Goal: Information Seeking & Learning: Understand process/instructions

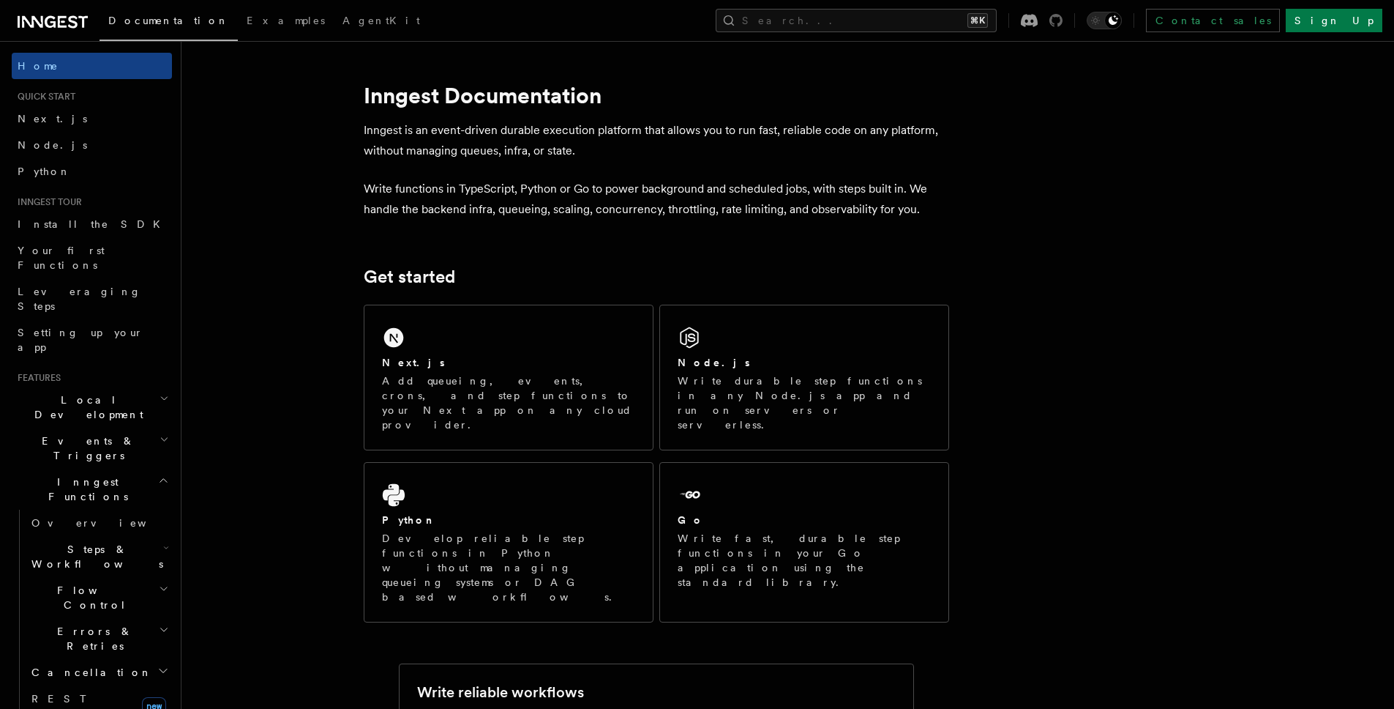
click at [1063, 20] on icon at bounding box center [1056, 20] width 13 height 13
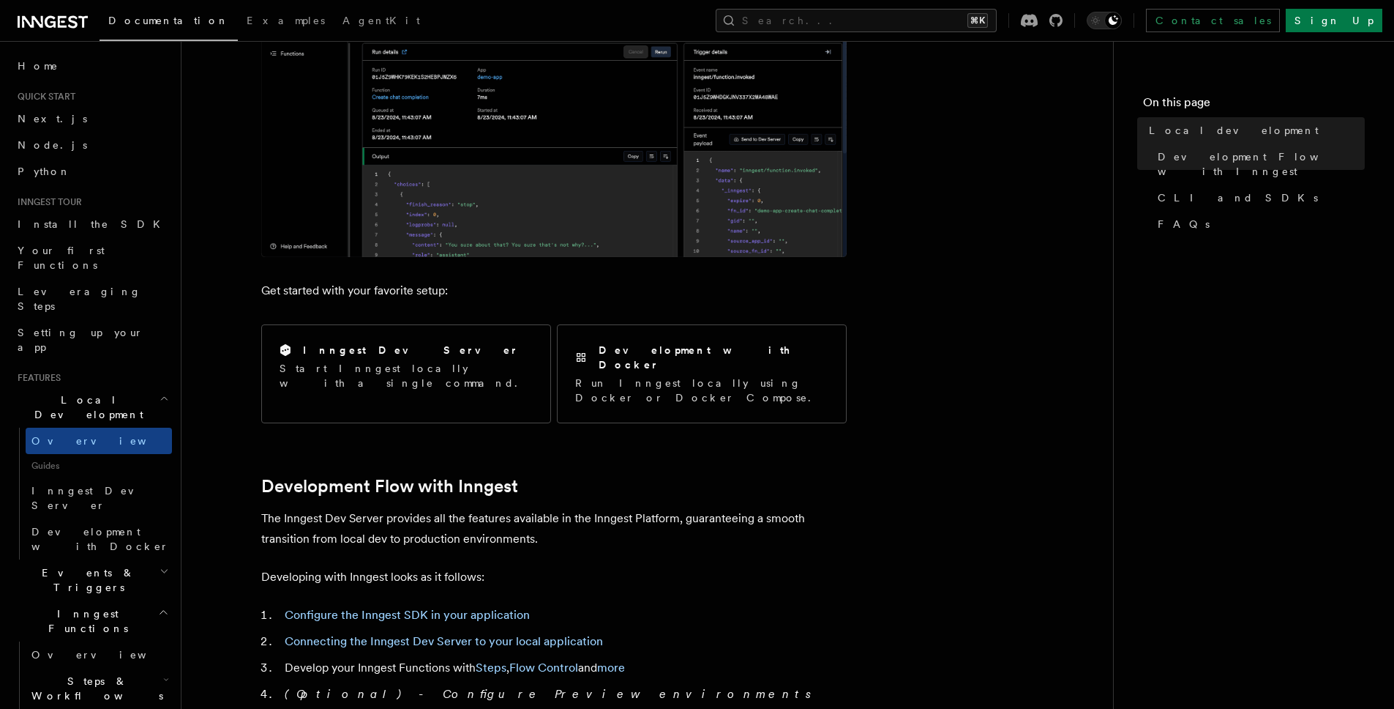
scroll to position [351, 0]
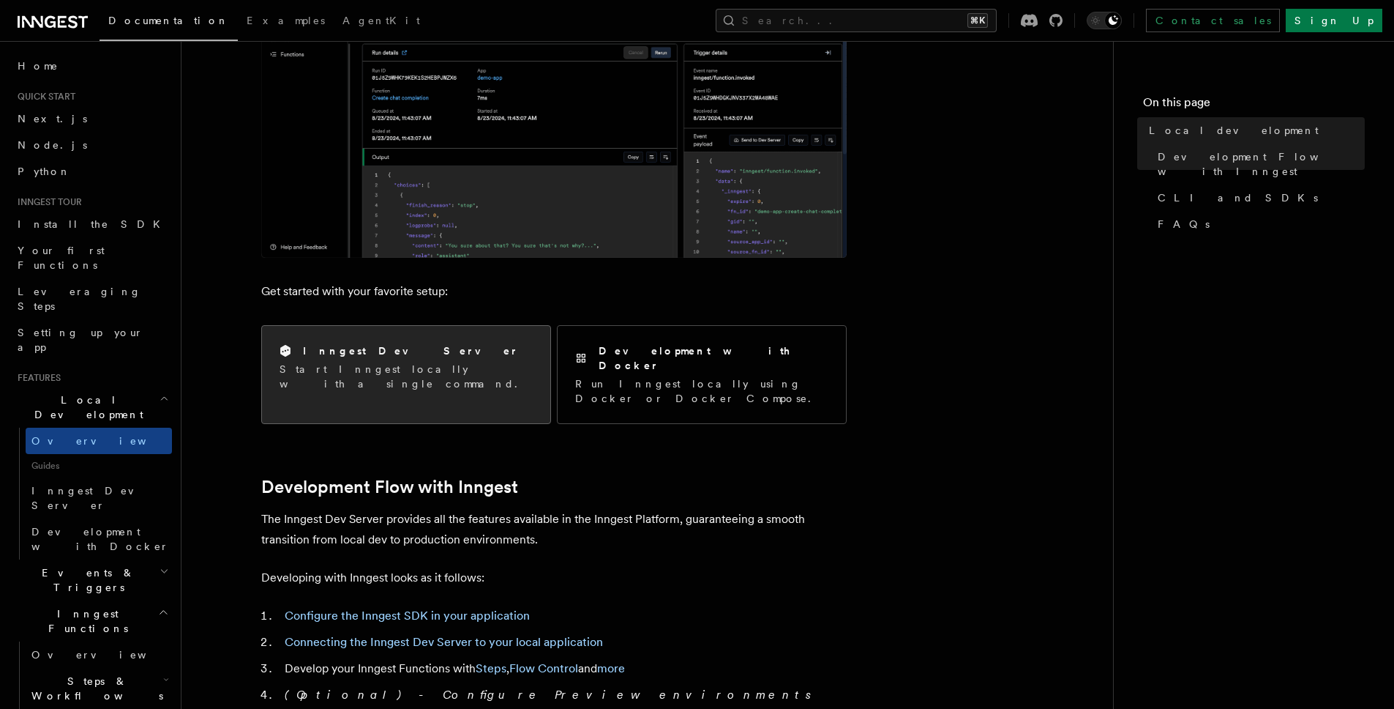
click at [419, 371] on p "Start Inngest locally with a single command." at bounding box center [406, 376] width 253 height 29
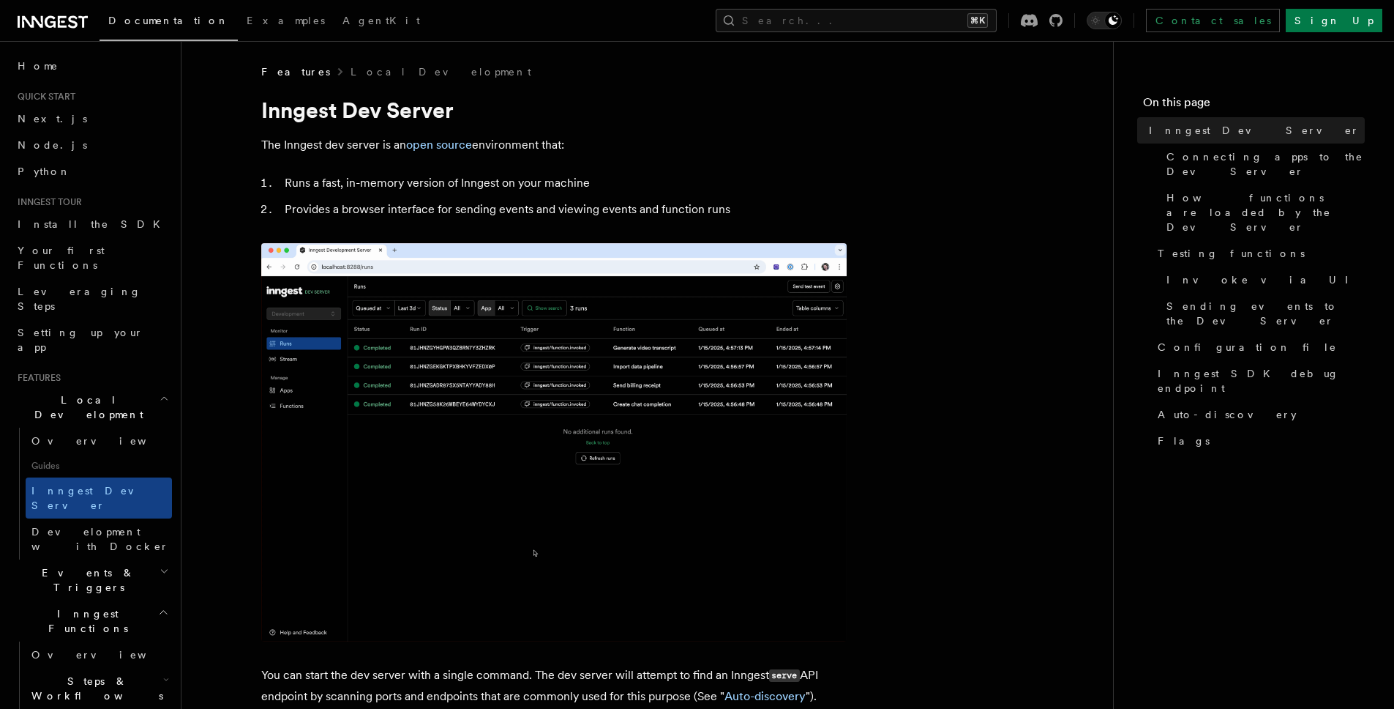
drag, startPoint x: 498, startPoint y: 146, endPoint x: 573, endPoint y: 136, distance: 76.0
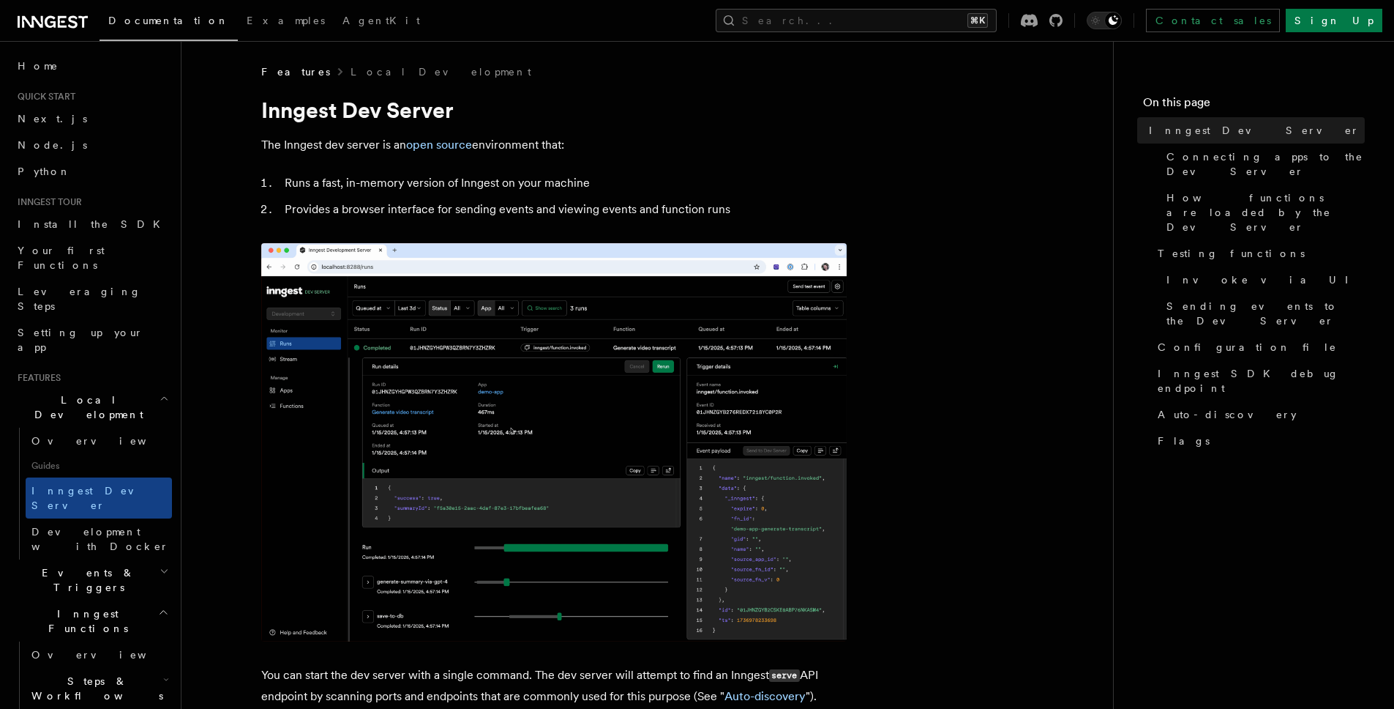
click at [573, 136] on p "The Inngest dev server is an open source environment that:" at bounding box center [554, 145] width 586 height 20
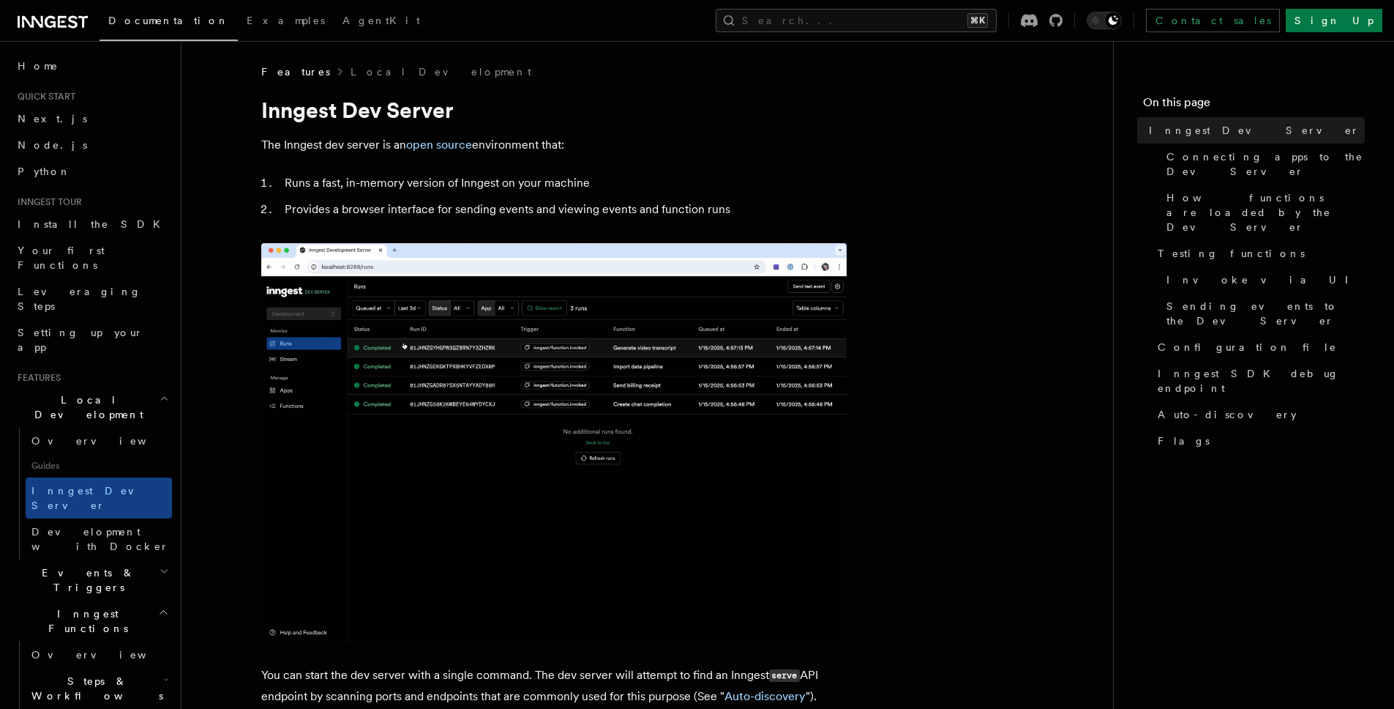
click at [573, 136] on p "The Inngest dev server is an open source environment that:" at bounding box center [554, 145] width 586 height 20
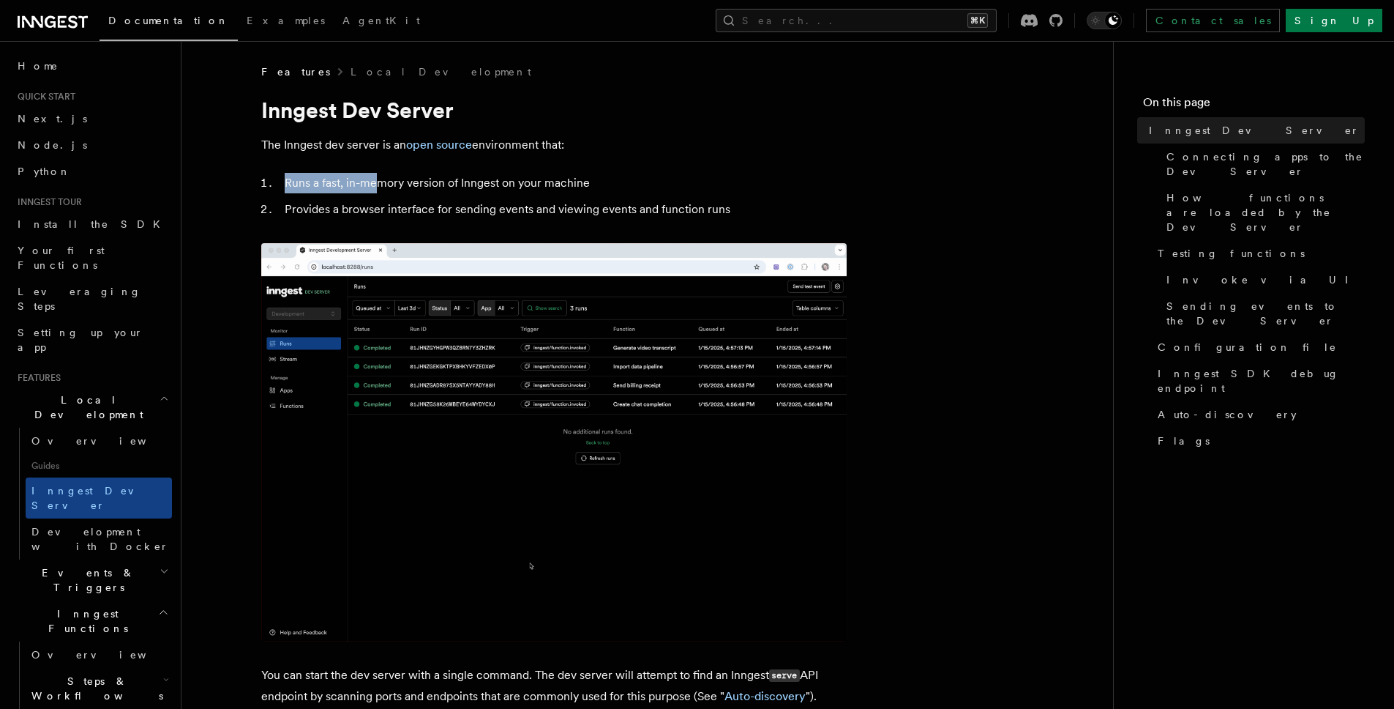
drag, startPoint x: 381, startPoint y: 181, endPoint x: 539, endPoint y: 172, distance: 157.6
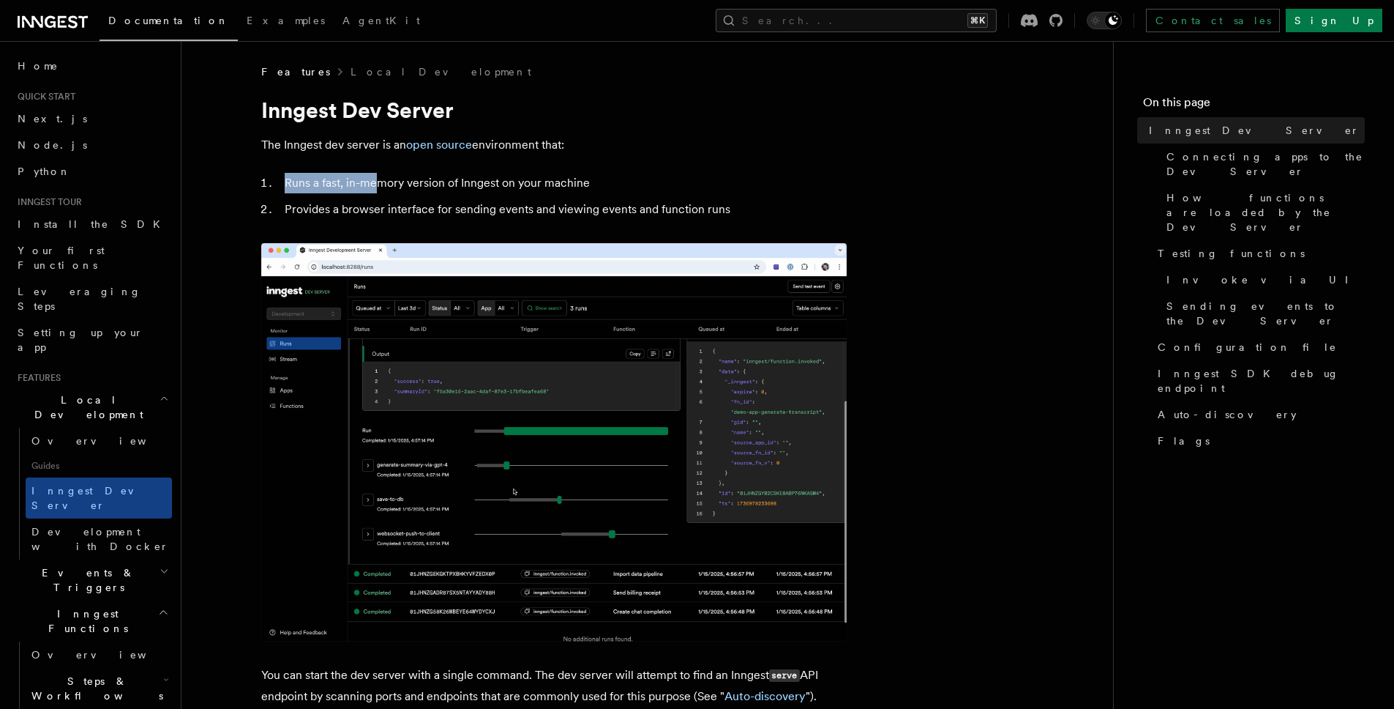
click at [539, 173] on li "Runs a fast, in-memory version of Inngest on your machine" at bounding box center [563, 183] width 567 height 20
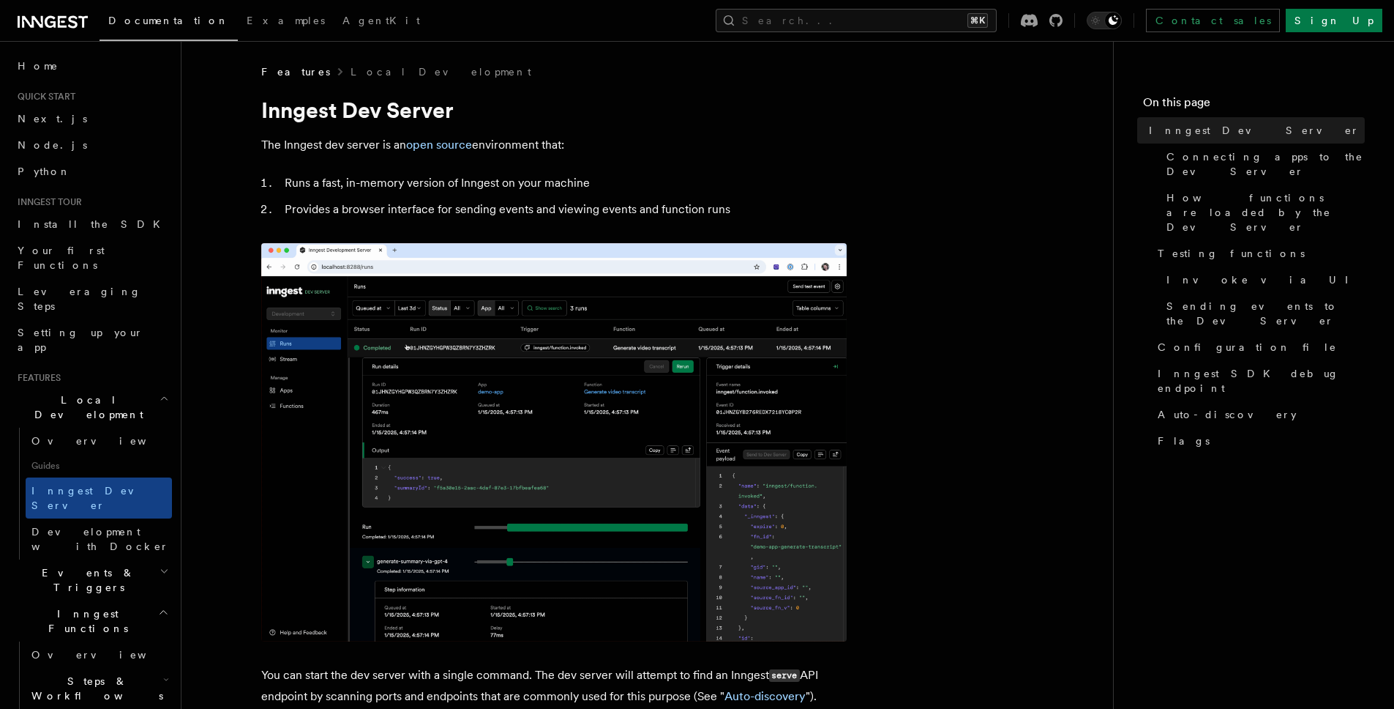
click at [539, 173] on li "Runs a fast, in-memory version of Inngest on your machine" at bounding box center [563, 183] width 567 height 20
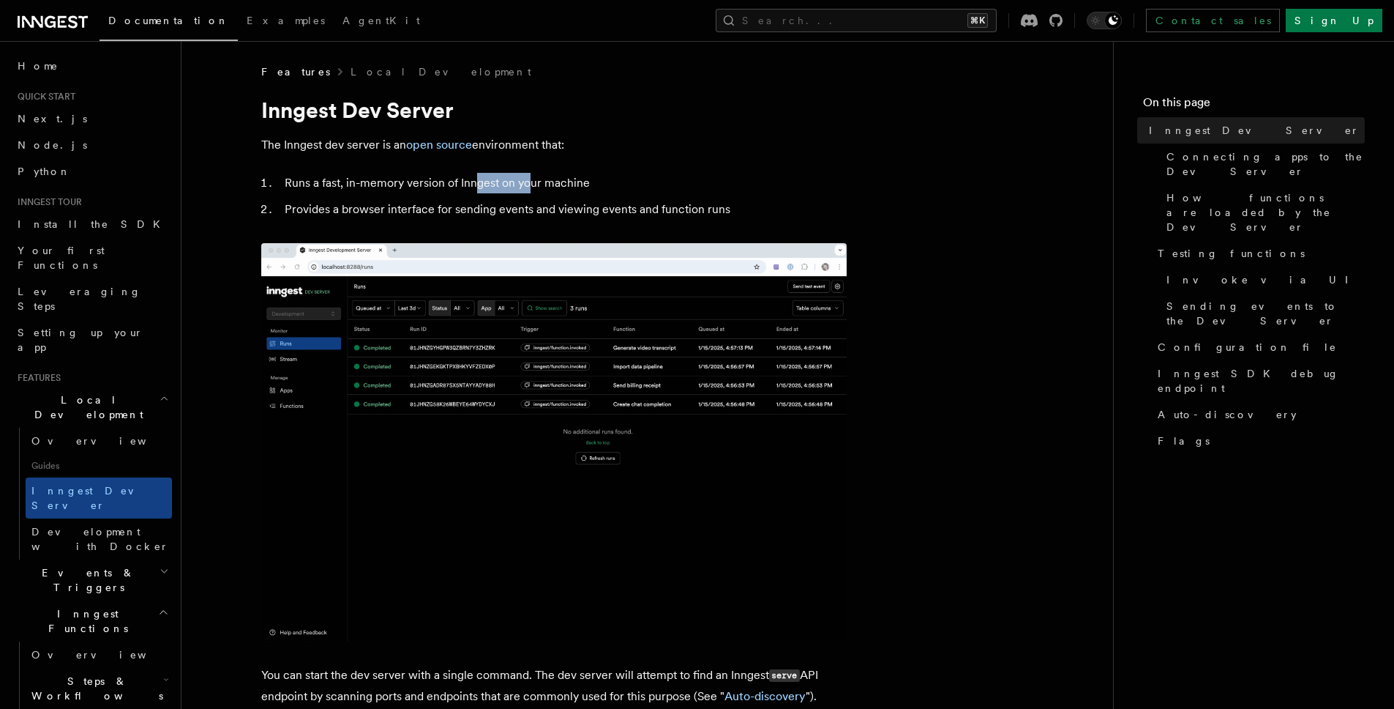
drag, startPoint x: 501, startPoint y: 179, endPoint x: 477, endPoint y: 176, distance: 24.3
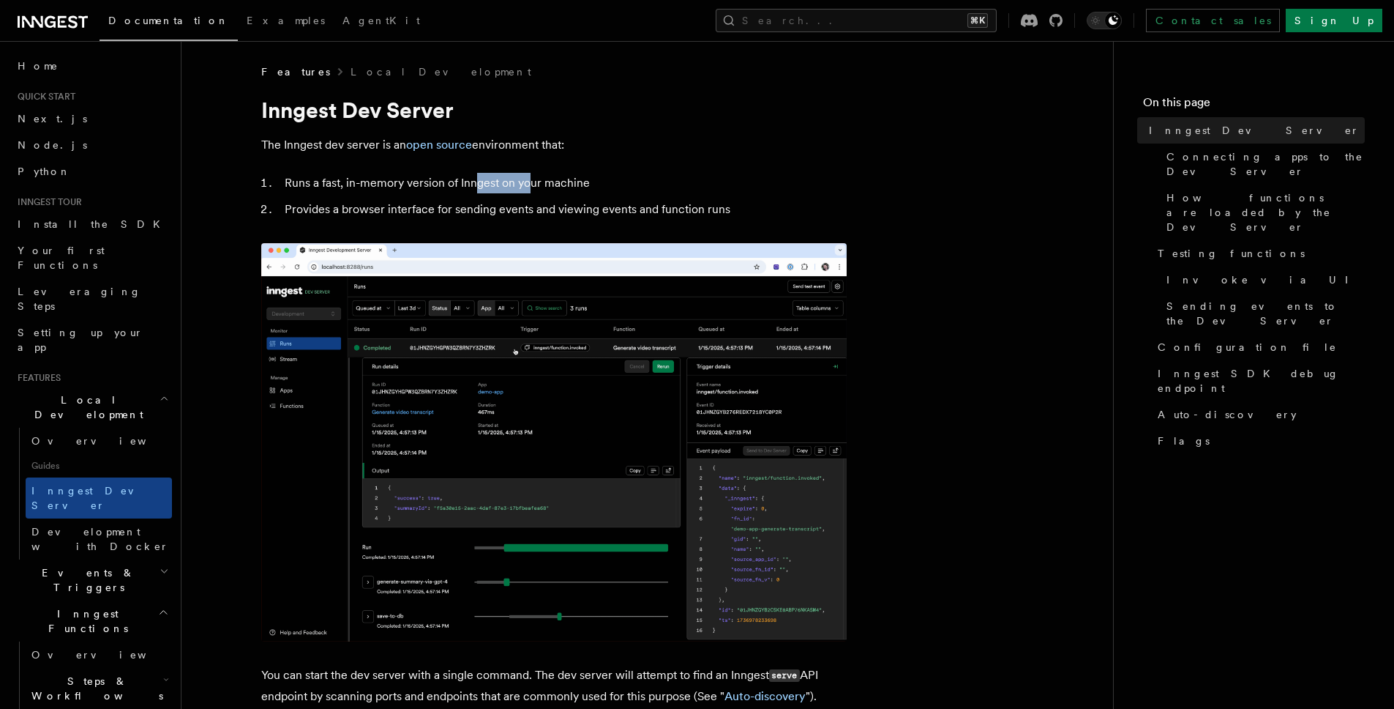
click at [477, 176] on li "Runs a fast, in-memory version of Inngest on your machine" at bounding box center [563, 183] width 567 height 20
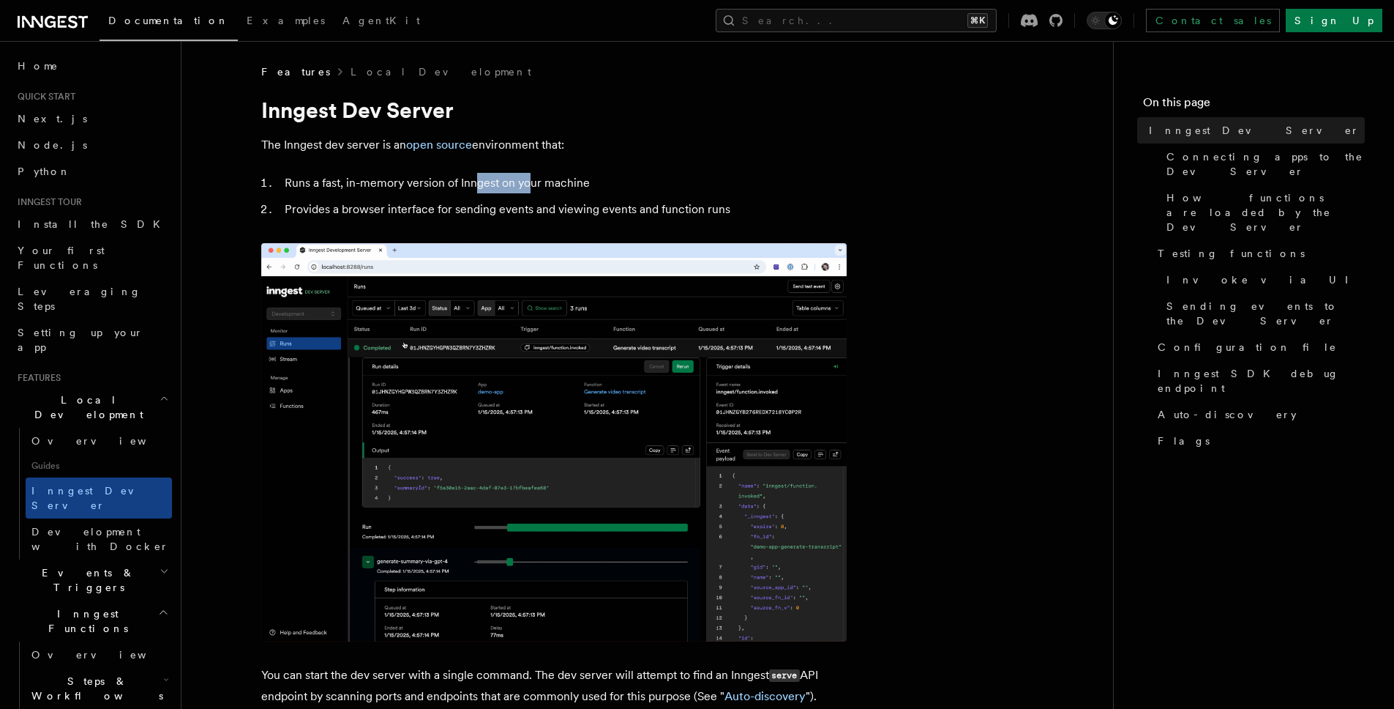
click at [477, 176] on li "Runs a fast, in-memory version of Inngest on your machine" at bounding box center [563, 183] width 567 height 20
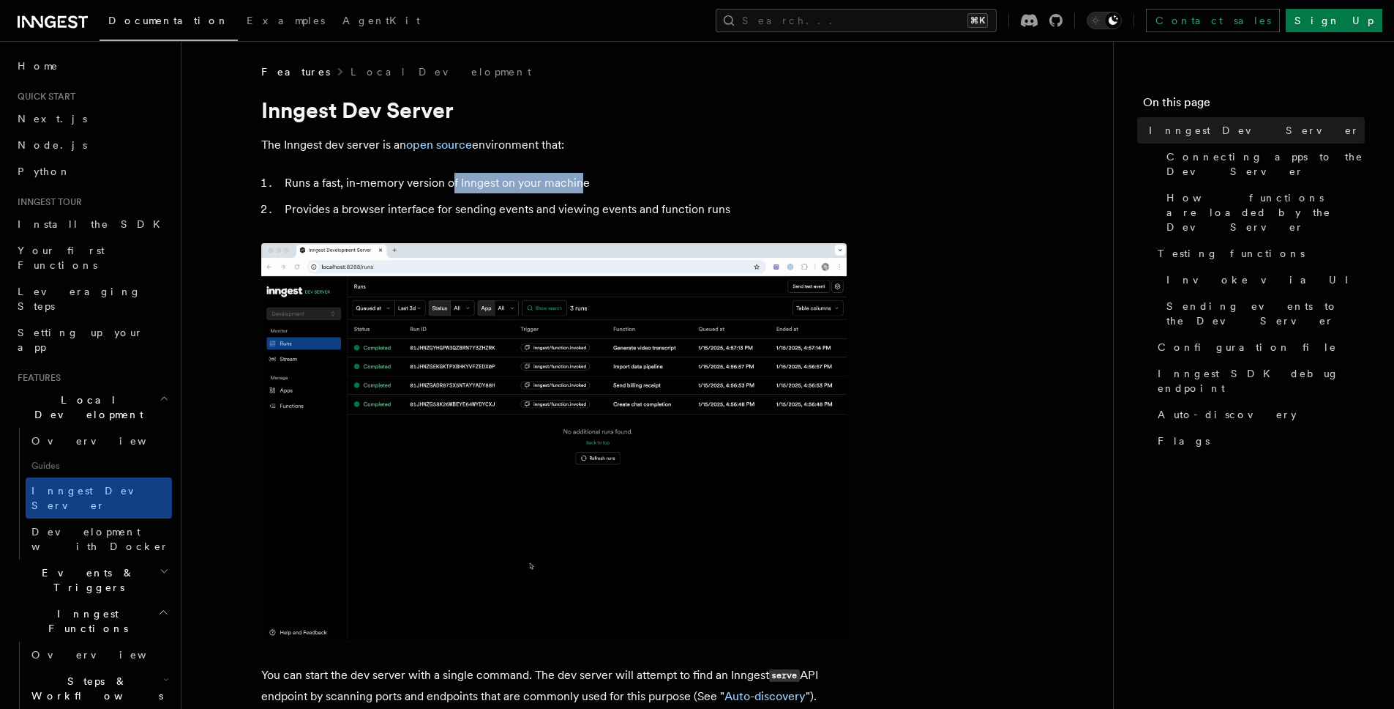
drag, startPoint x: 452, startPoint y: 183, endPoint x: 581, endPoint y: 184, distance: 128.8
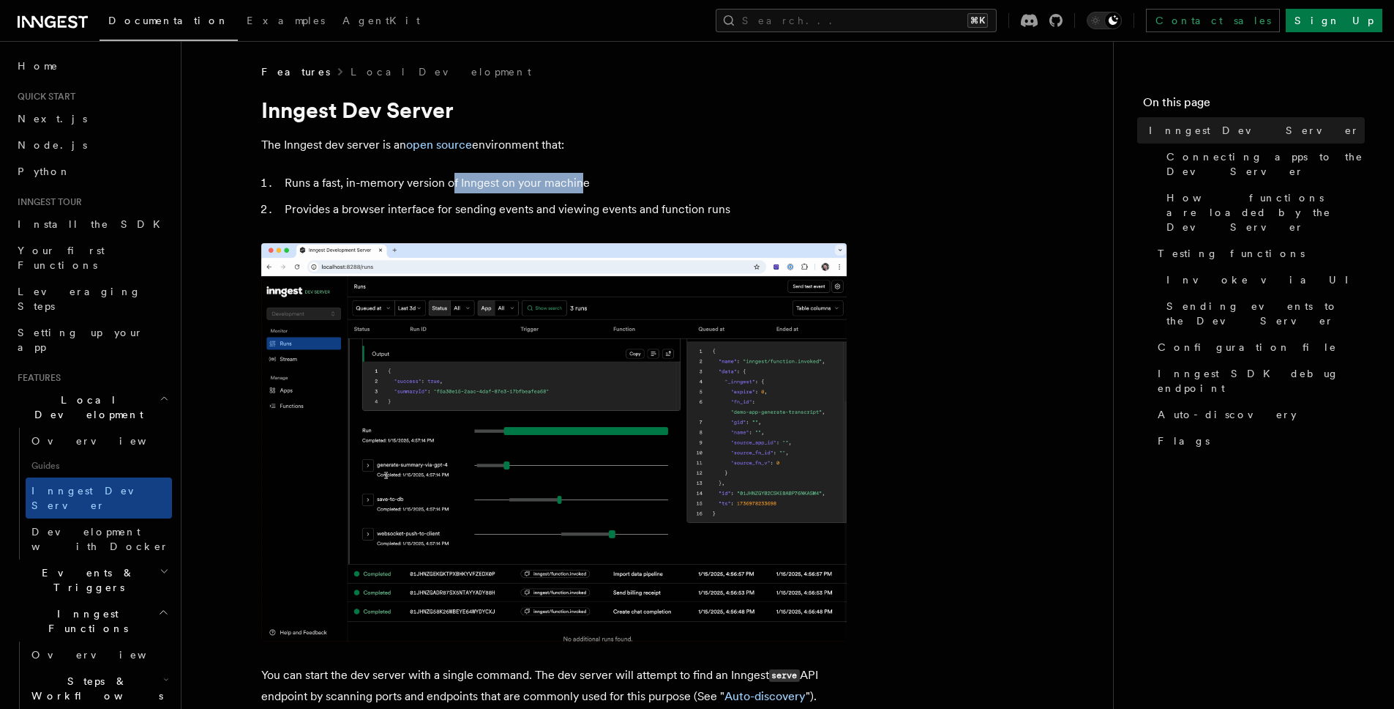
click at [581, 184] on li "Runs a fast, in-memory version of Inngest on your machine" at bounding box center [563, 183] width 567 height 20
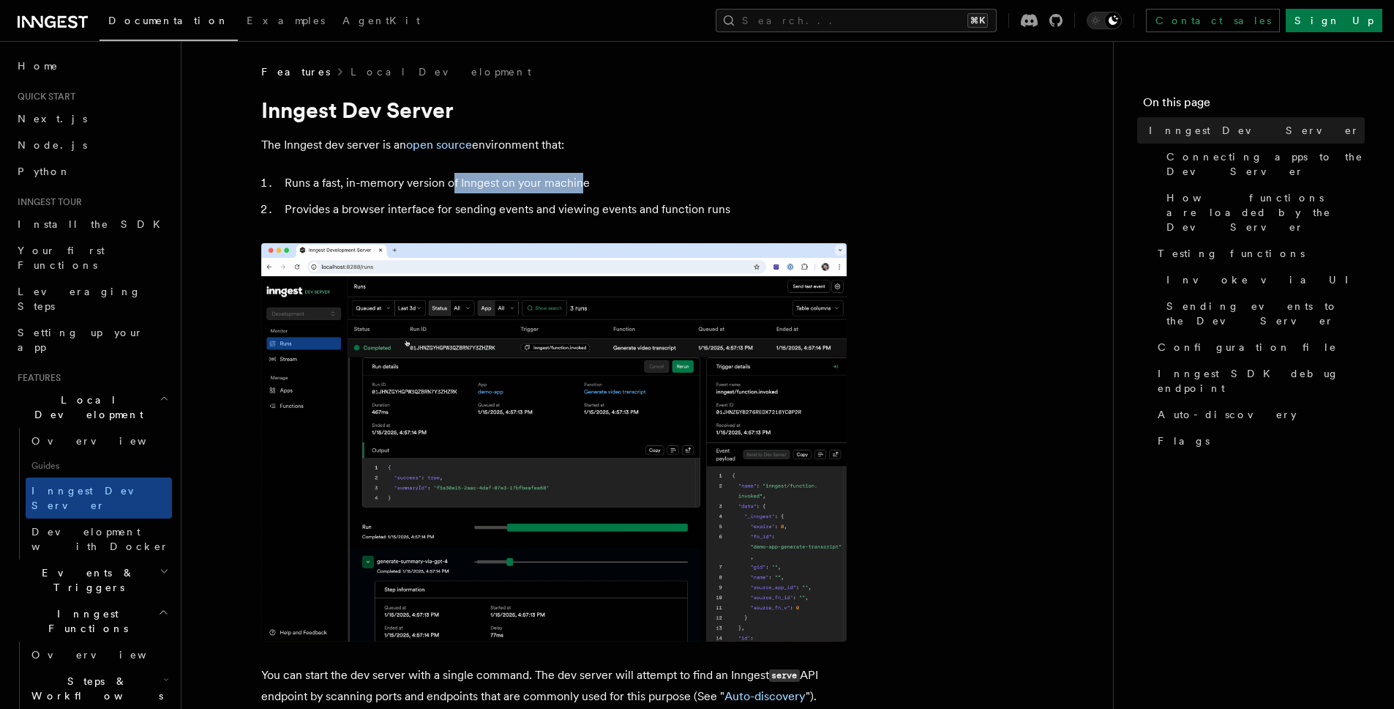
click at [581, 184] on li "Runs a fast, in-memory version of Inngest on your machine" at bounding box center [563, 183] width 567 height 20
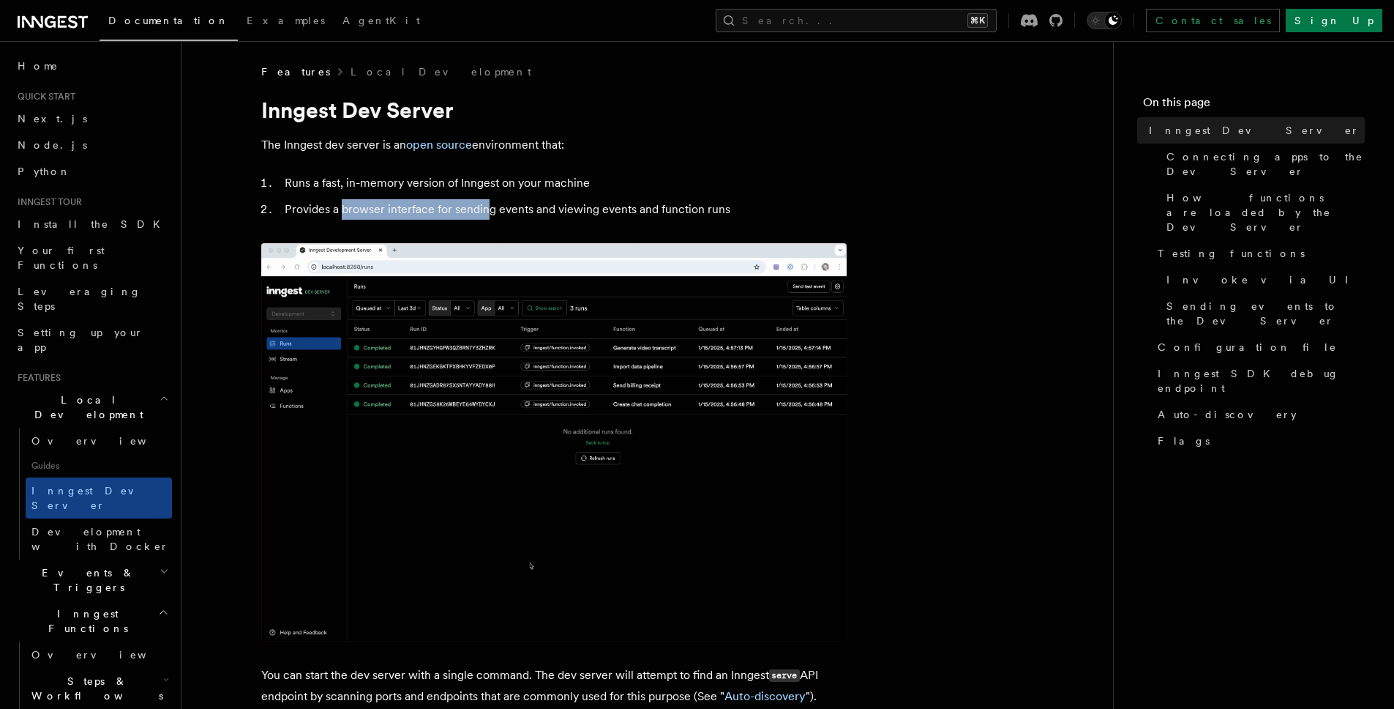
drag, startPoint x: 354, startPoint y: 206, endPoint x: 499, endPoint y: 201, distance: 145.7
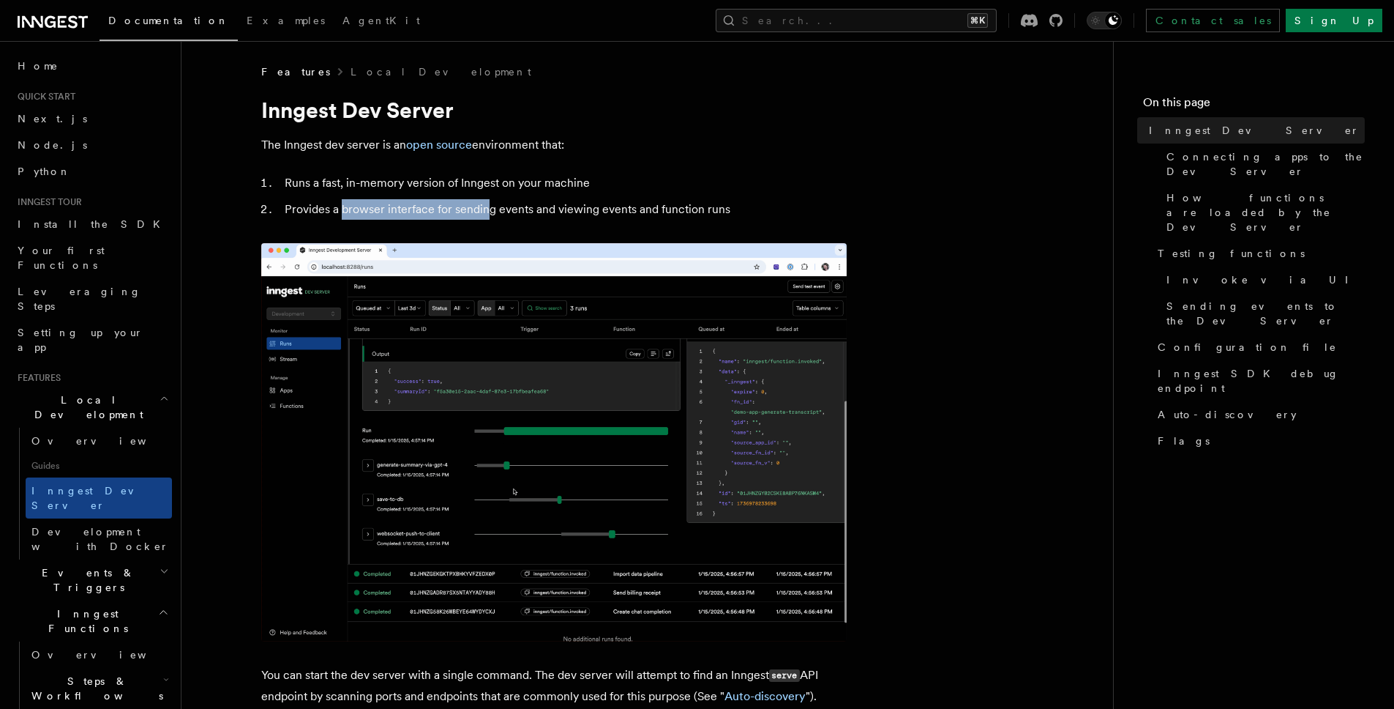
click at [498, 201] on li "Provides a browser interface for sending events and viewing events and function…" at bounding box center [563, 209] width 567 height 20
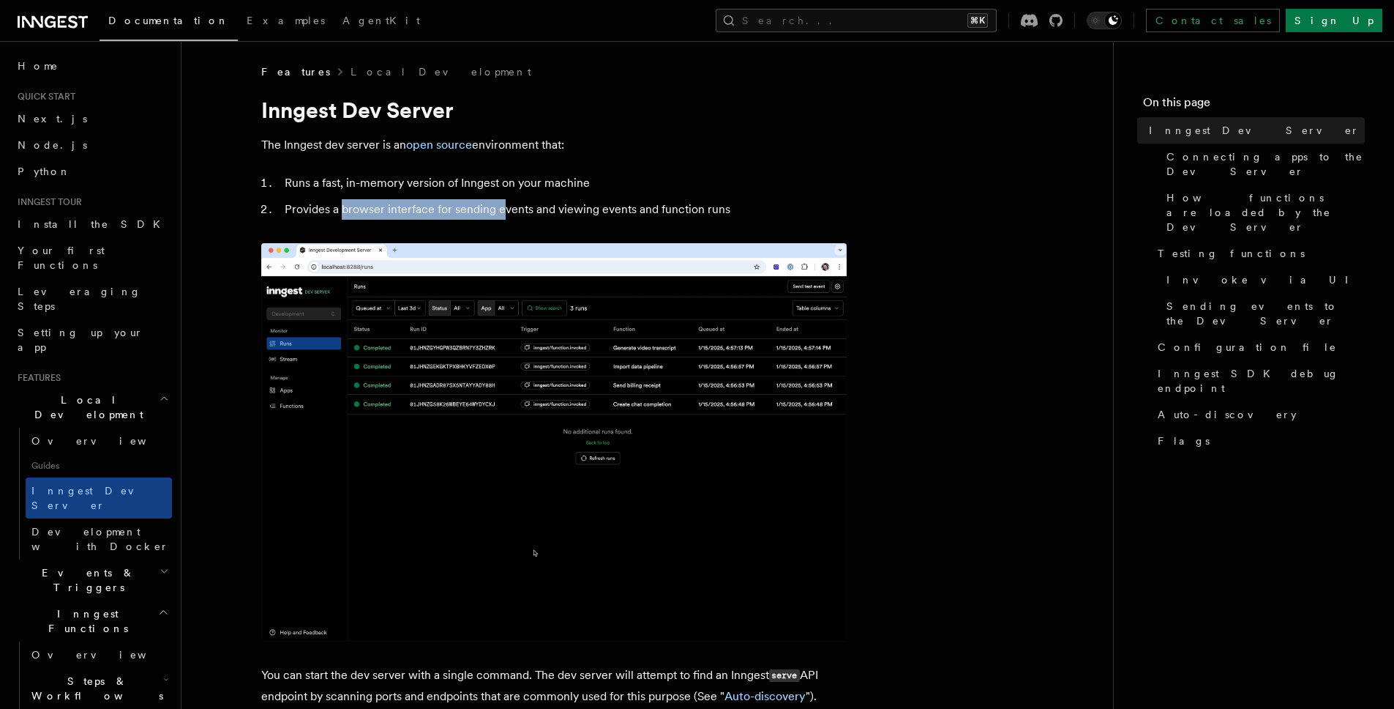
click at [499, 201] on li "Provides a browser interface for sending events and viewing events and function…" at bounding box center [563, 209] width 567 height 20
drag, startPoint x: 391, startPoint y: 203, endPoint x: 508, endPoint y: 203, distance: 117.1
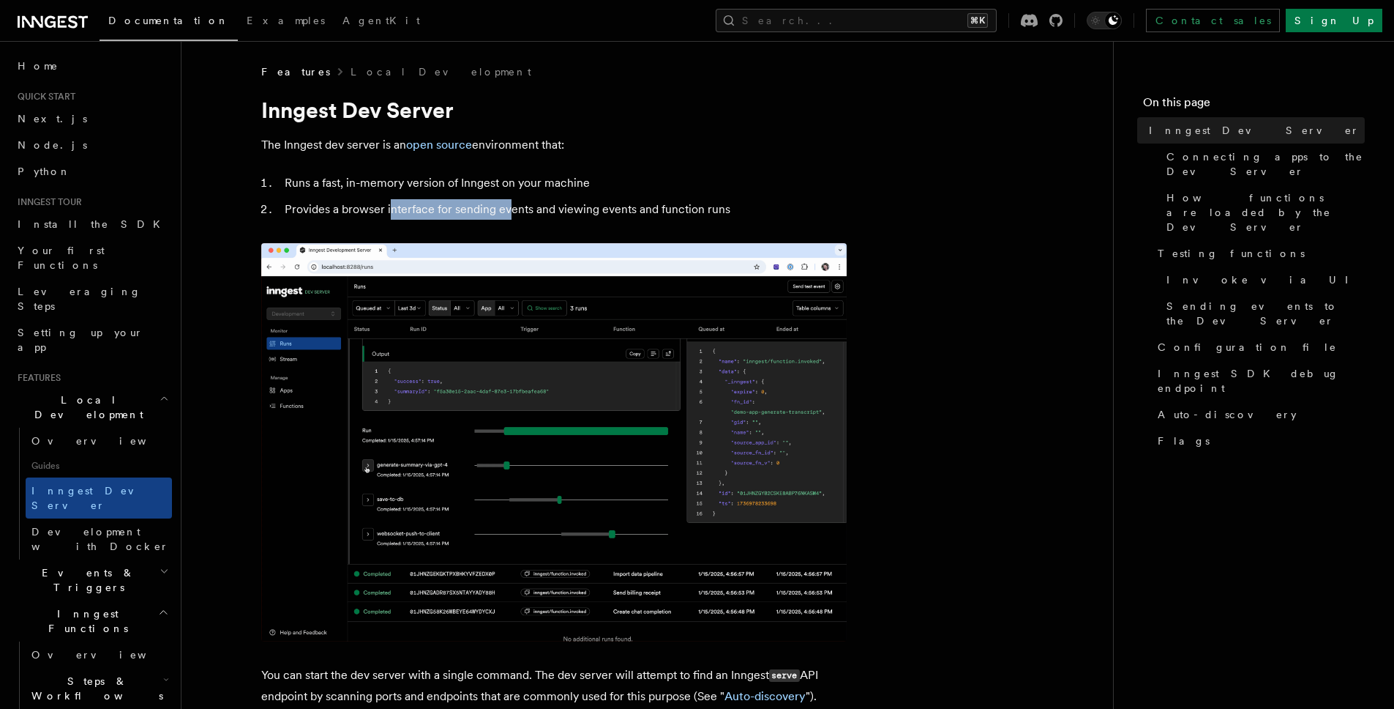
click at [508, 203] on li "Provides a browser interface for sending events and viewing events and function…" at bounding box center [563, 209] width 567 height 20
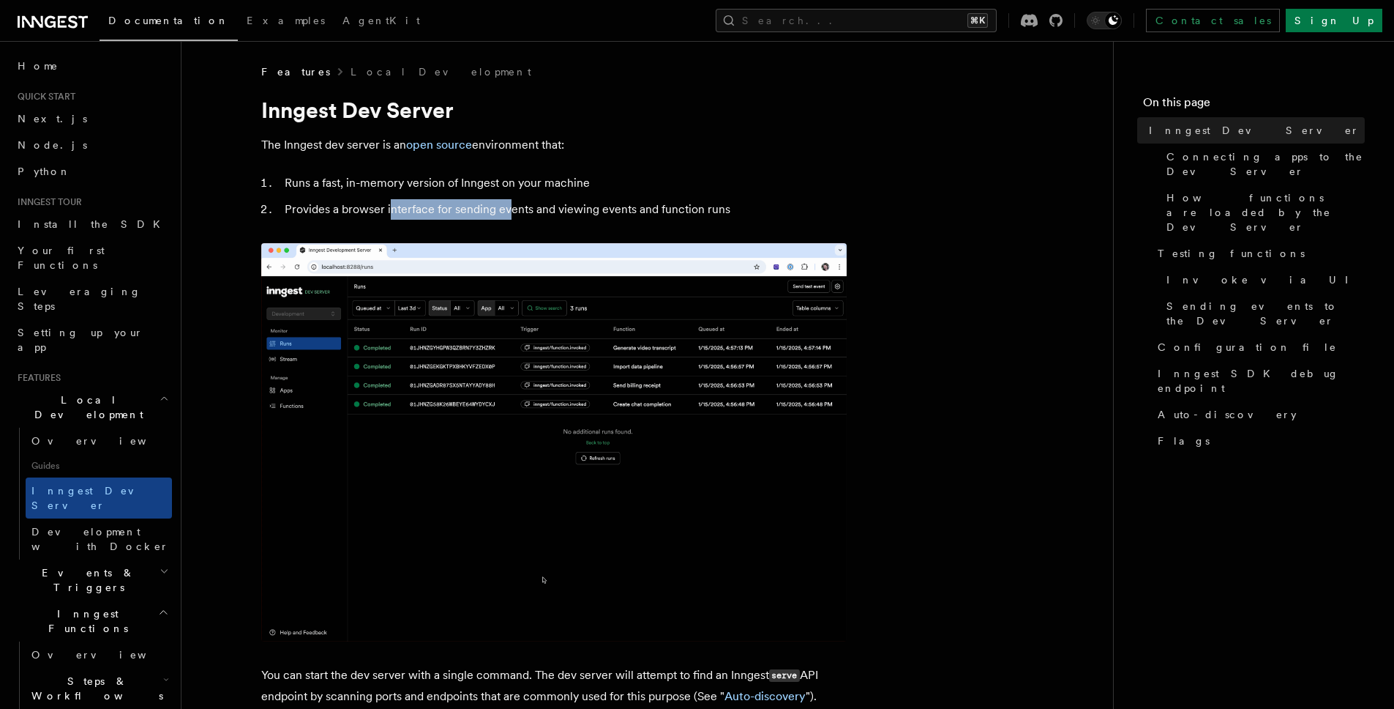
click at [508, 203] on li "Provides a browser interface for sending events and viewing events and function…" at bounding box center [563, 209] width 567 height 20
drag, startPoint x: 523, startPoint y: 204, endPoint x: 643, endPoint y: 197, distance: 120.3
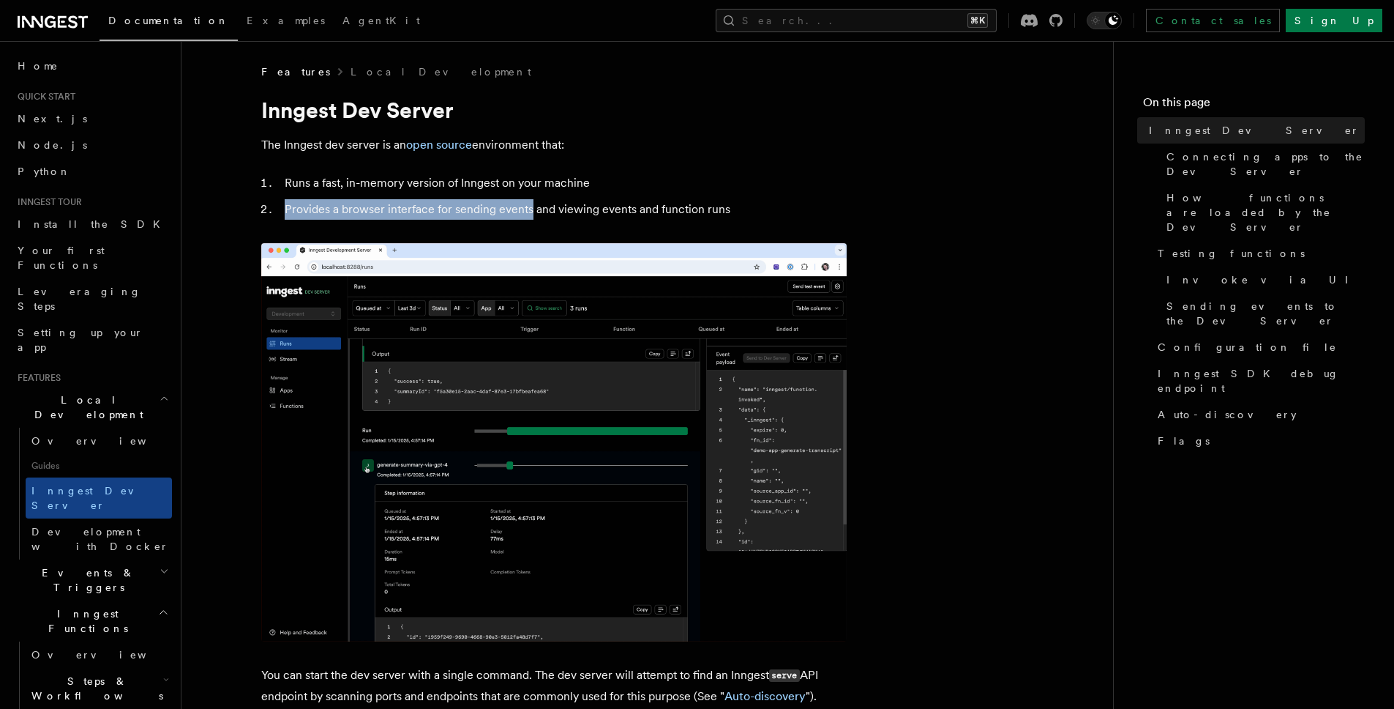
click at [643, 197] on ol "Runs a fast, in-memory version of Inngest on your machine Provides a browser in…" at bounding box center [554, 196] width 586 height 47
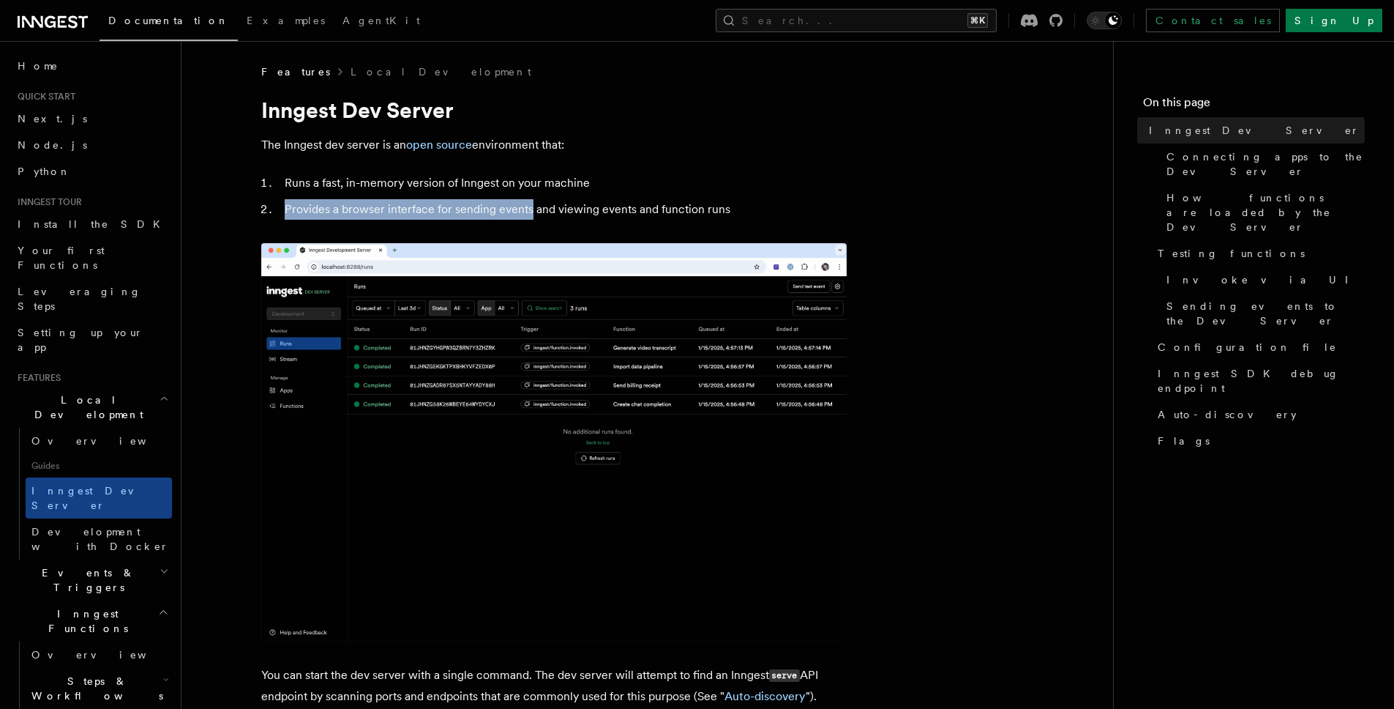
click at [643, 197] on ol "Runs a fast, in-memory version of Inngest on your machine Provides a browser in…" at bounding box center [554, 196] width 586 height 47
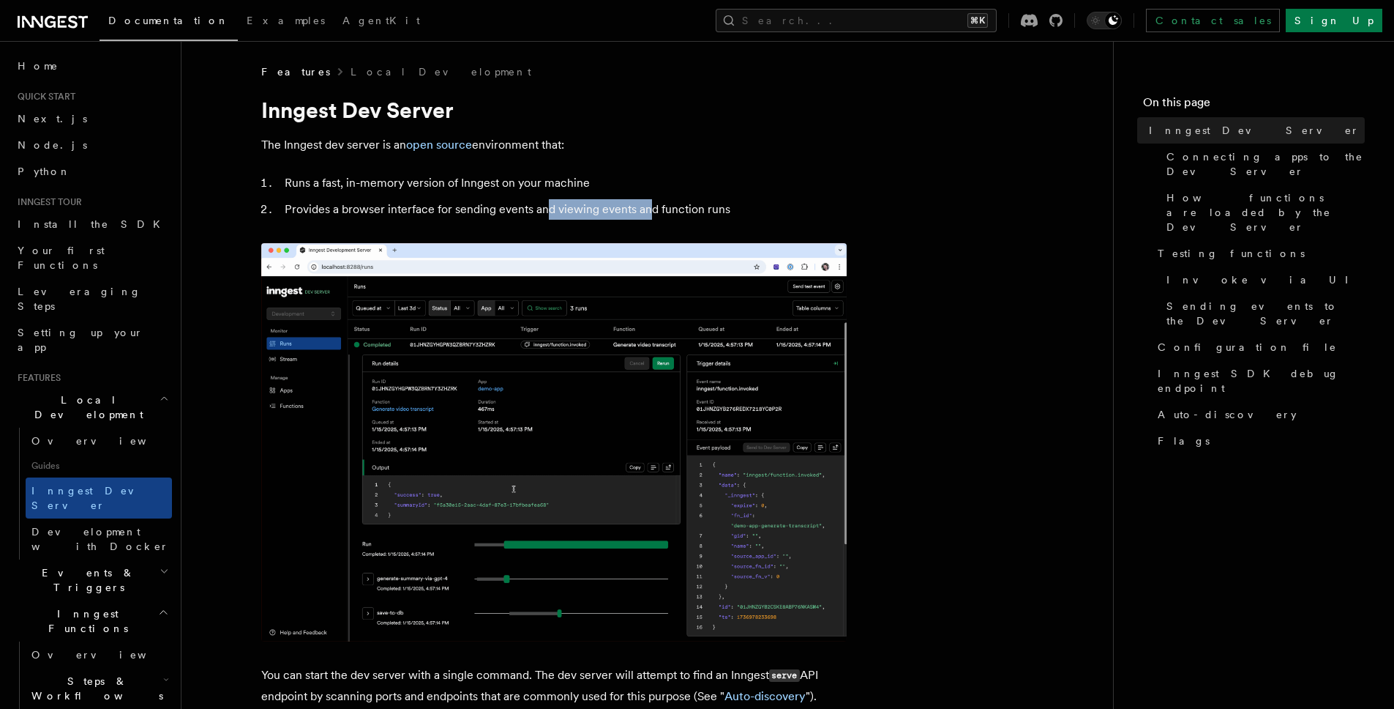
drag, startPoint x: 638, startPoint y: 209, endPoint x: 544, endPoint y: 205, distance: 93.8
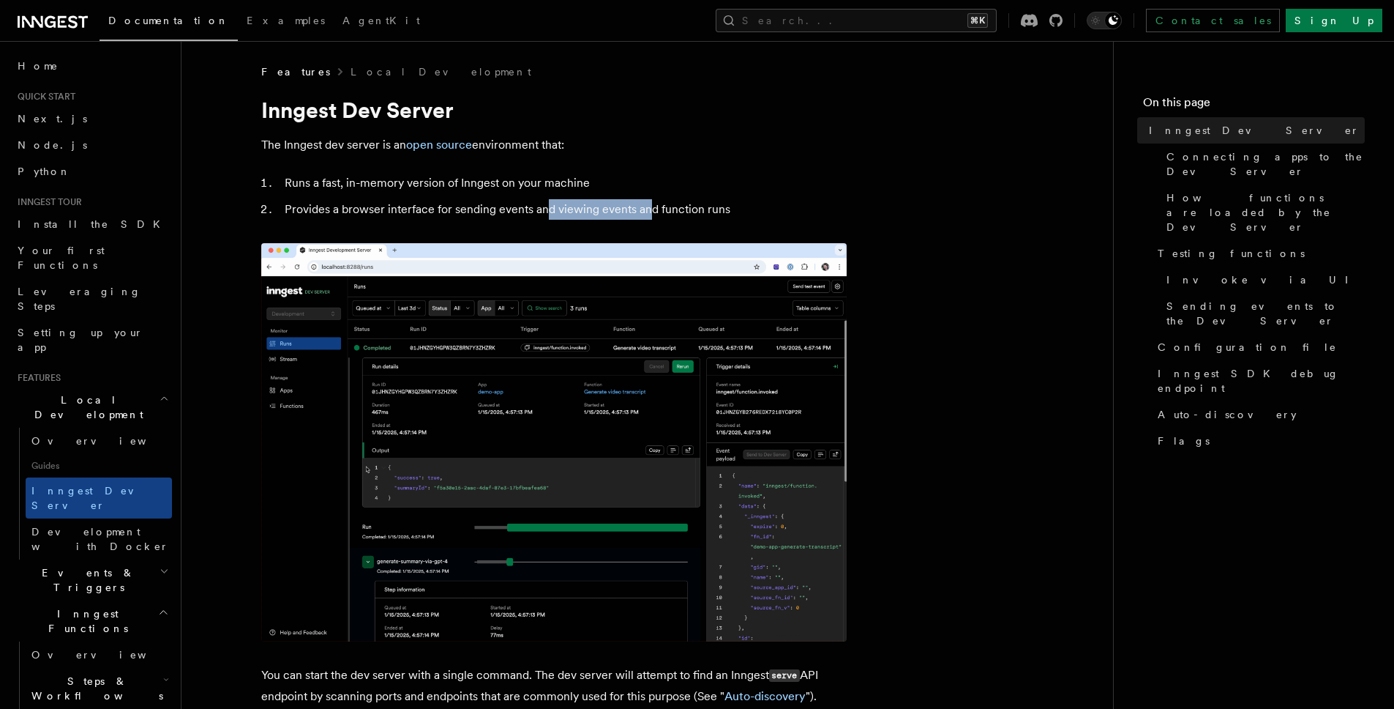
click at [544, 205] on li "Provides a browser interface for sending events and viewing events and function…" at bounding box center [563, 209] width 567 height 20
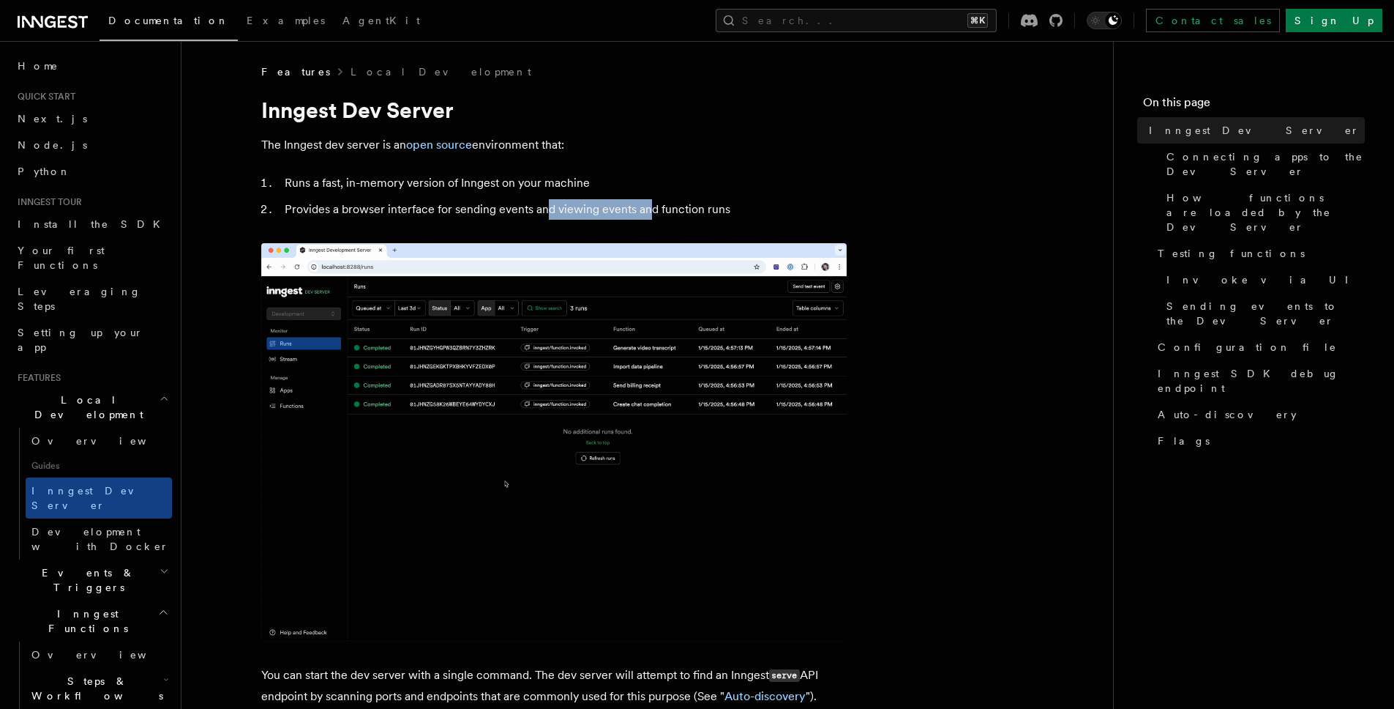
click at [544, 205] on li "Provides a browser interface for sending events and viewing events and function…" at bounding box center [563, 209] width 567 height 20
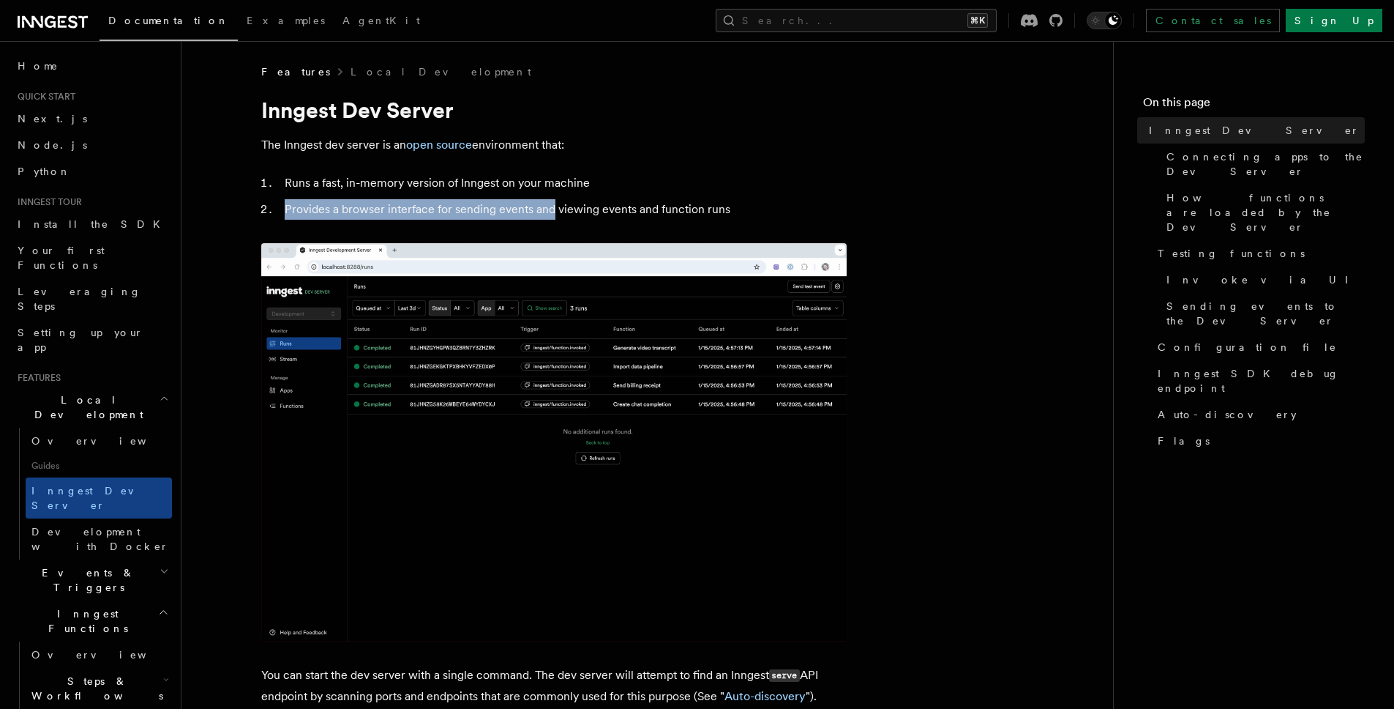
drag, startPoint x: 569, startPoint y: 208, endPoint x: 720, endPoint y: 187, distance: 152.3
click at [720, 186] on ol "Runs a fast, in-memory version of Inngest on your machine Provides a browser in…" at bounding box center [554, 196] width 586 height 47
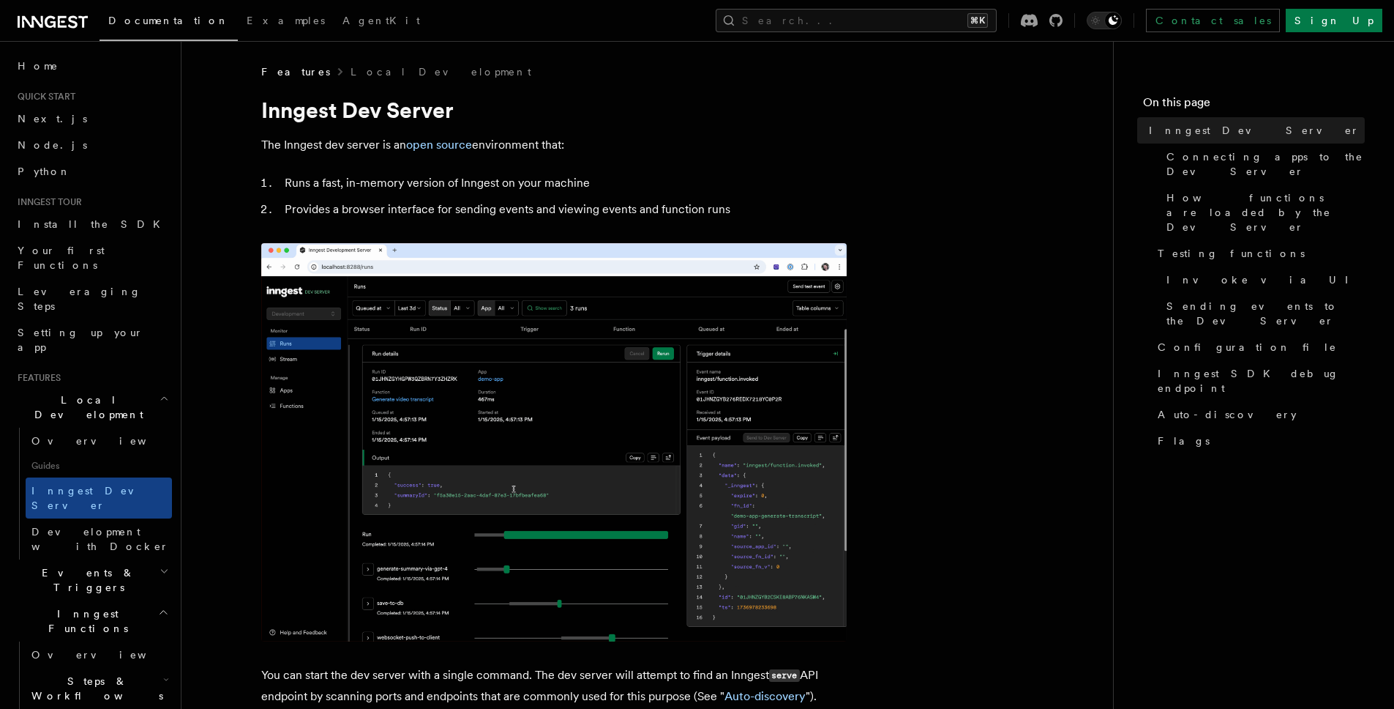
click at [675, 209] on li "Provides a browser interface for sending events and viewing events and function…" at bounding box center [563, 209] width 567 height 20
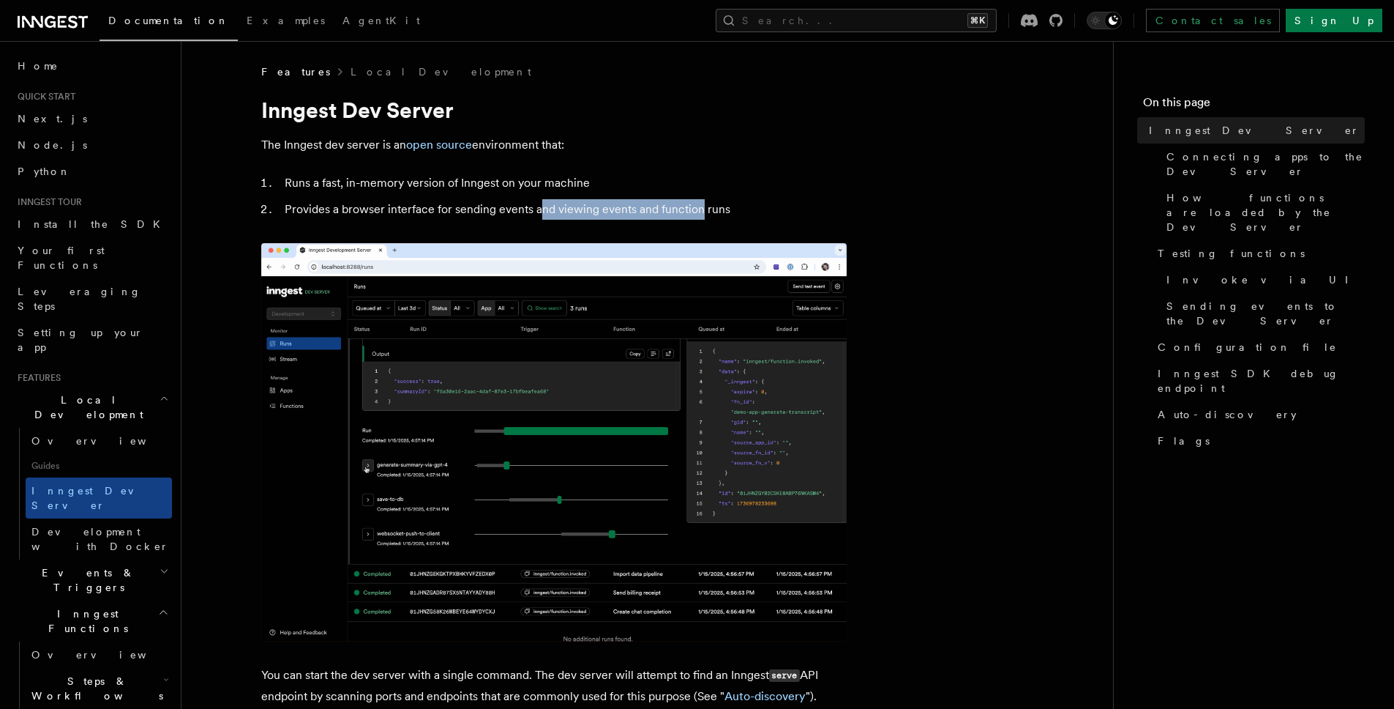
drag, startPoint x: 701, startPoint y: 209, endPoint x: 539, endPoint y: 206, distance: 162.5
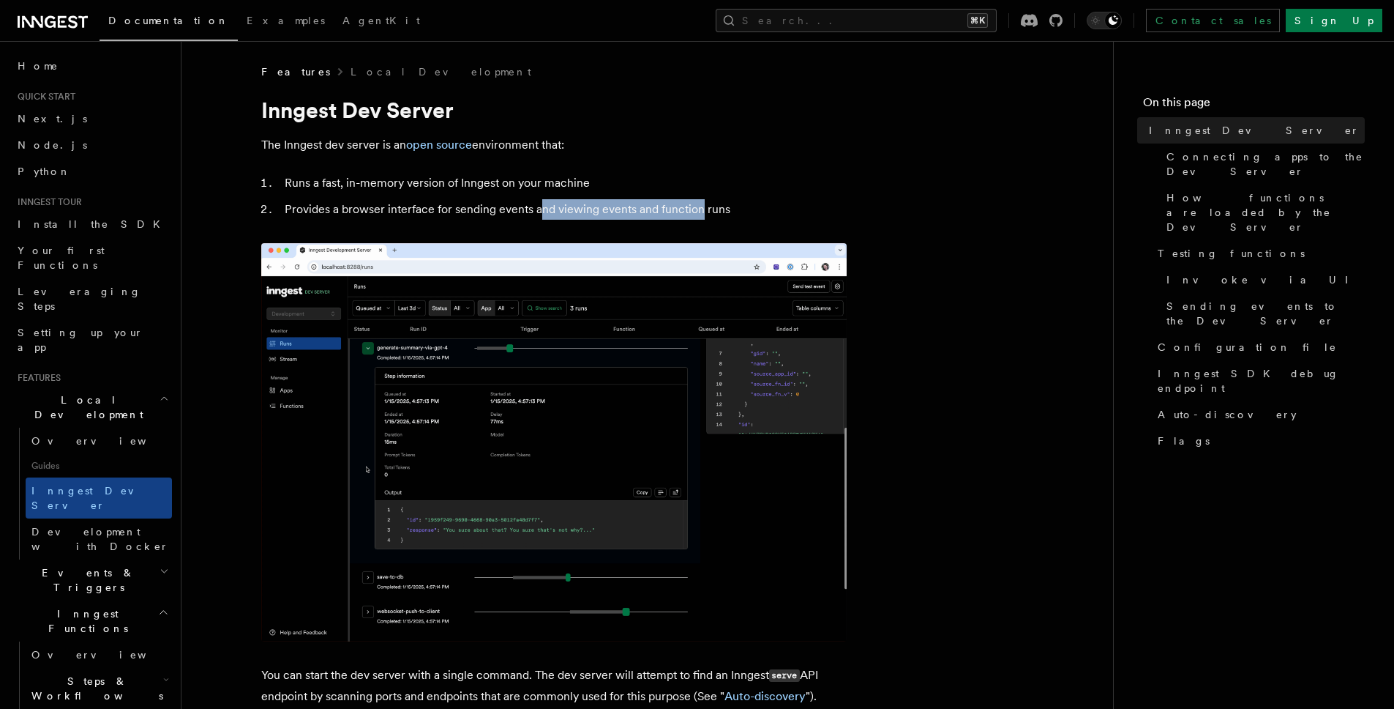
click at [539, 206] on li "Provides a browser interface for sending events and viewing events and function…" at bounding box center [563, 209] width 567 height 20
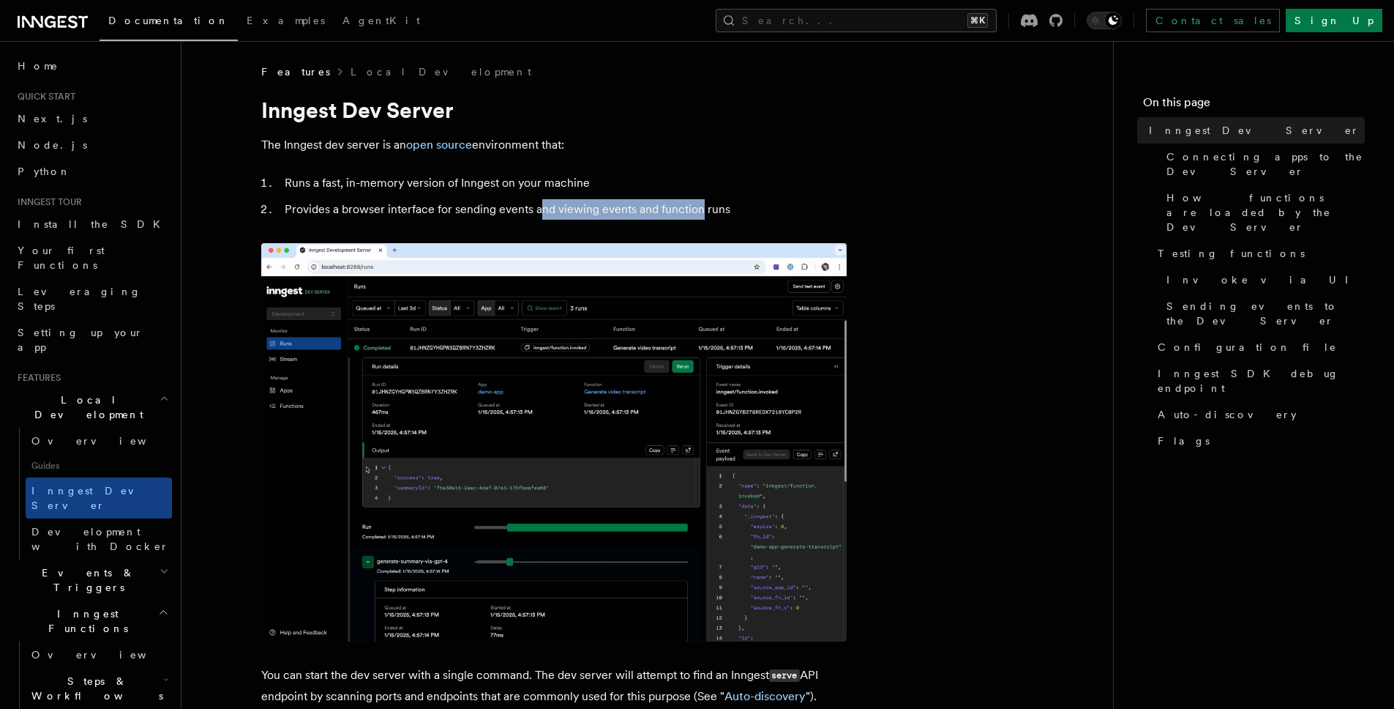
click at [539, 206] on li "Provides a browser interface for sending events and viewing events and function…" at bounding box center [563, 209] width 567 height 20
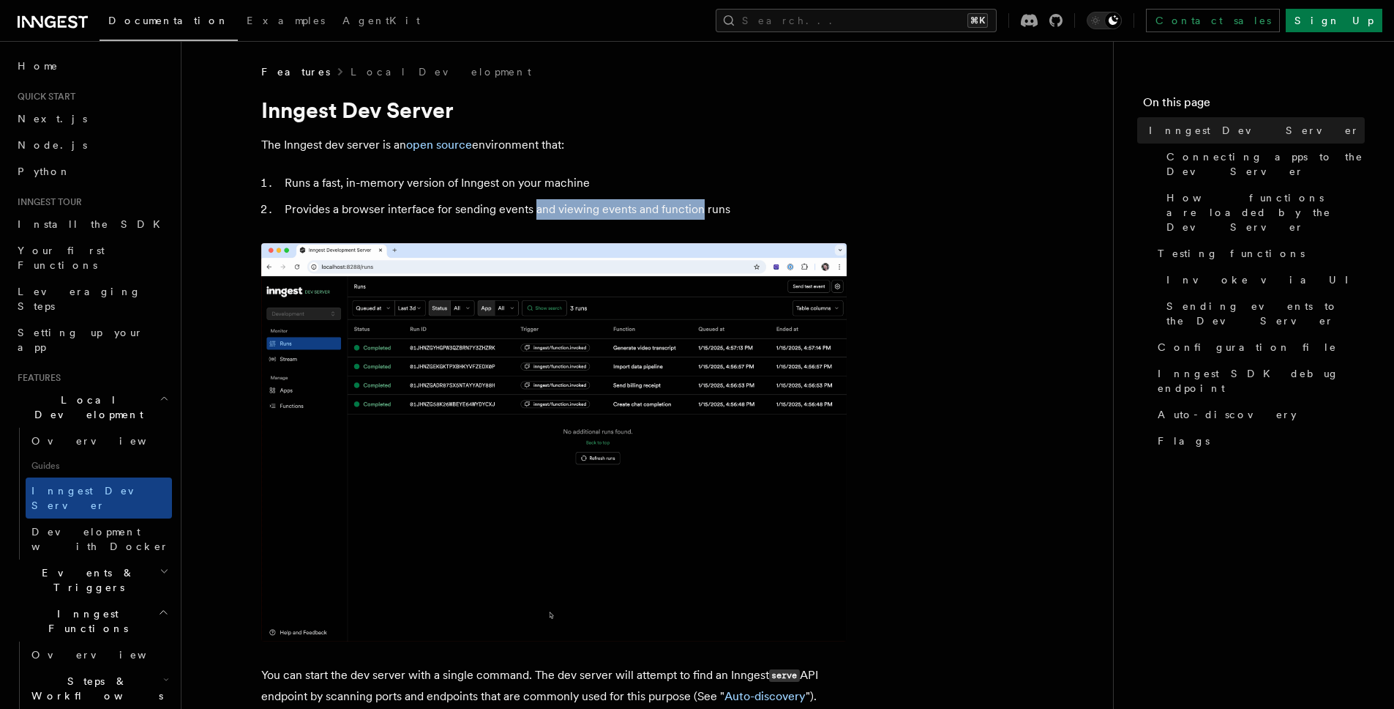
drag, startPoint x: 531, startPoint y: 208, endPoint x: 700, endPoint y: 203, distance: 168.4
click at [700, 203] on li "Provides a browser interface for sending events and viewing events and function…" at bounding box center [563, 209] width 567 height 20
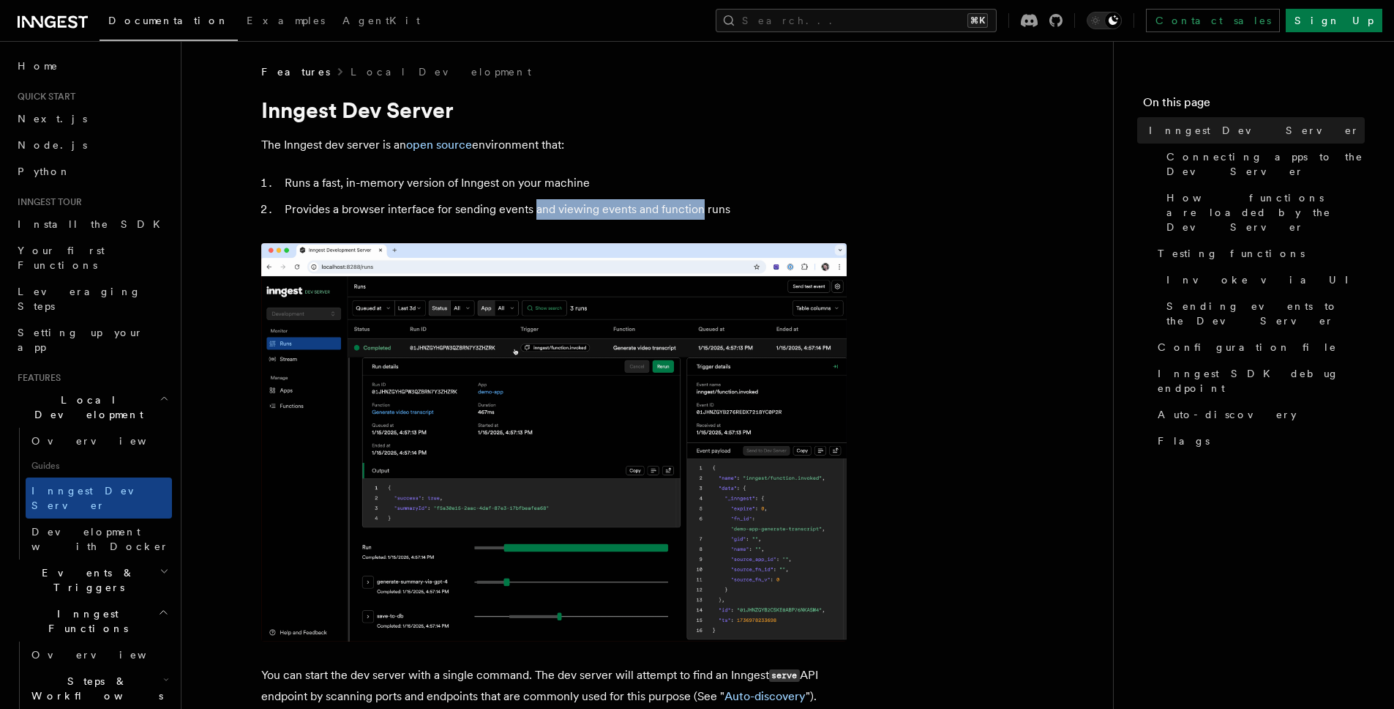
click at [700, 203] on li "Provides a browser interface for sending events and viewing events and function…" at bounding box center [563, 209] width 567 height 20
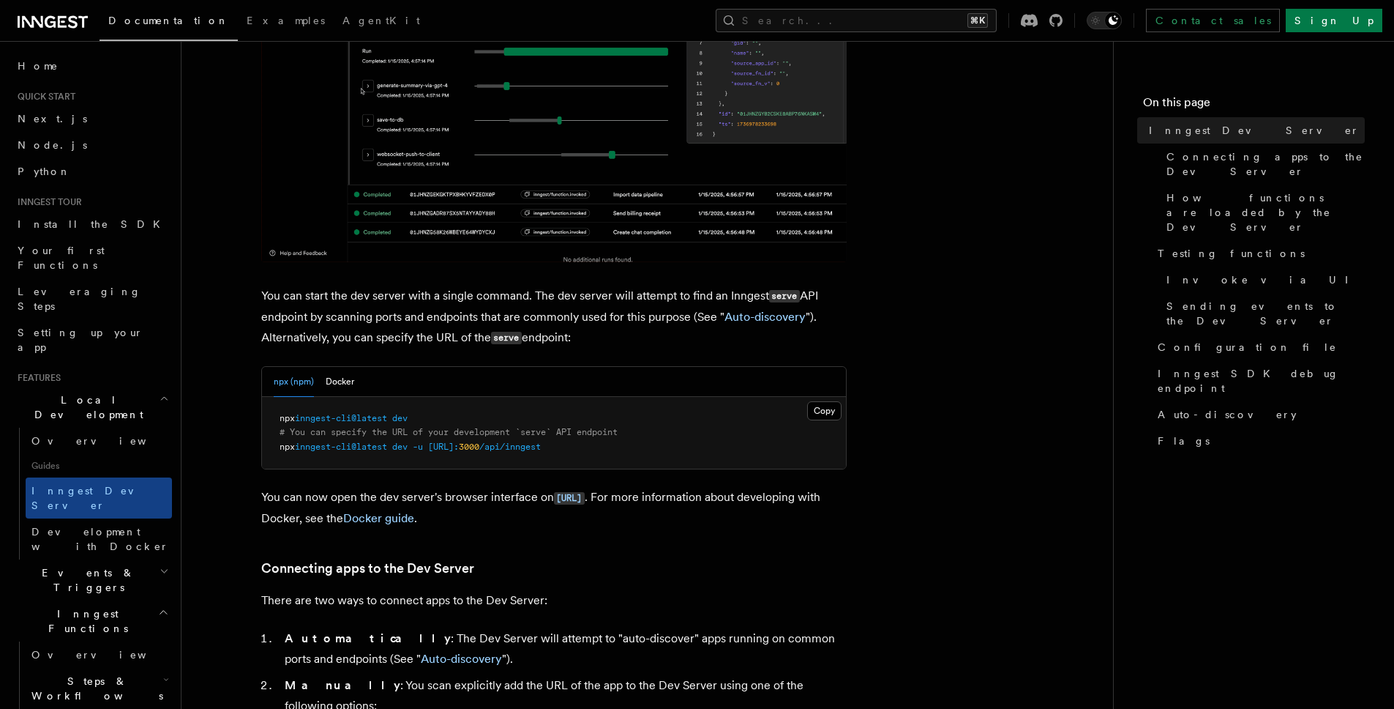
scroll to position [429, 0]
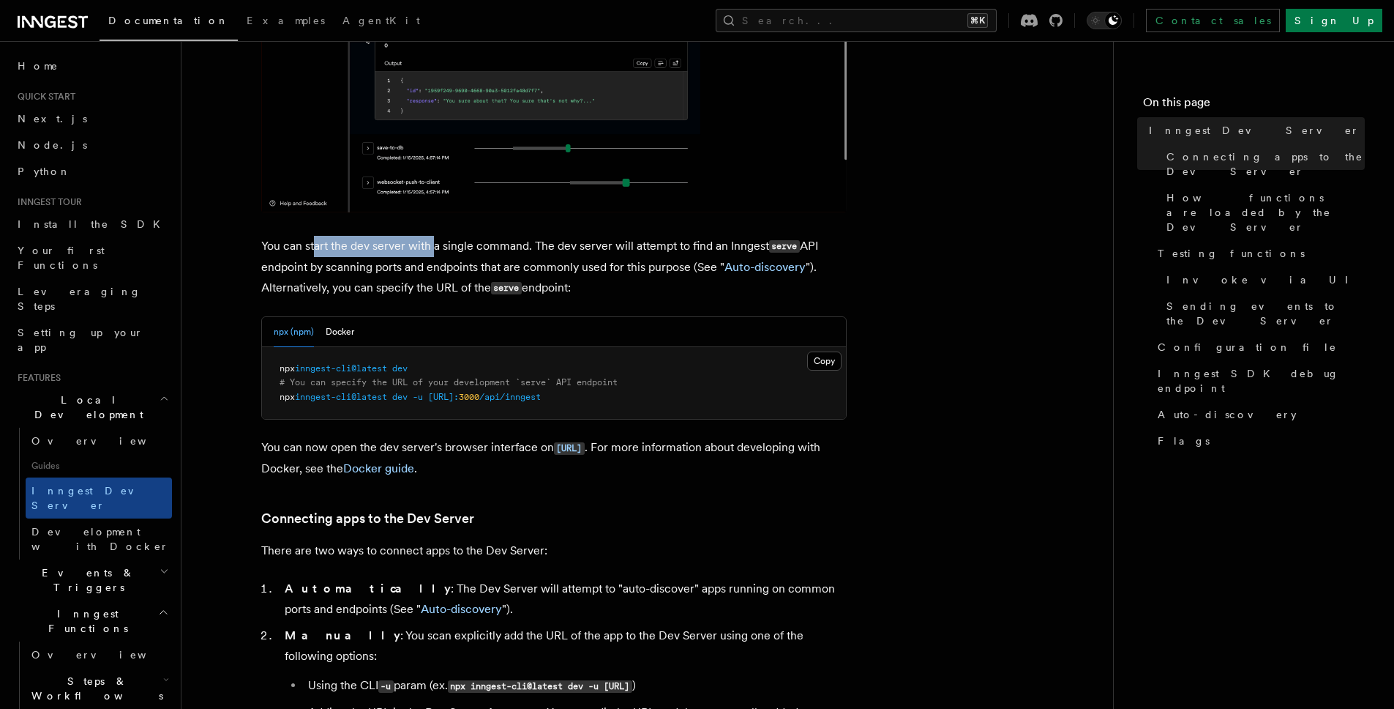
drag, startPoint x: 315, startPoint y: 247, endPoint x: 432, endPoint y: 239, distance: 117.4
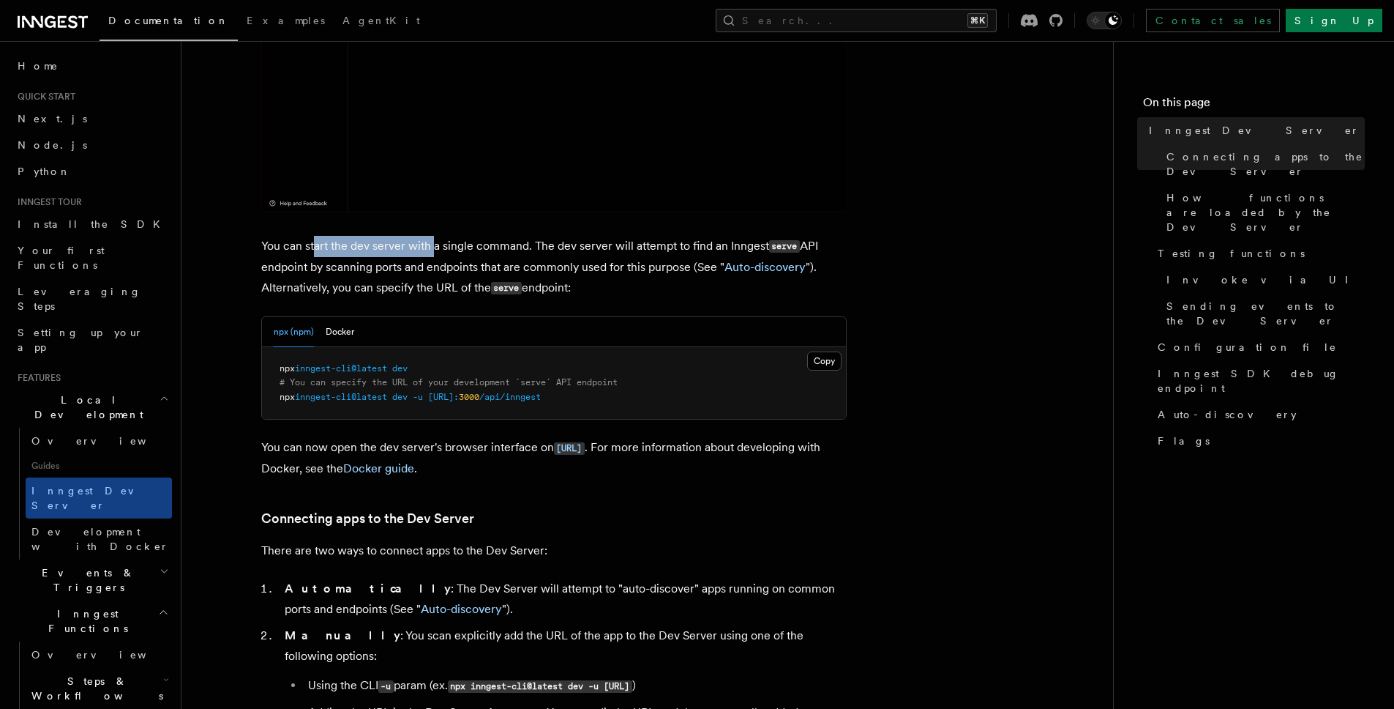
click at [432, 239] on p "You can start the dev server with a single command. The dev server will attempt…" at bounding box center [554, 267] width 586 height 63
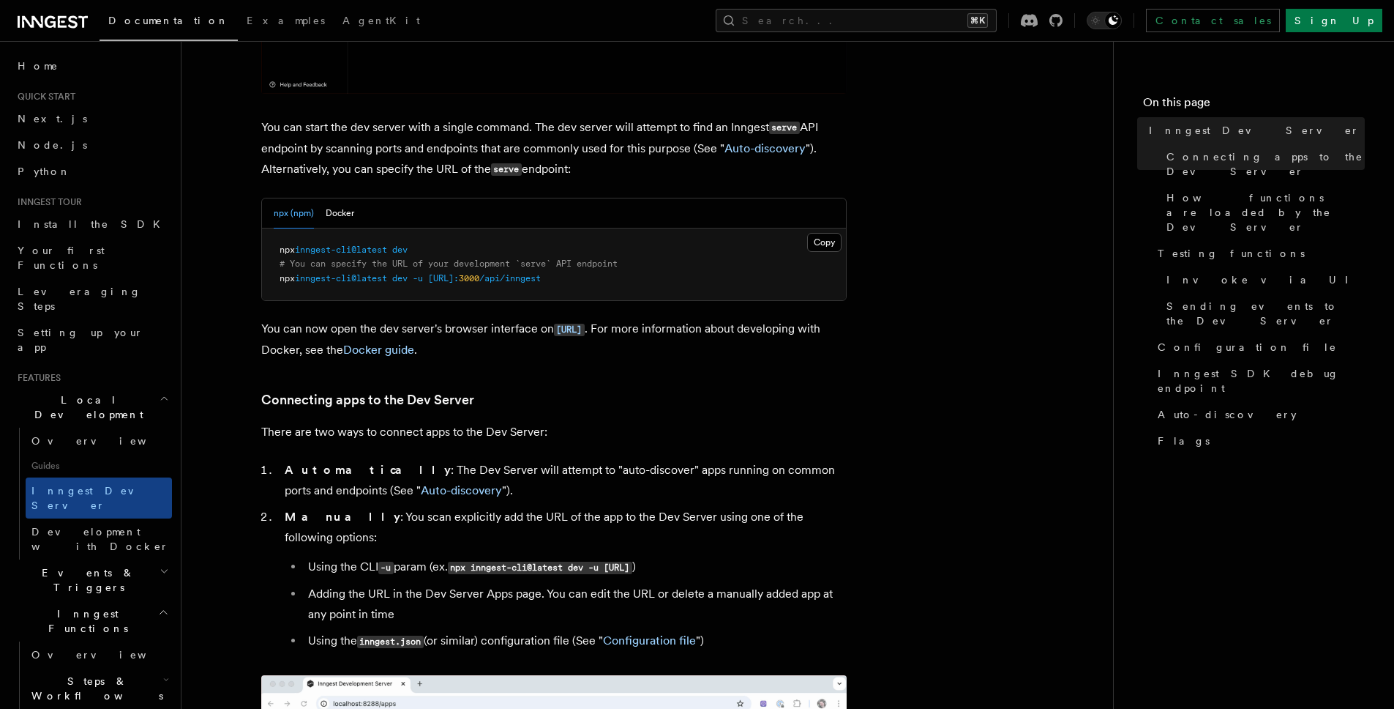
scroll to position [550, 0]
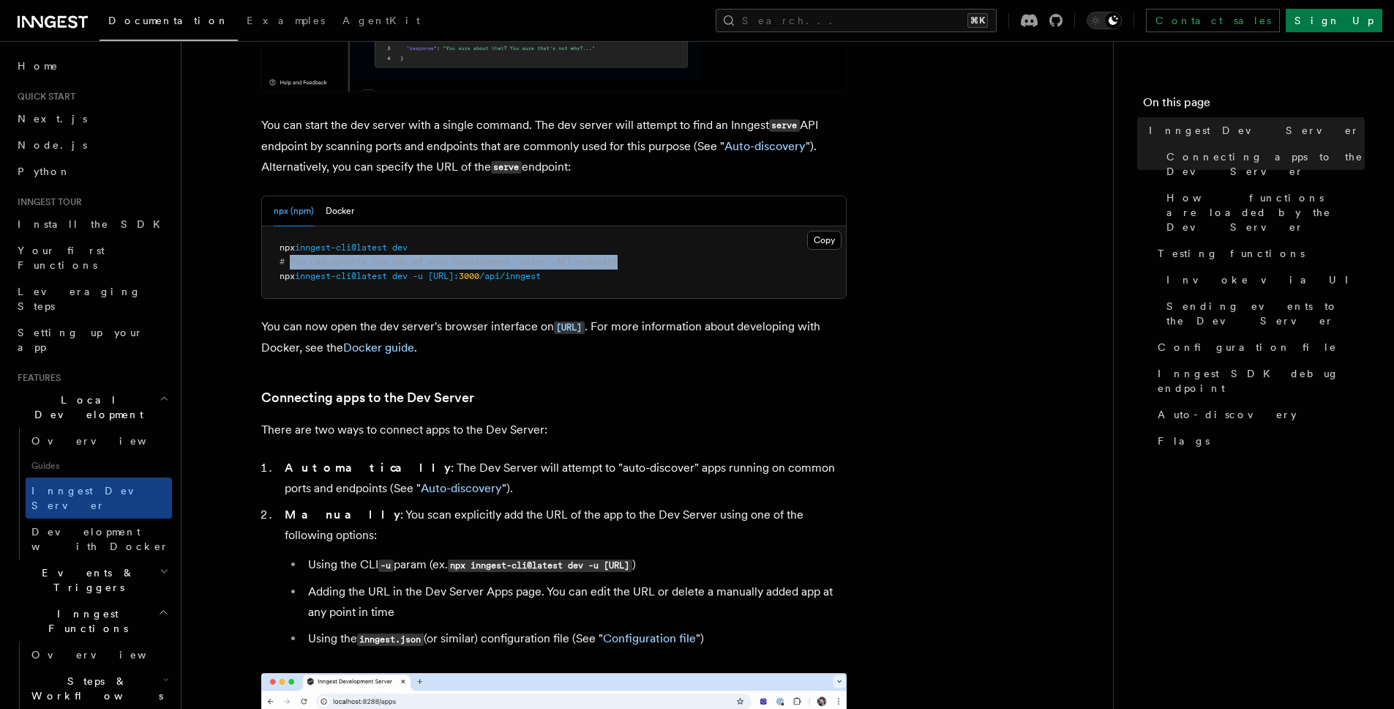
drag, startPoint x: 634, startPoint y: 259, endPoint x: 289, endPoint y: 268, distance: 344.9
click at [289, 268] on pre "npx inngest-cli@latest dev # You can specify the URL of your development `serve…" at bounding box center [554, 262] width 584 height 72
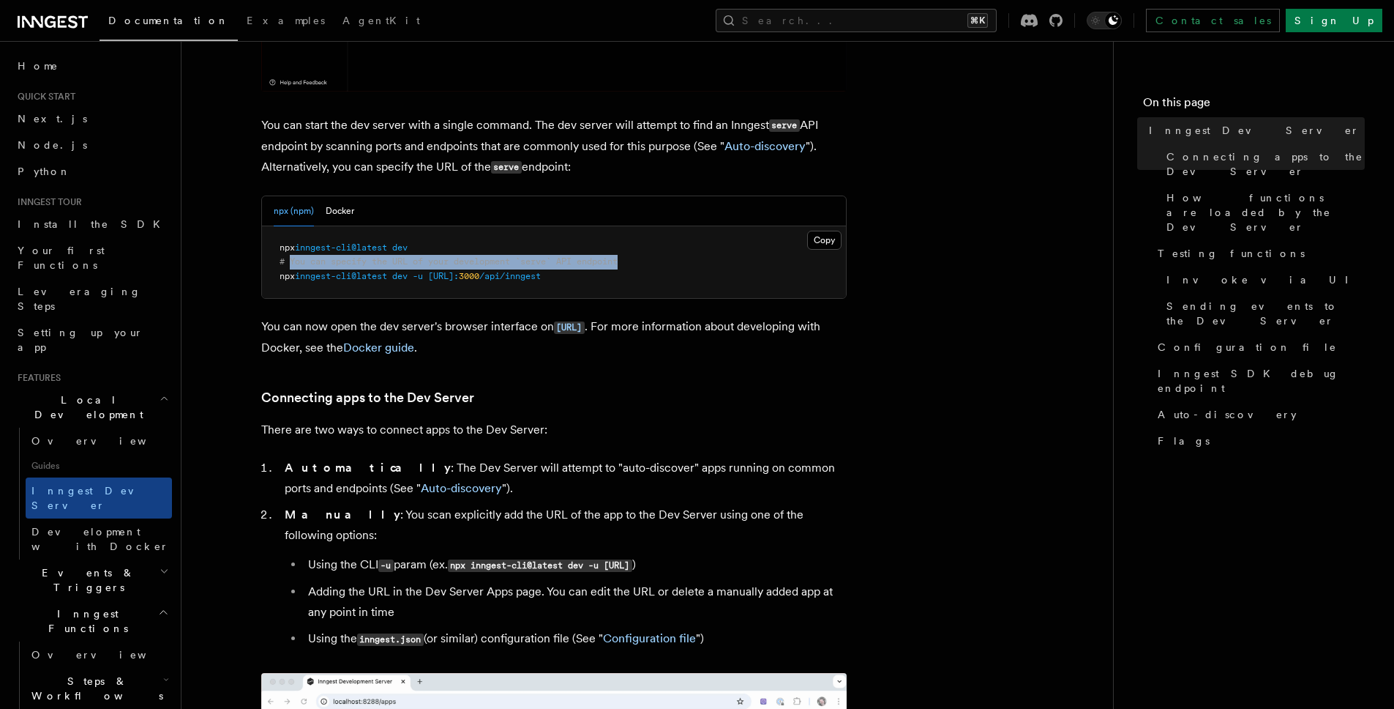
click at [290, 268] on pre "npx inngest-cli@latest dev # You can specify the URL of your development `serve…" at bounding box center [554, 262] width 584 height 72
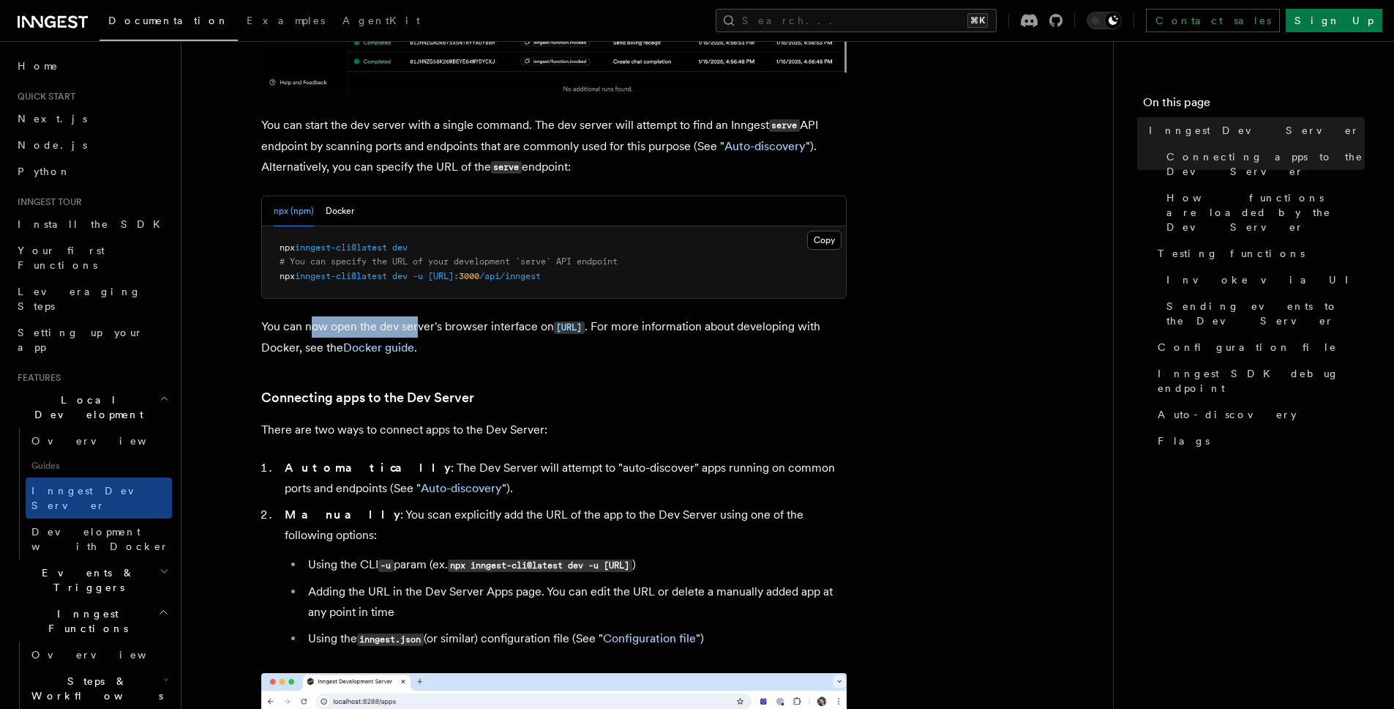
drag, startPoint x: 311, startPoint y: 321, endPoint x: 424, endPoint y: 331, distance: 113.2
click at [423, 331] on p "You can now open the dev server's browser interface on http://localhost:8288 . …" at bounding box center [554, 337] width 586 height 42
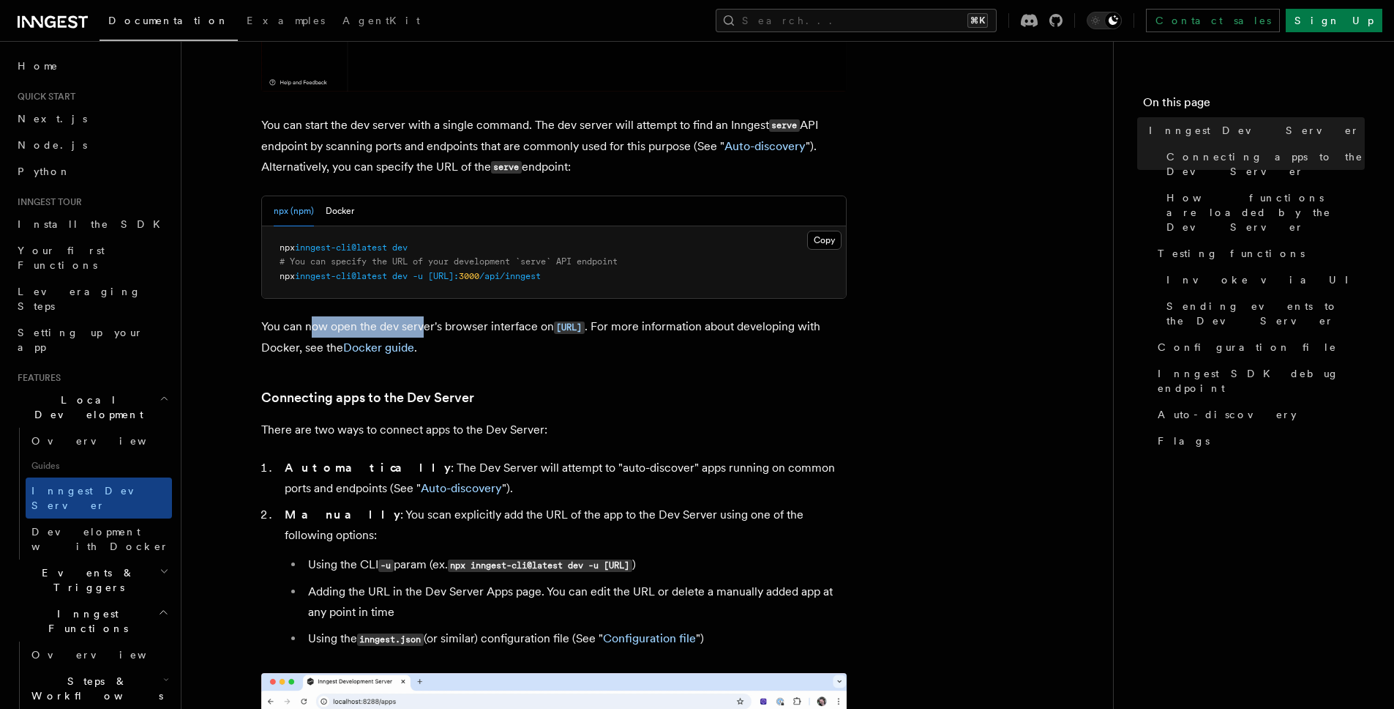
click at [424, 332] on p "You can now open the dev server's browser interface on http://localhost:8288 . …" at bounding box center [554, 337] width 586 height 42
drag, startPoint x: 425, startPoint y: 331, endPoint x: 494, endPoint y: 331, distance: 68.8
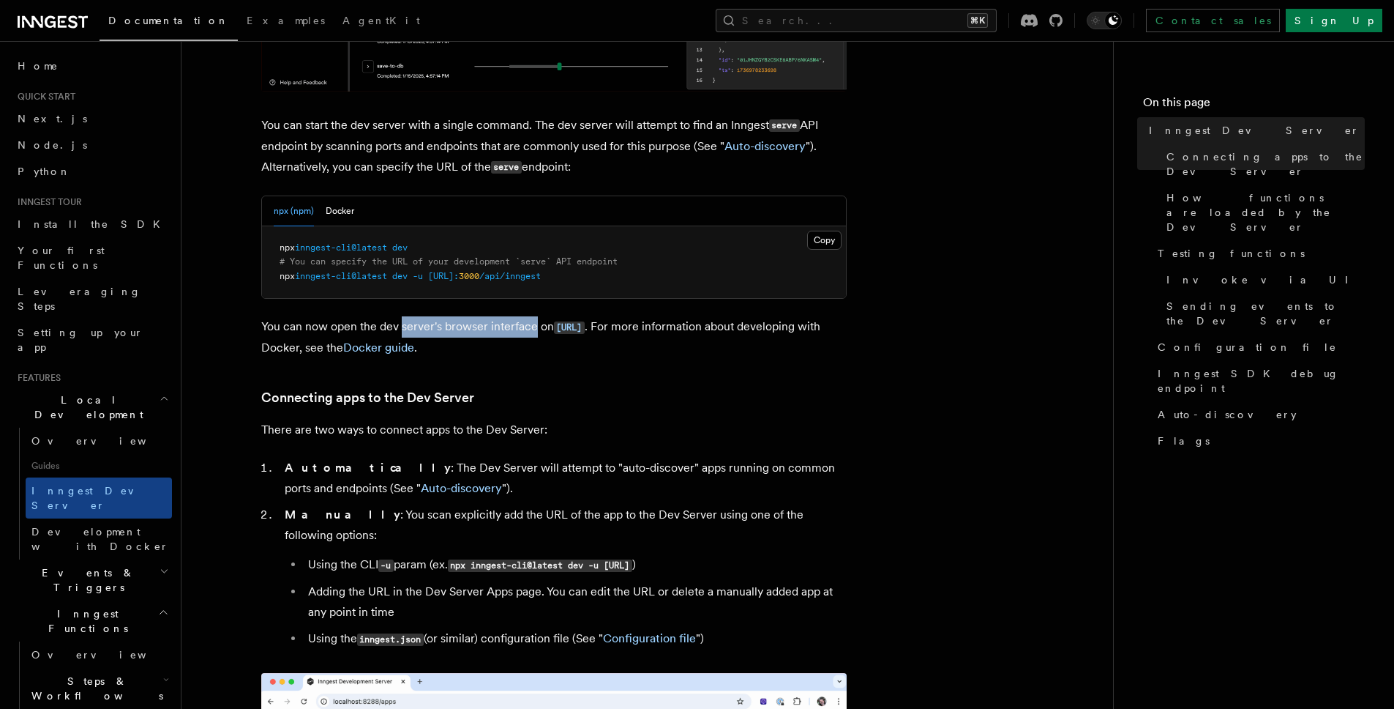
click at [494, 331] on p "You can now open the dev server's browser interface on http://localhost:8288 . …" at bounding box center [554, 337] width 586 height 42
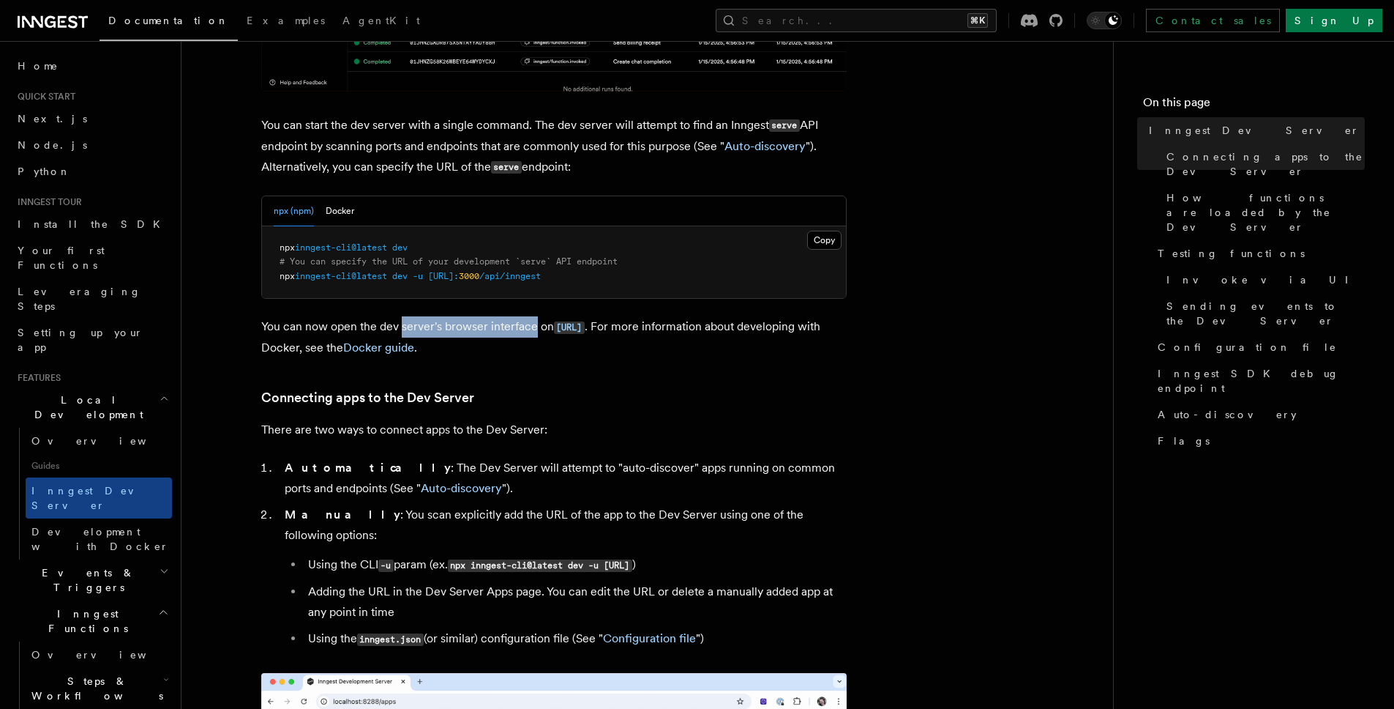
click at [494, 331] on p "You can now open the dev server's browser interface on http://localhost:8288 . …" at bounding box center [554, 337] width 586 height 42
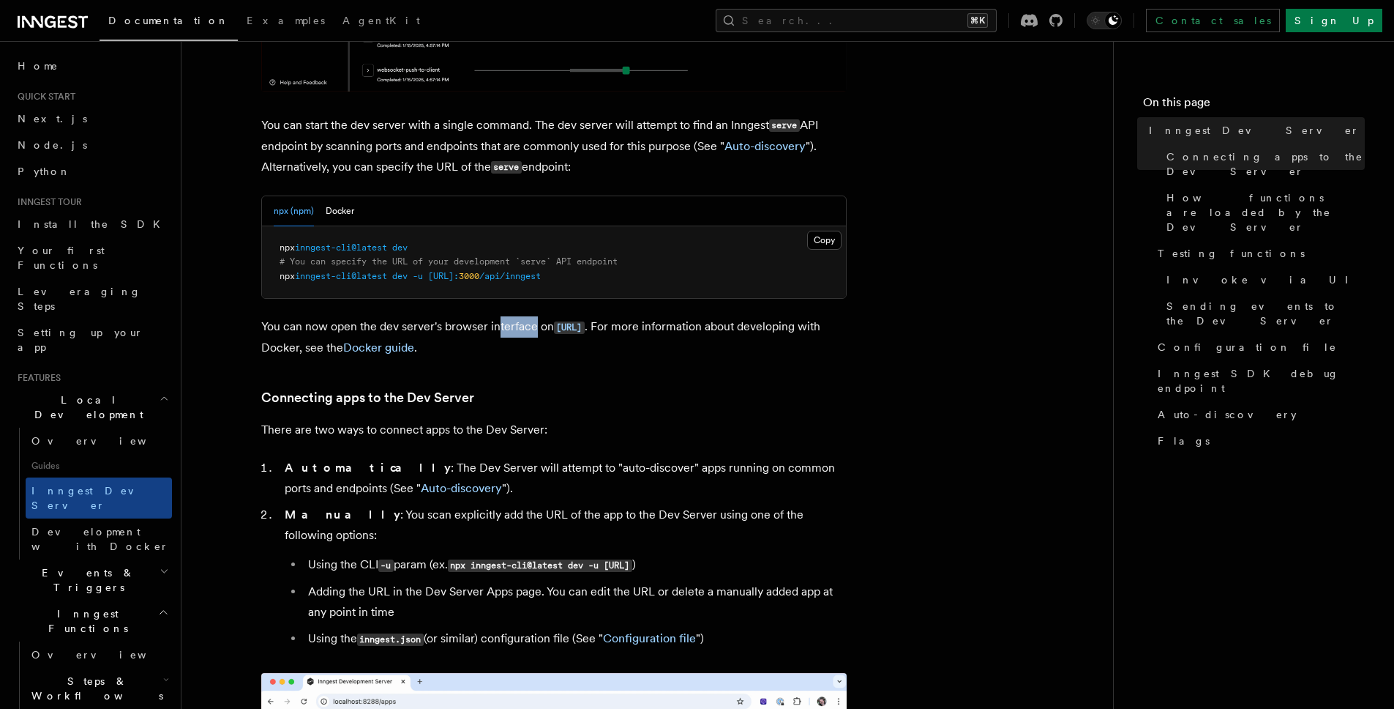
drag, startPoint x: 496, startPoint y: 327, endPoint x: 535, endPoint y: 324, distance: 38.9
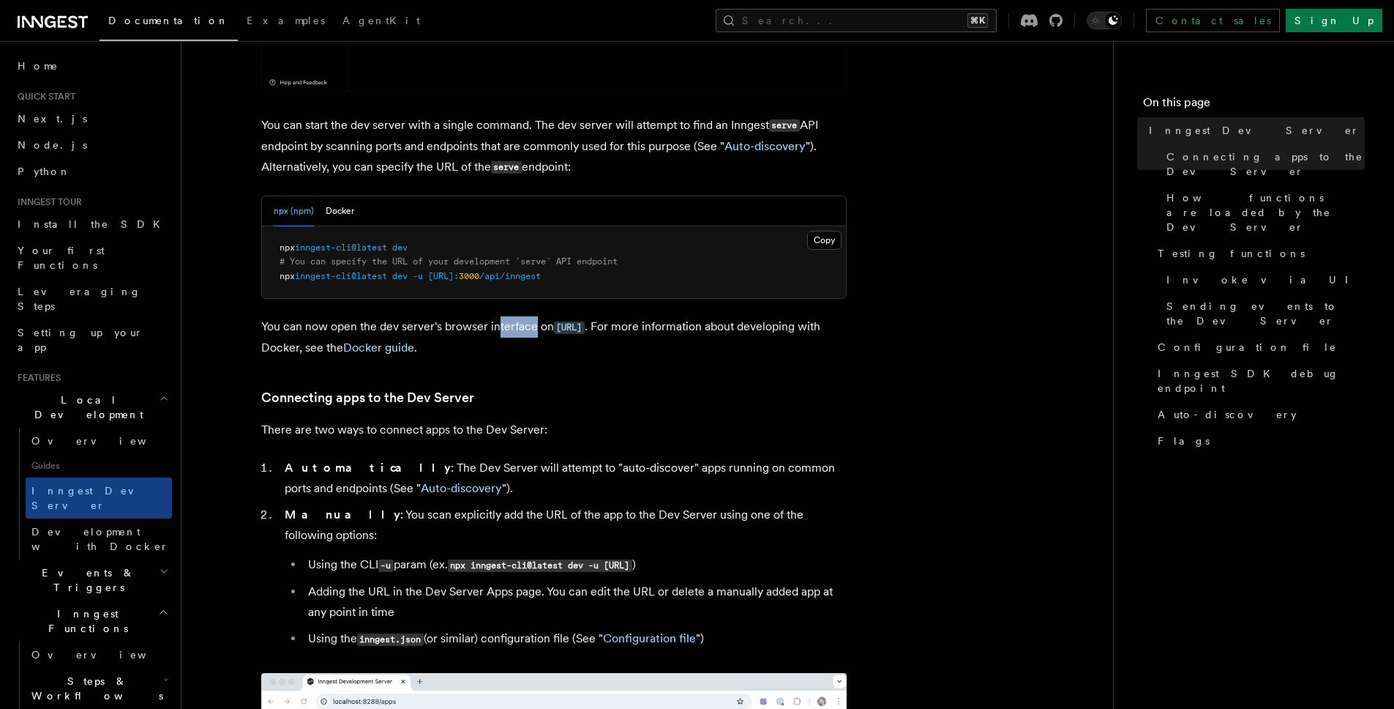
click at [534, 324] on p "You can now open the dev server's browser interface on http://localhost:8288 . …" at bounding box center [554, 337] width 586 height 42
click at [535, 324] on p "You can now open the dev server's browser interface on http://localhost:8288 . …" at bounding box center [554, 337] width 586 height 42
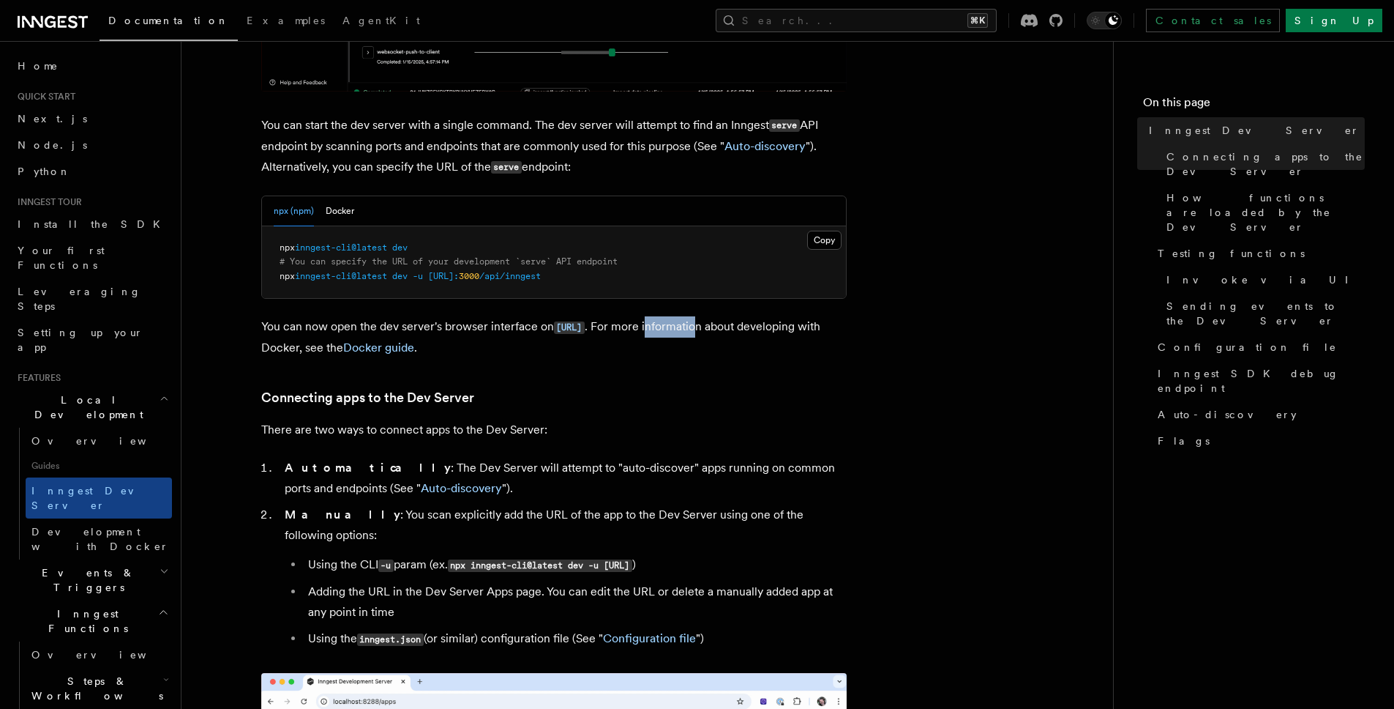
drag, startPoint x: 739, startPoint y: 324, endPoint x: 777, endPoint y: 322, distance: 38.1
click at [777, 322] on p "You can now open the dev server's browser interface on http://localhost:8288 . …" at bounding box center [554, 337] width 586 height 42
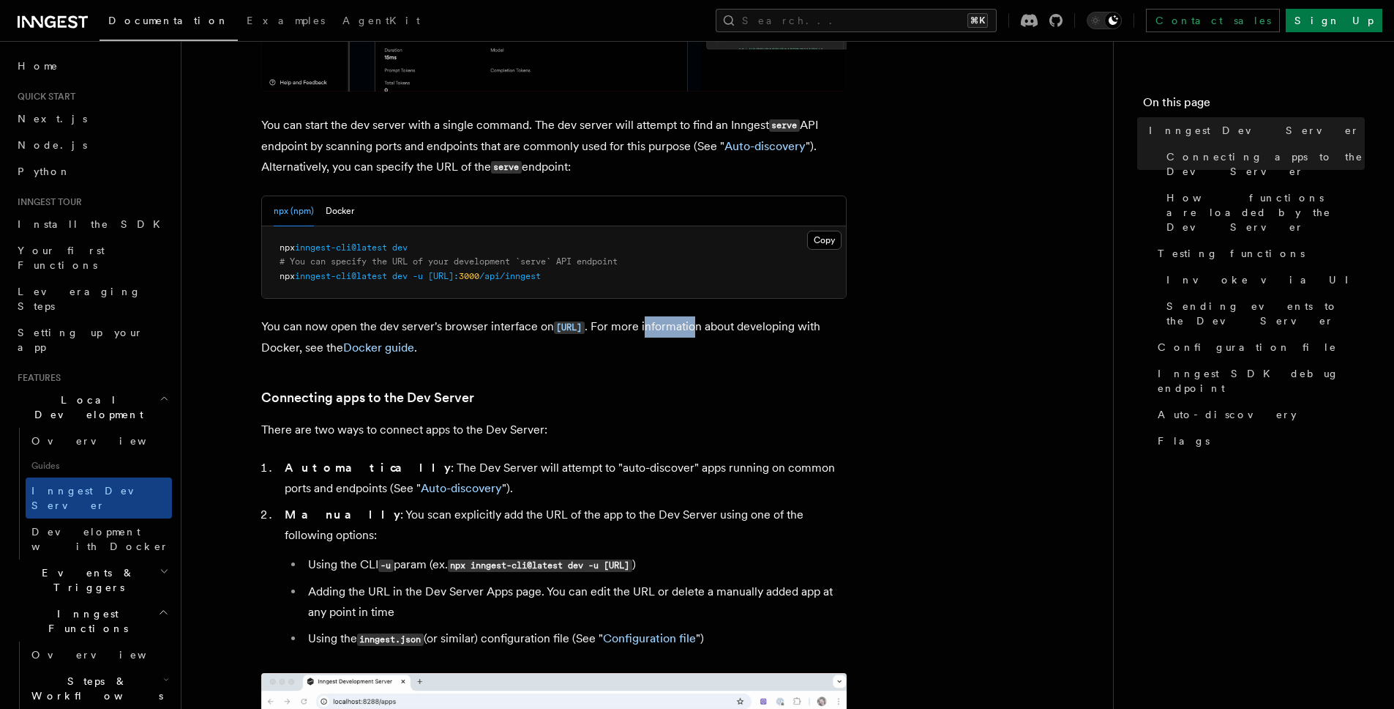
click at [777, 322] on p "You can now open the dev server's browser interface on http://localhost:8288 . …" at bounding box center [554, 337] width 586 height 42
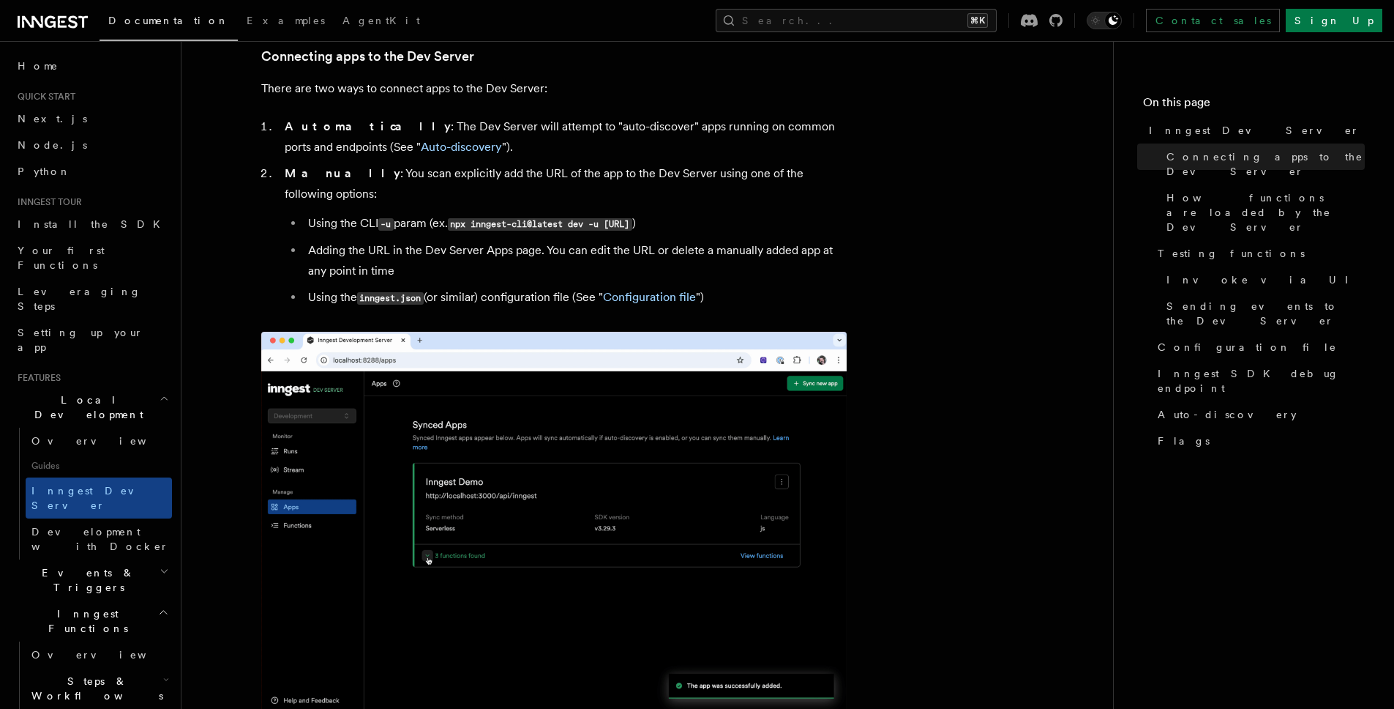
scroll to position [707, 0]
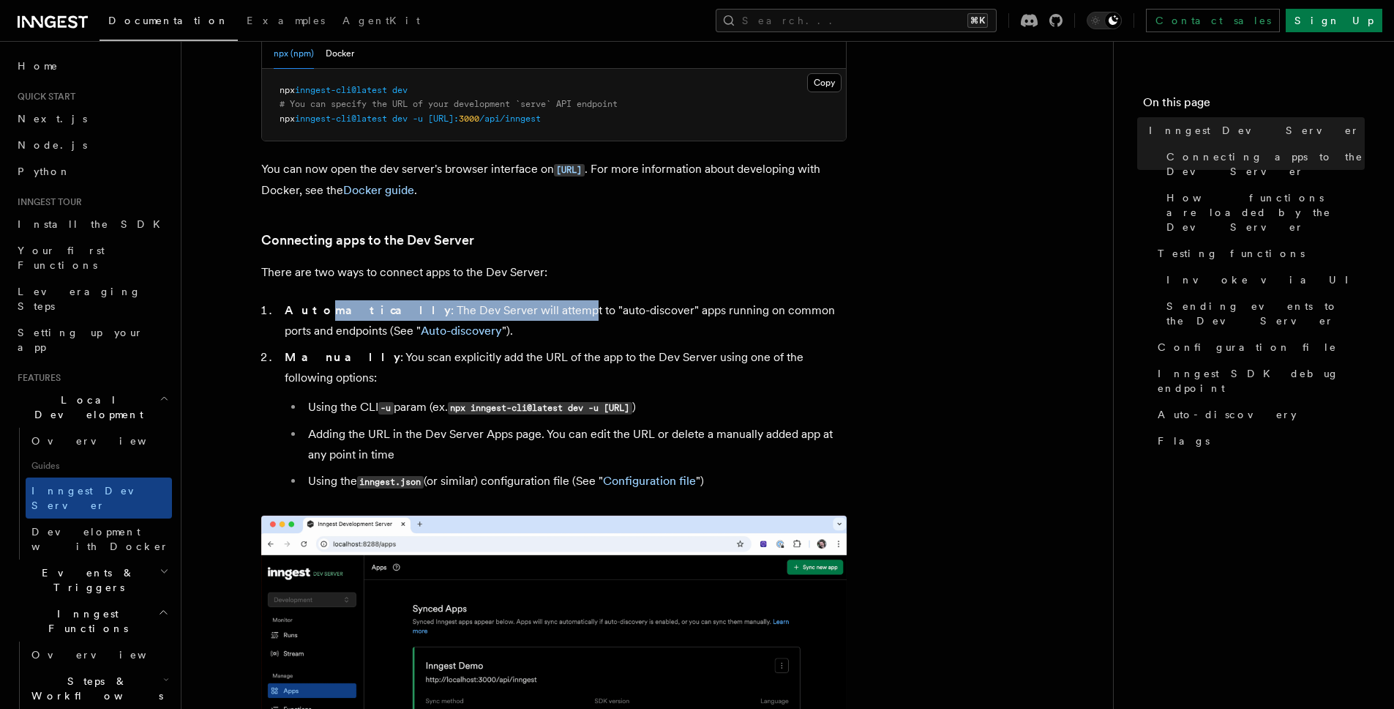
drag, startPoint x: 314, startPoint y: 311, endPoint x: 509, endPoint y: 312, distance: 194.7
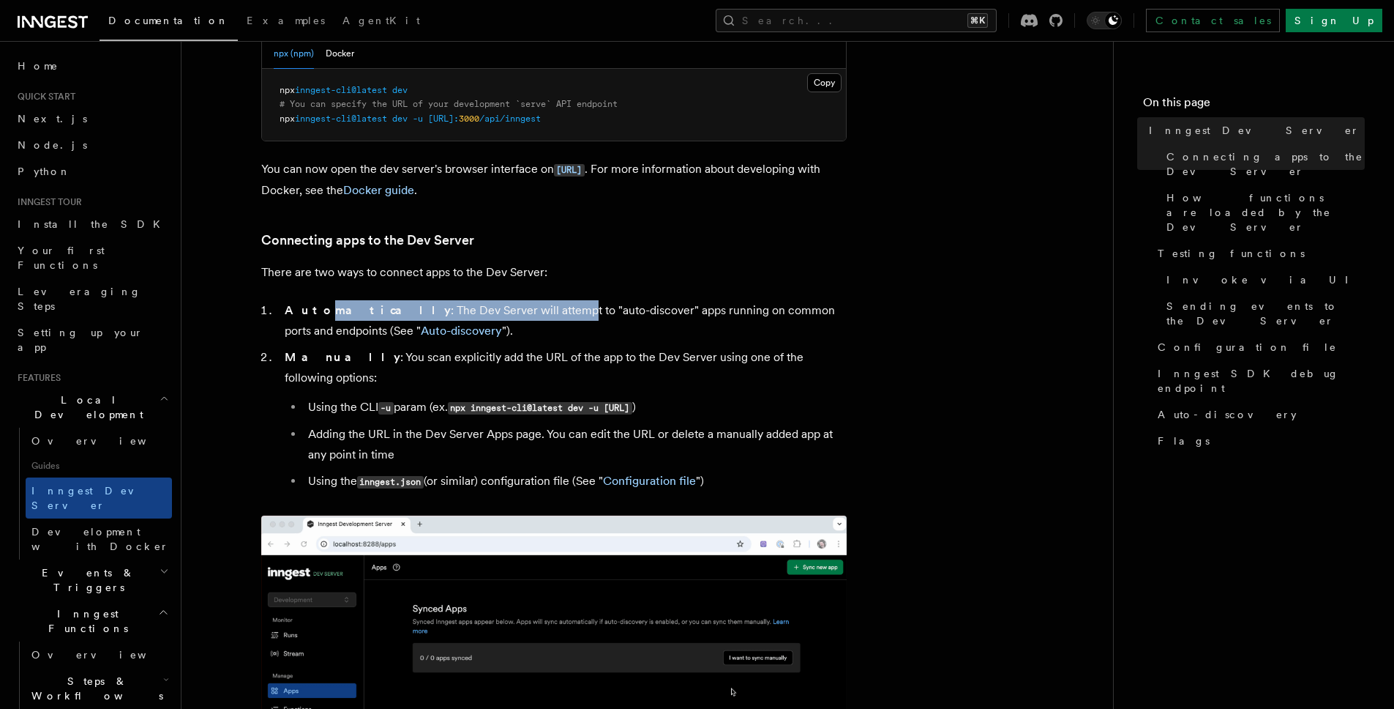
click at [508, 313] on li "Automatically : The Dev Server will attempt to "auto-discover" apps running on …" at bounding box center [563, 320] width 567 height 41
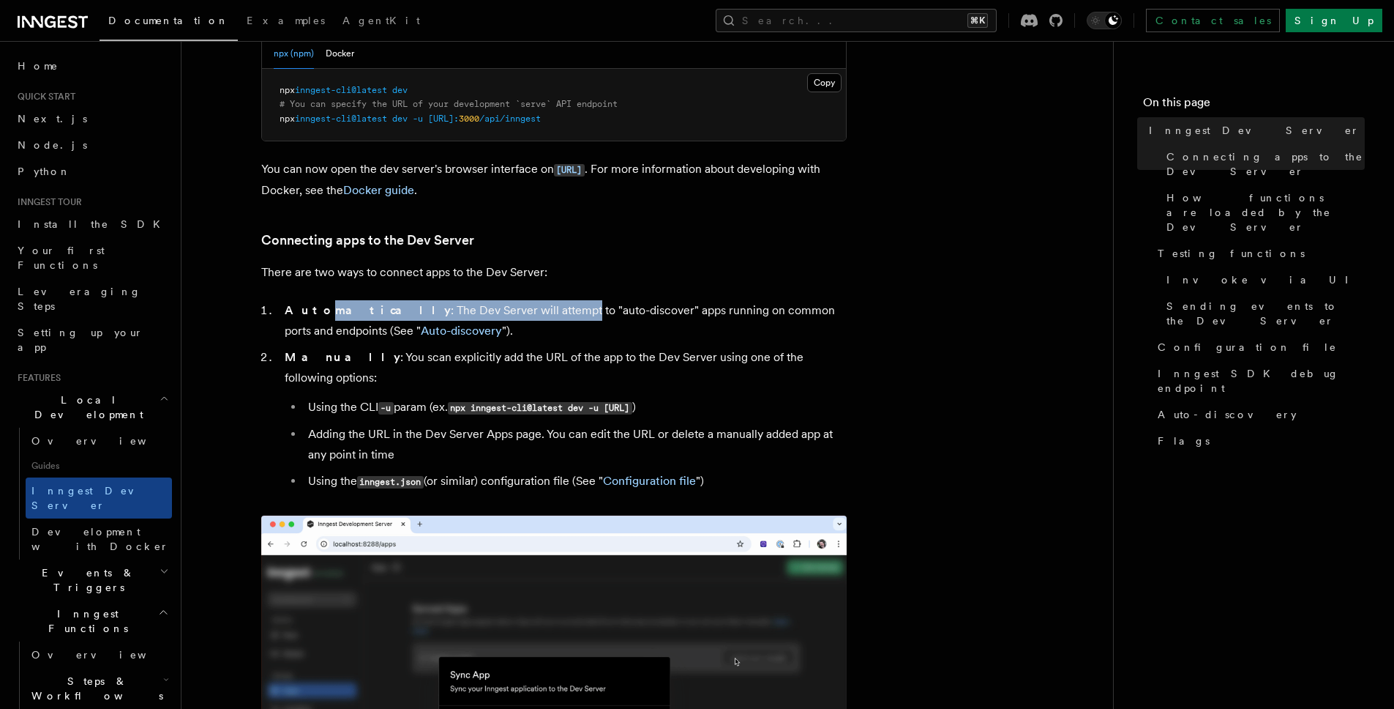
click at [509, 312] on li "Automatically : The Dev Server will attempt to "auto-discover" apps running on …" at bounding box center [563, 320] width 567 height 41
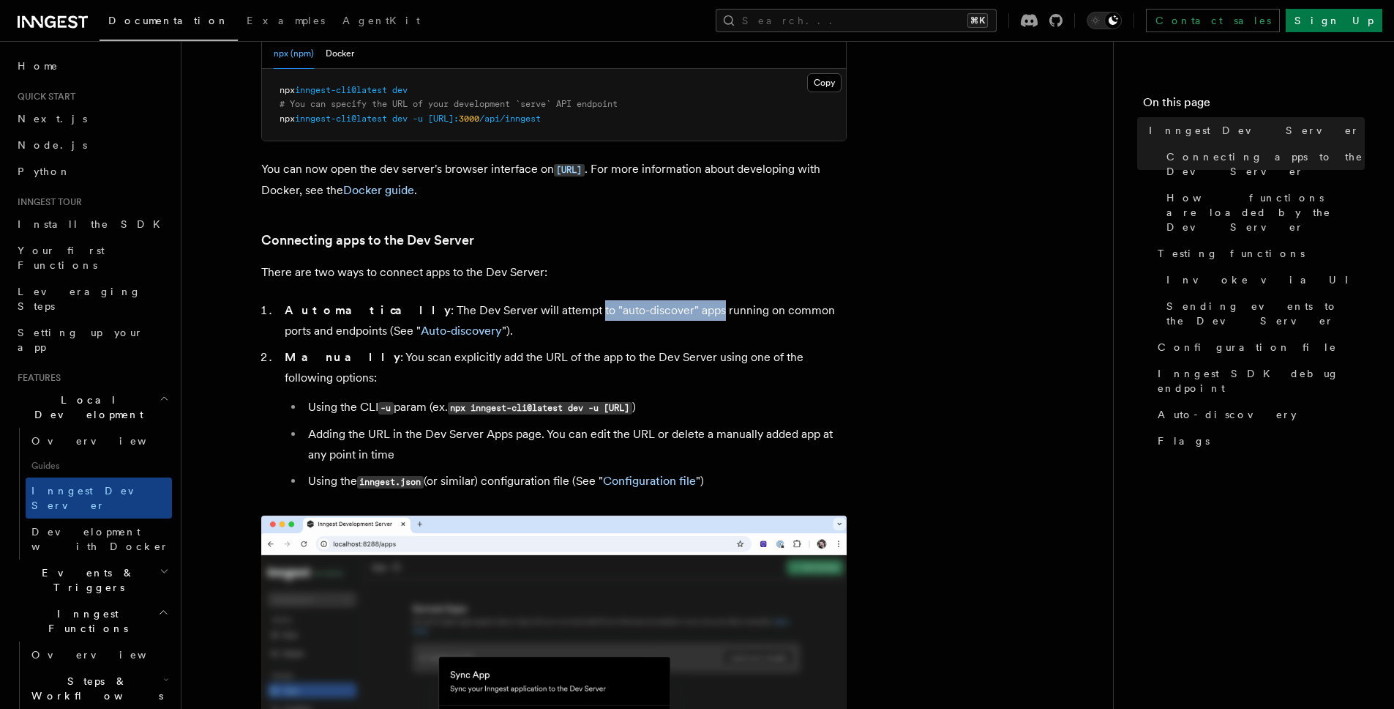
drag, startPoint x: 512, startPoint y: 310, endPoint x: 632, endPoint y: 307, distance: 120.1
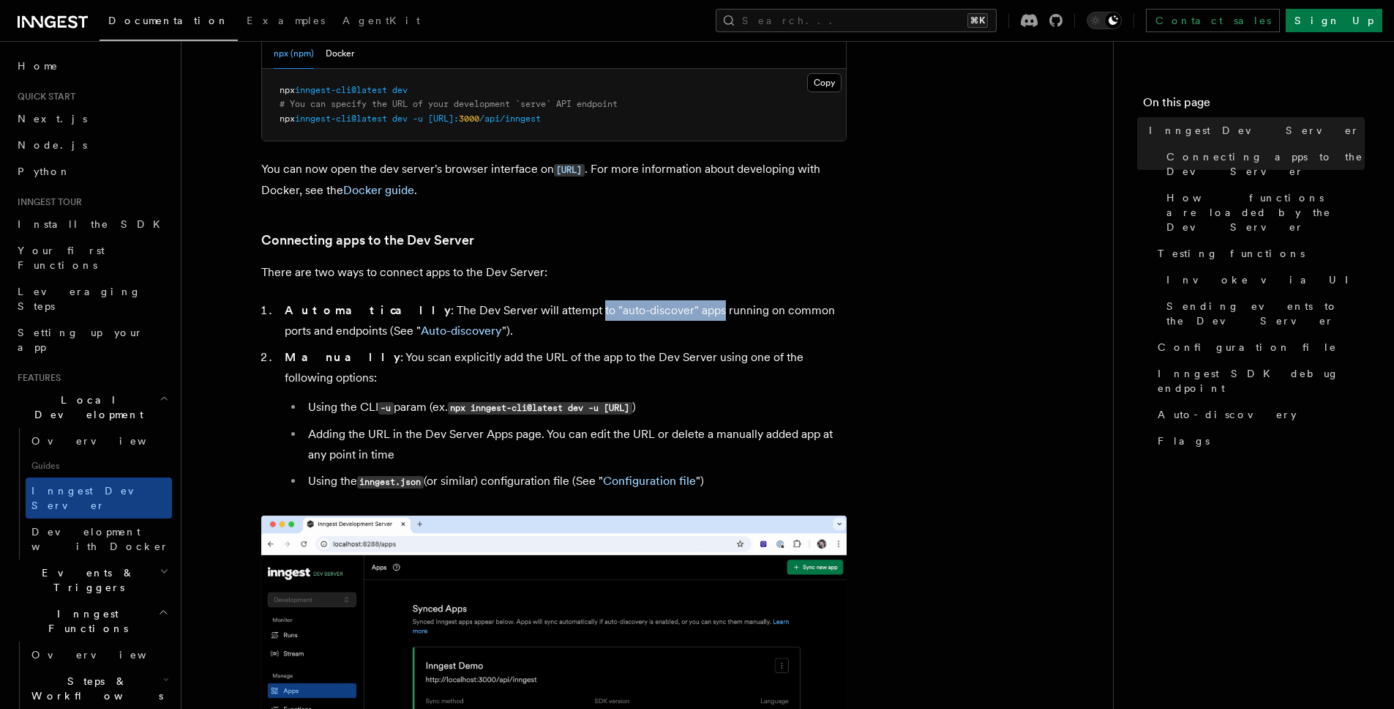
click at [632, 307] on li "Automatically : The Dev Server will attempt to "auto-discover" apps running on …" at bounding box center [563, 320] width 567 height 41
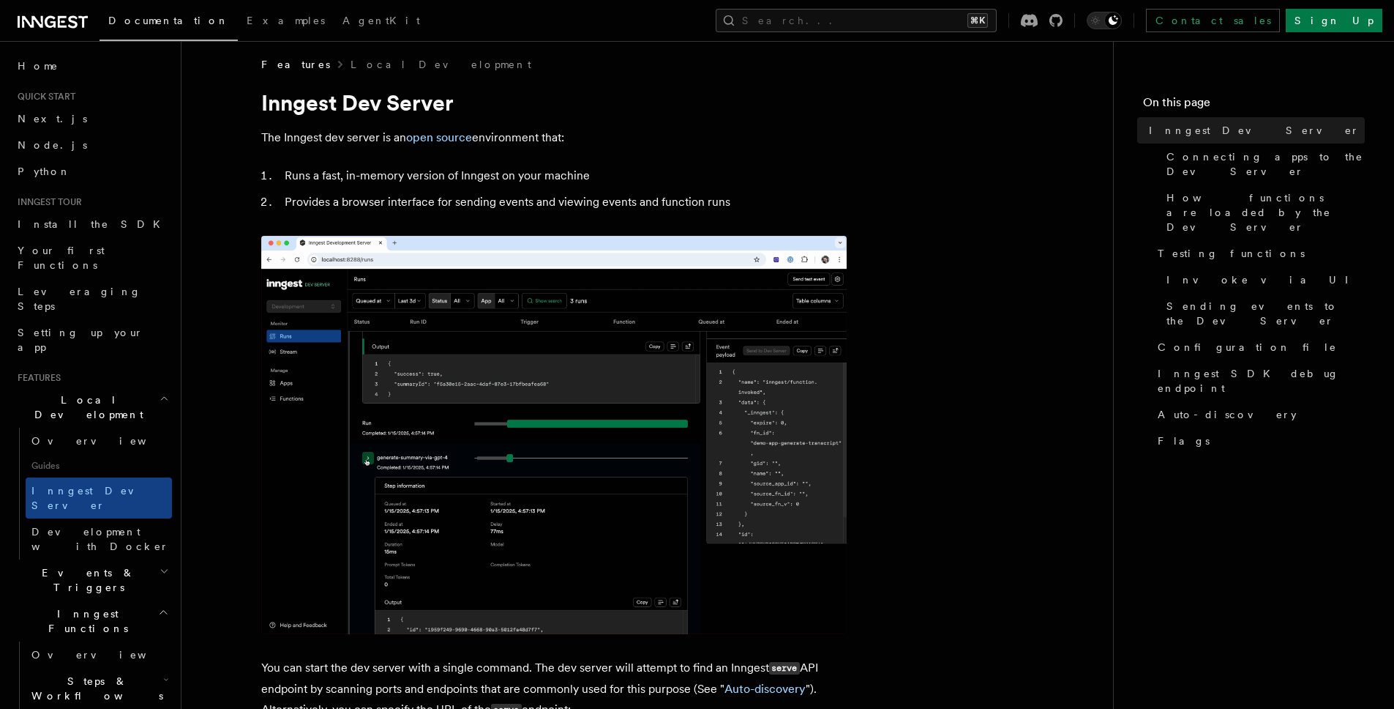
scroll to position [0, 0]
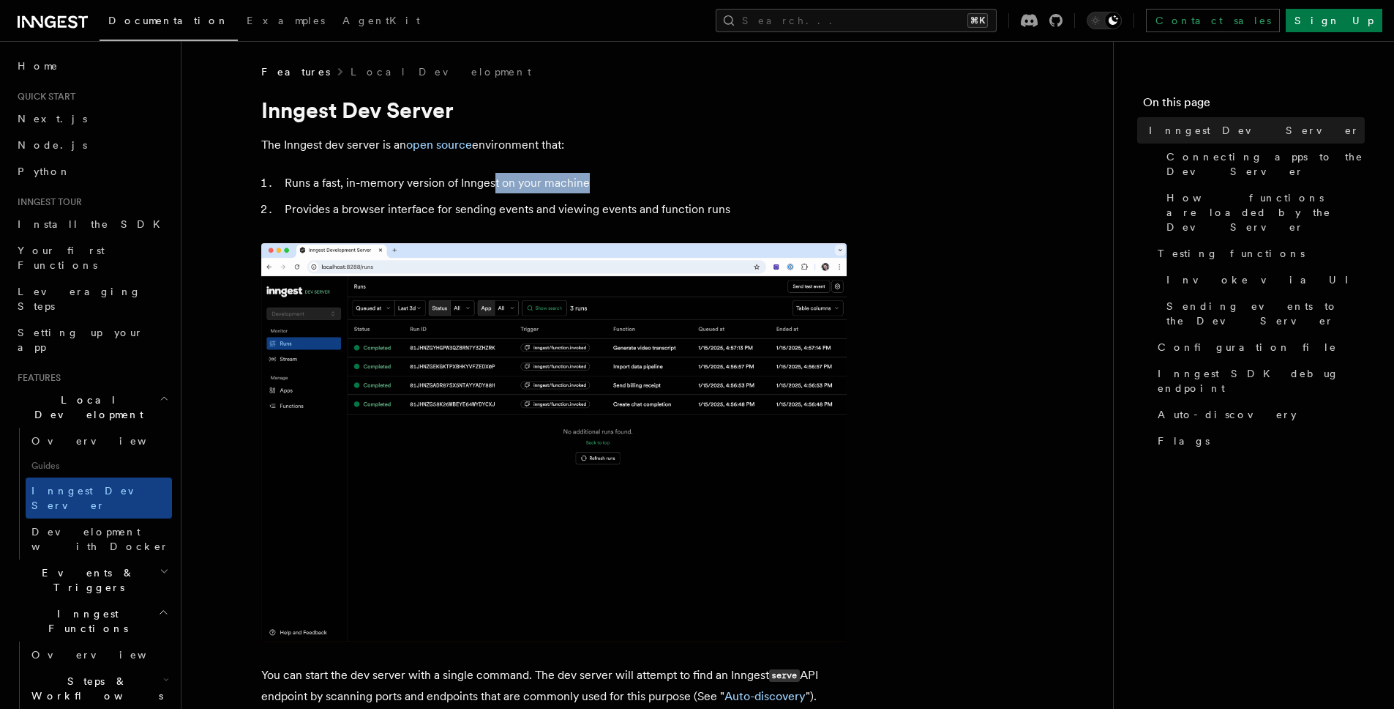
drag, startPoint x: 492, startPoint y: 182, endPoint x: 588, endPoint y: 189, distance: 96.1
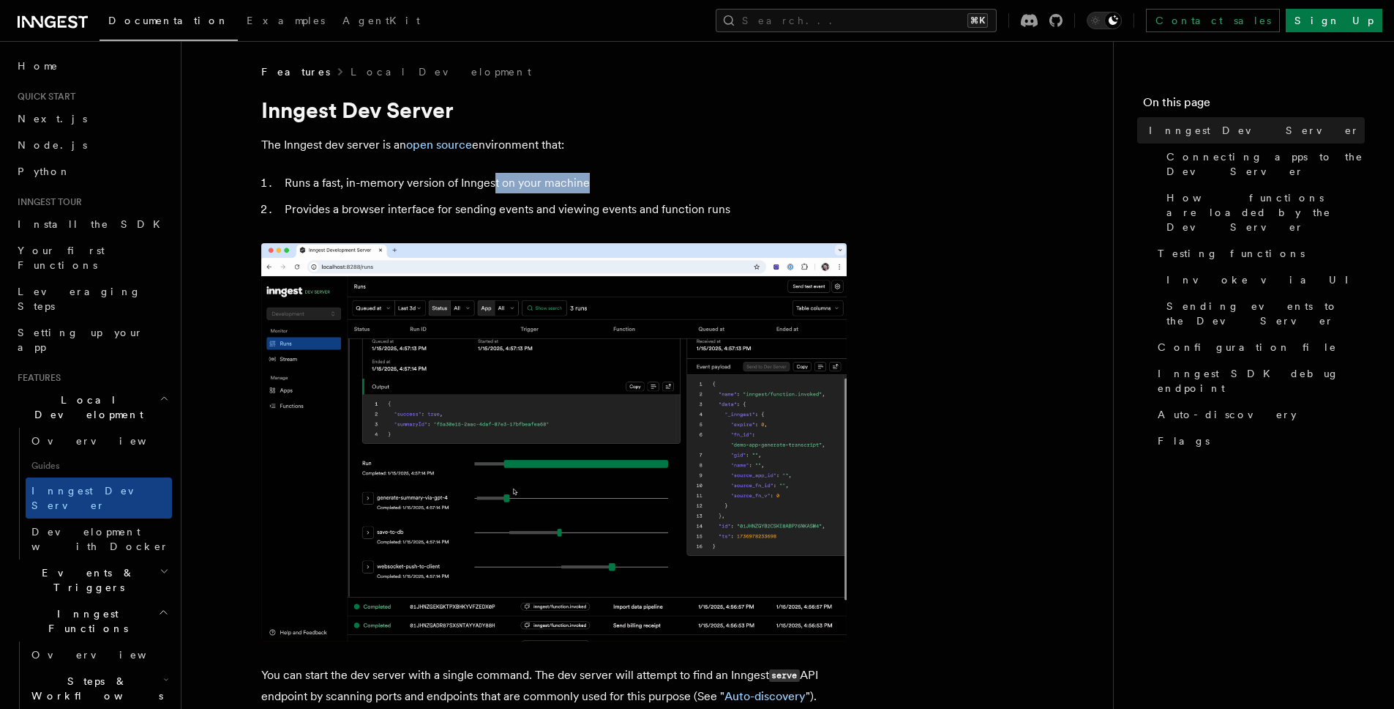
click at [588, 189] on li "Runs a fast, in-memory version of Inngest on your machine" at bounding box center [563, 183] width 567 height 20
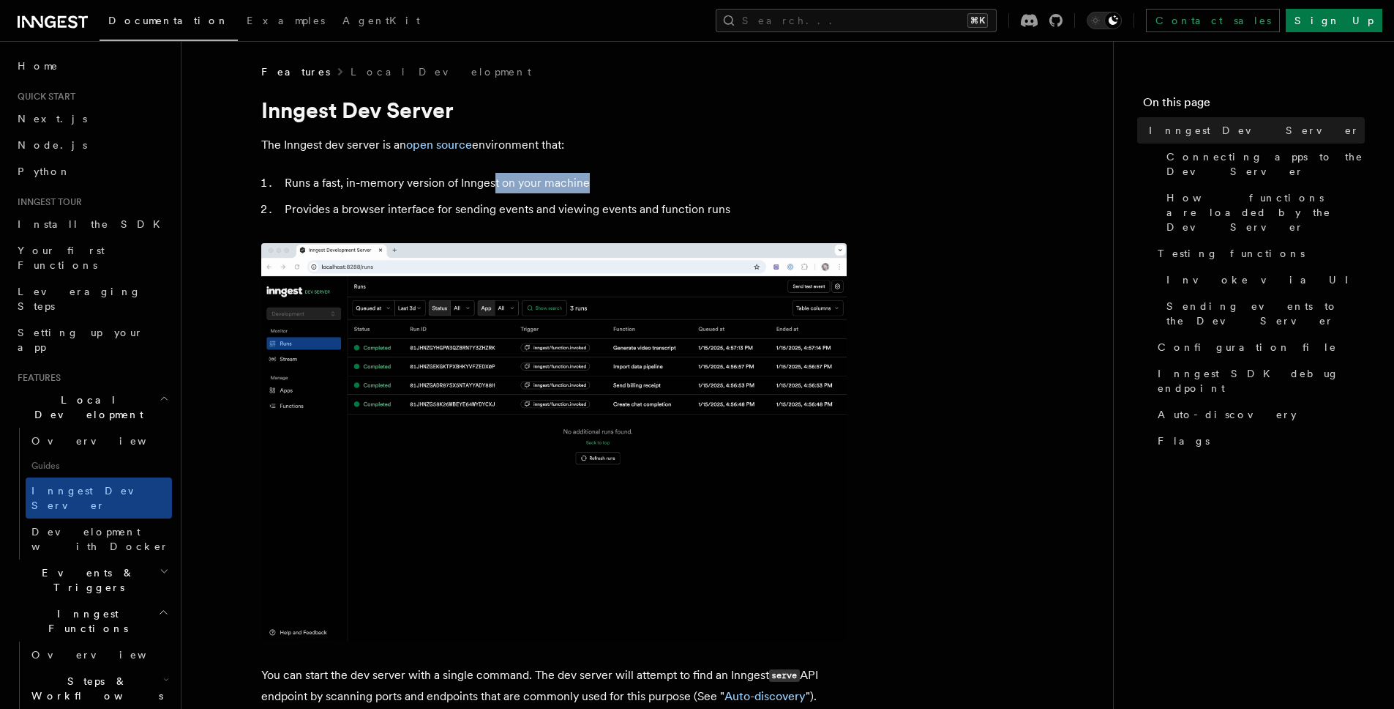
click at [588, 188] on li "Runs a fast, in-memory version of Inngest on your machine" at bounding box center [563, 183] width 567 height 20
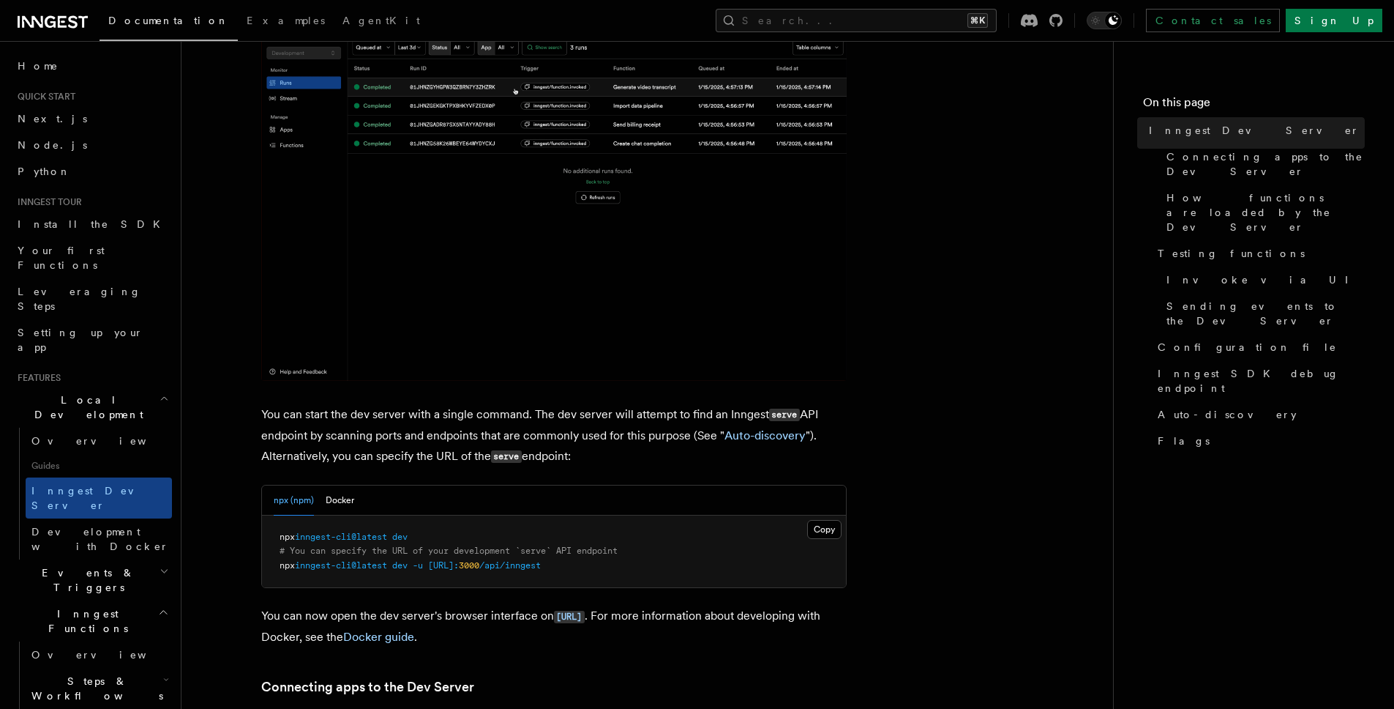
scroll to position [293, 0]
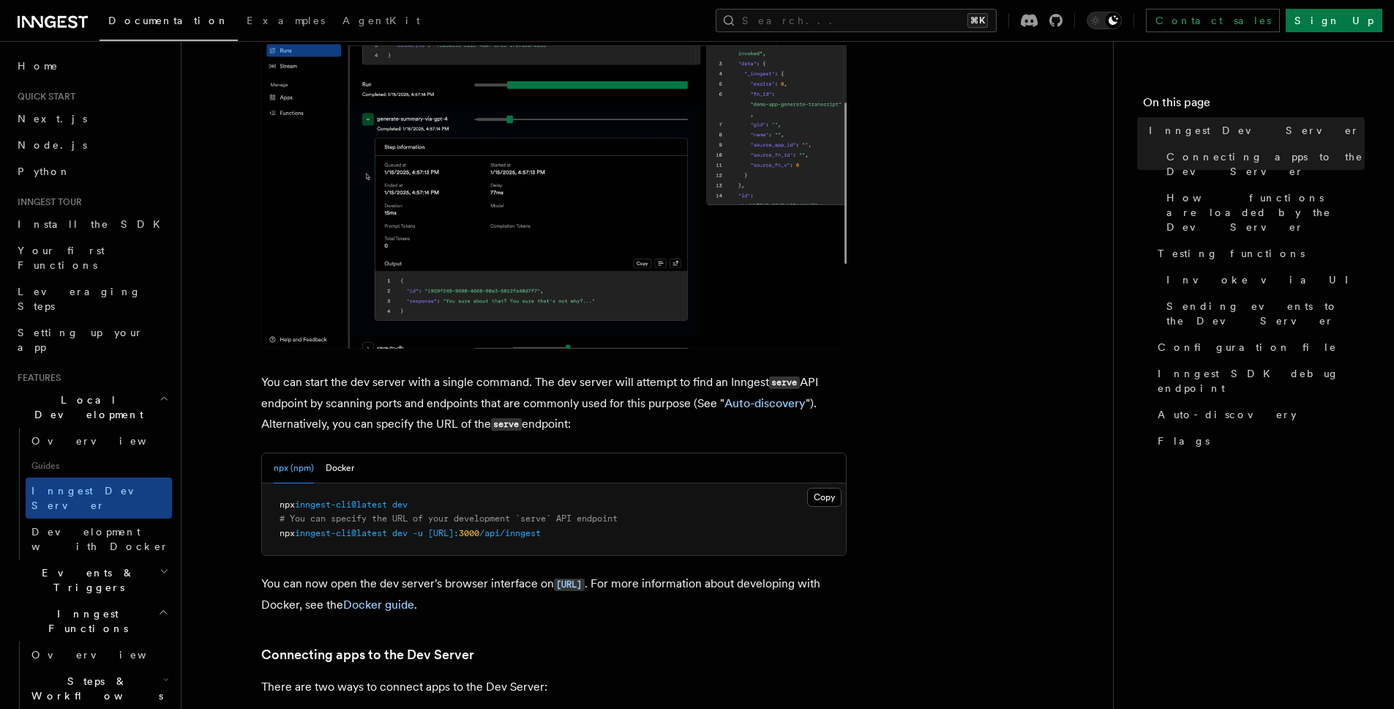
drag, startPoint x: 447, startPoint y: 385, endPoint x: 613, endPoint y: 385, distance: 165.4
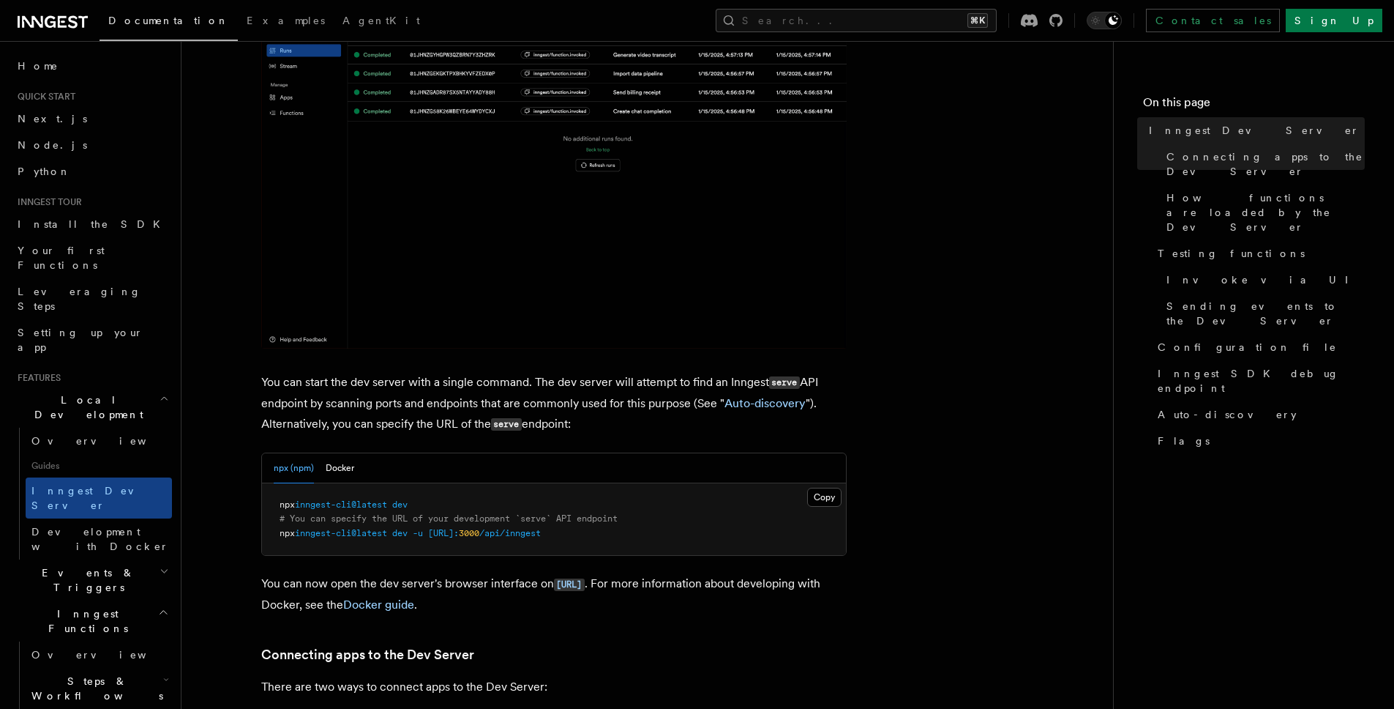
click at [608, 386] on p "You can start the dev server with a single command. The dev server will attempt…" at bounding box center [554, 403] width 586 height 63
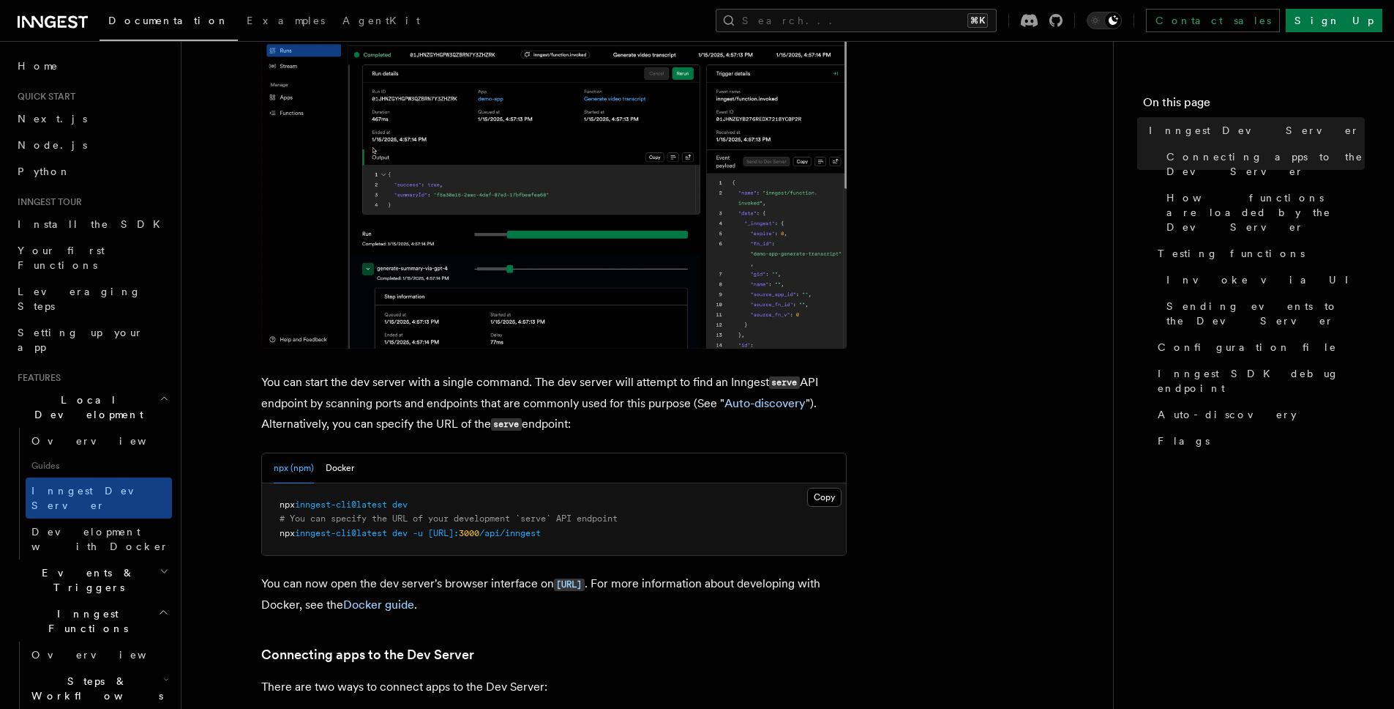
click at [613, 385] on p "You can start the dev server with a single command. The dev server will attempt…" at bounding box center [554, 403] width 586 height 63
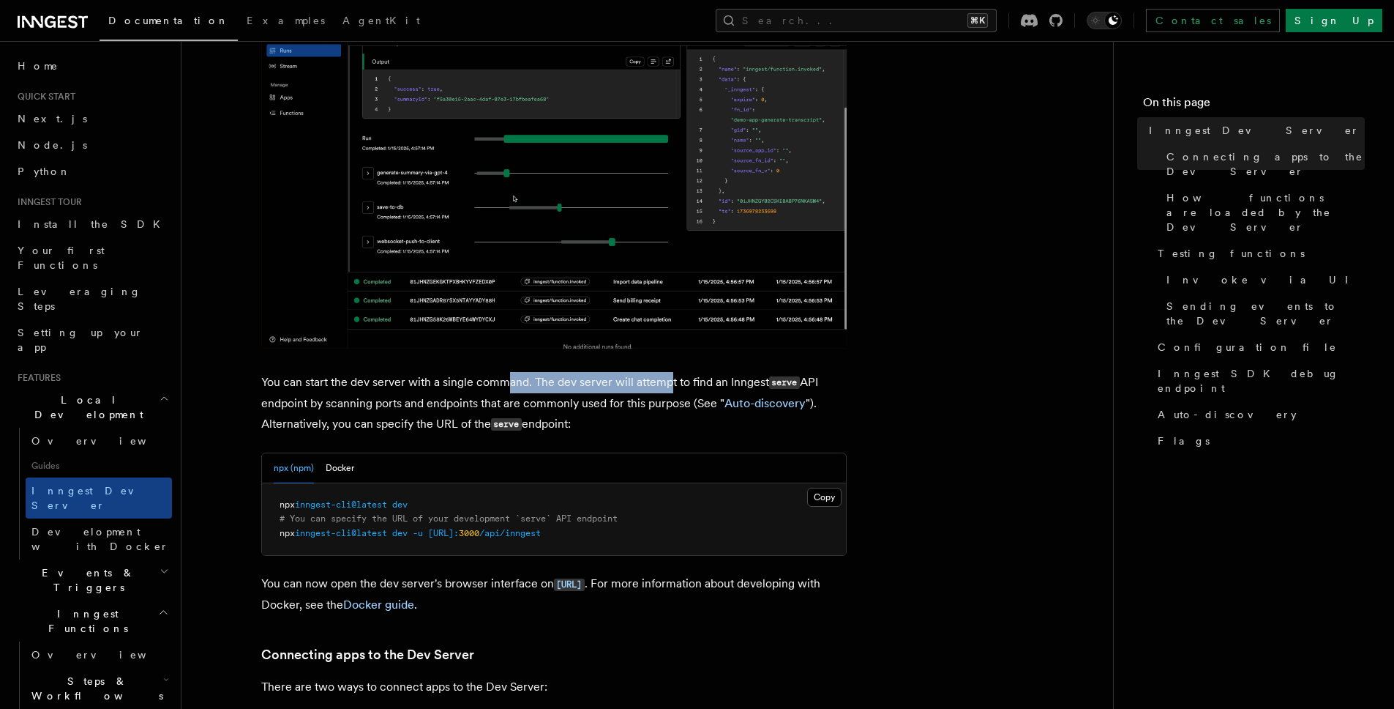
drag, startPoint x: 663, startPoint y: 379, endPoint x: 501, endPoint y: 378, distance: 162.5
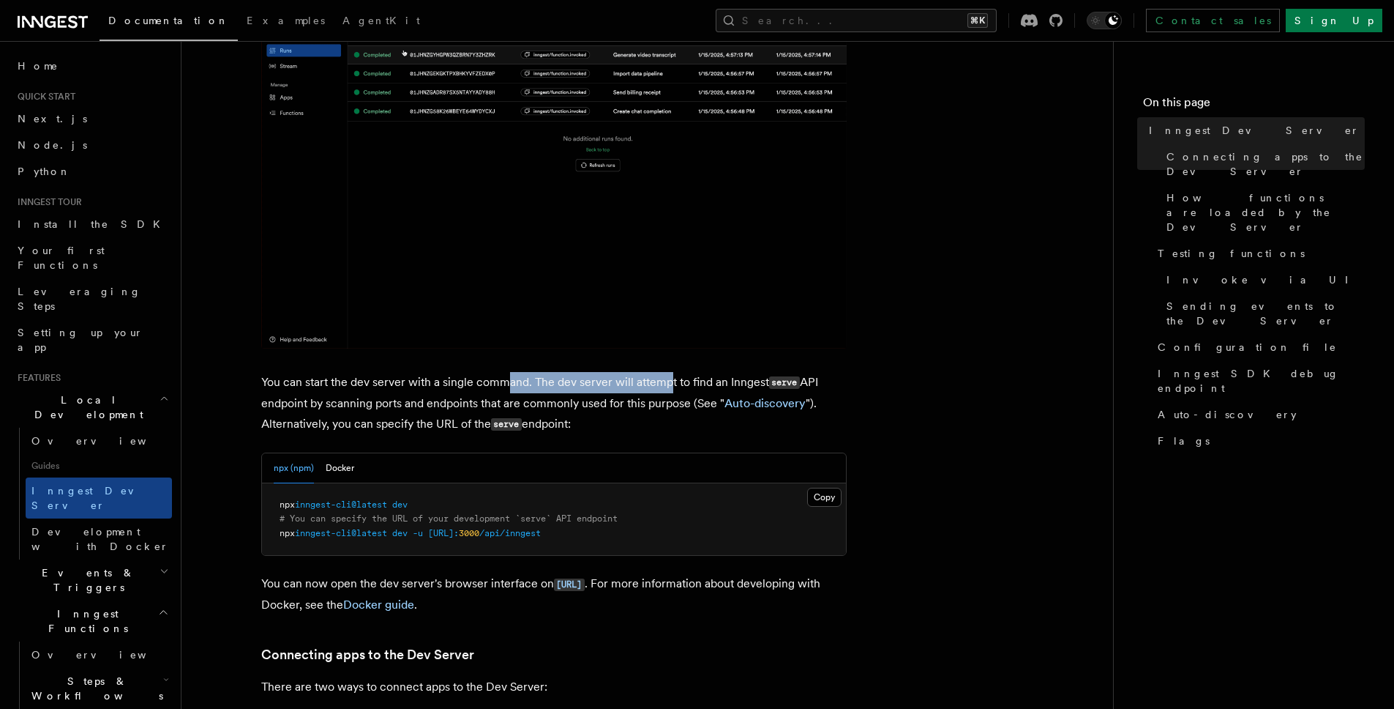
click at [502, 378] on p "You can start the dev server with a single command. The dev server will attempt…" at bounding box center [554, 403] width 586 height 63
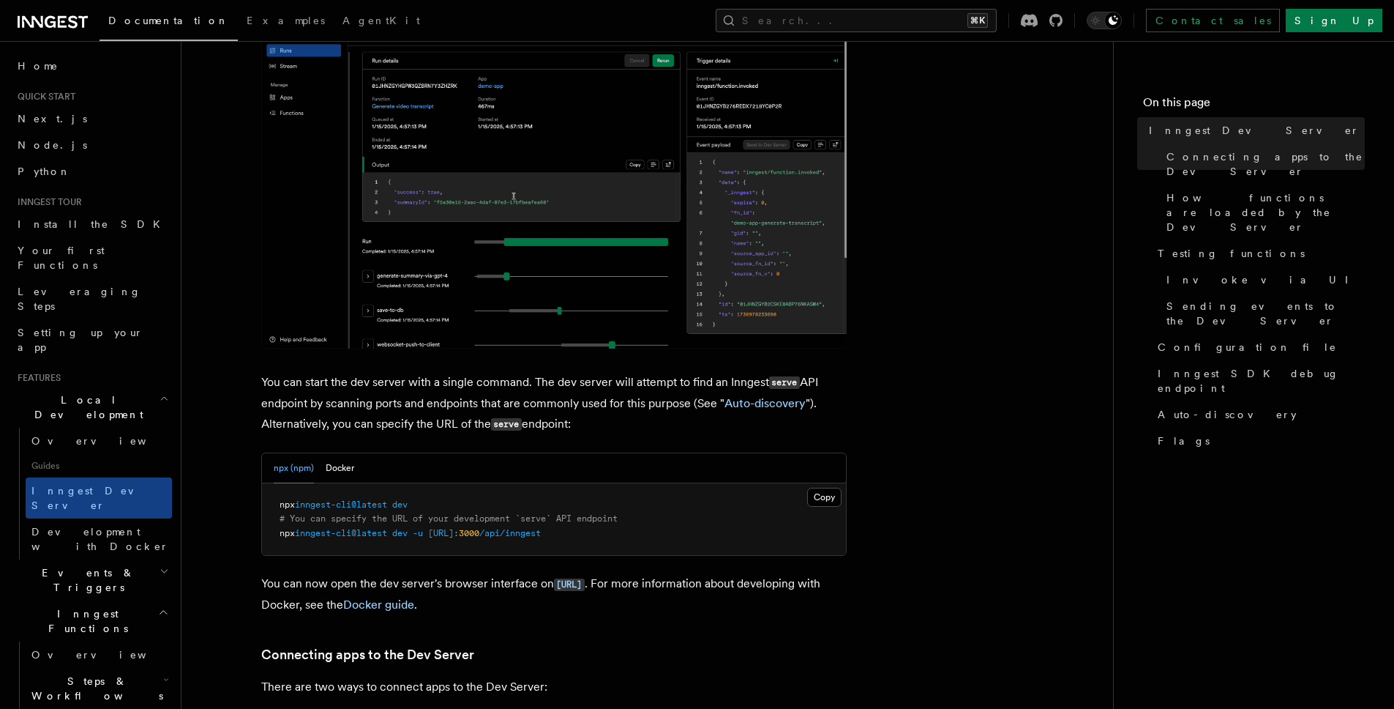
click at [501, 378] on p "You can start the dev server with a single command. The dev server will attempt…" at bounding box center [554, 403] width 586 height 63
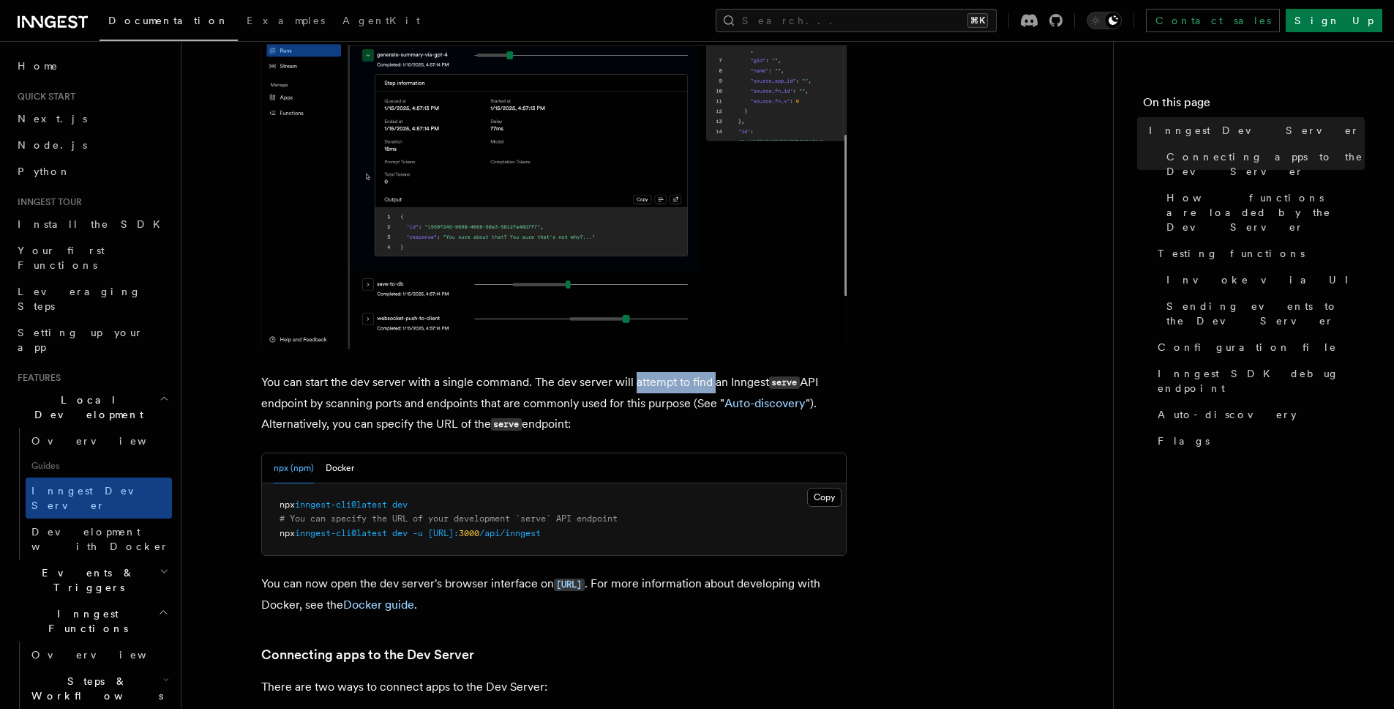
drag, startPoint x: 632, startPoint y: 382, endPoint x: 711, endPoint y: 386, distance: 78.4
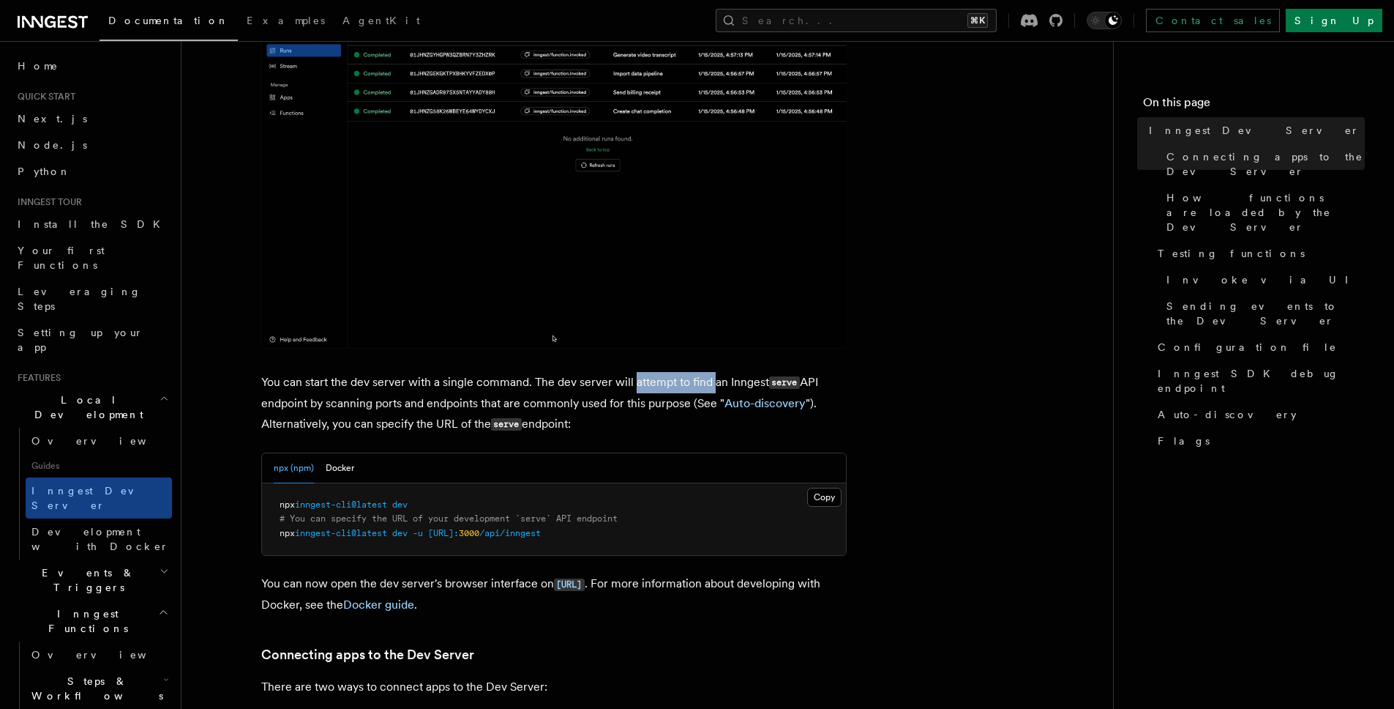
click at [710, 386] on p "You can start the dev server with a single command. The dev server will attempt…" at bounding box center [554, 403] width 586 height 63
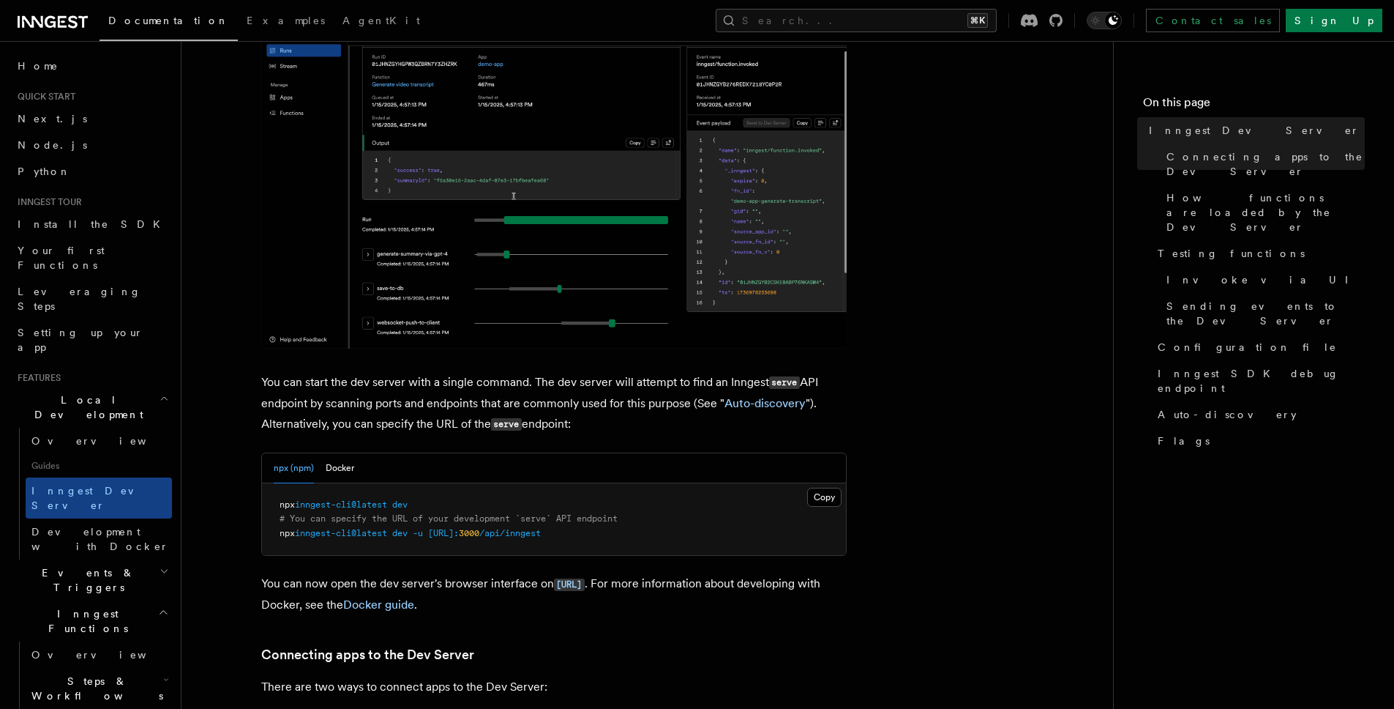
click at [726, 385] on p "You can start the dev server with a single command. The dev server will attempt…" at bounding box center [554, 403] width 586 height 63
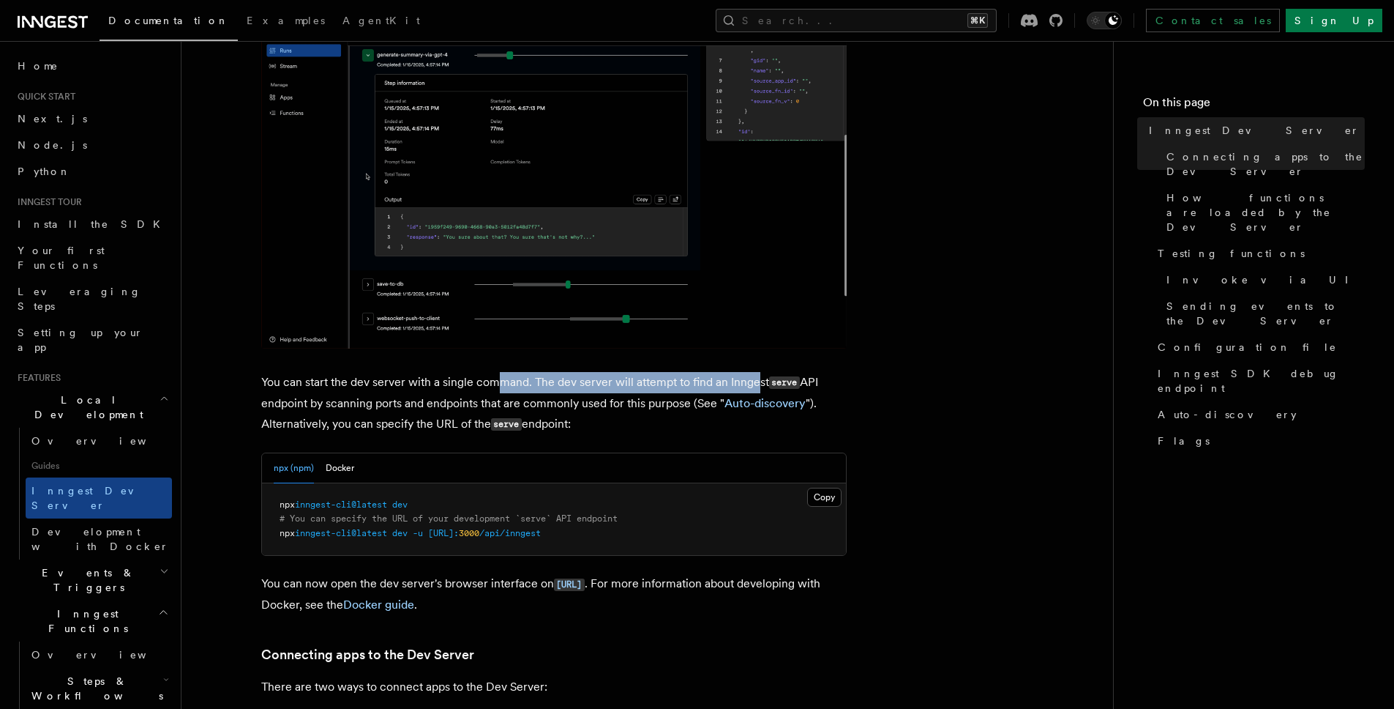
drag, startPoint x: 755, startPoint y: 384, endPoint x: 496, endPoint y: 389, distance: 259.2
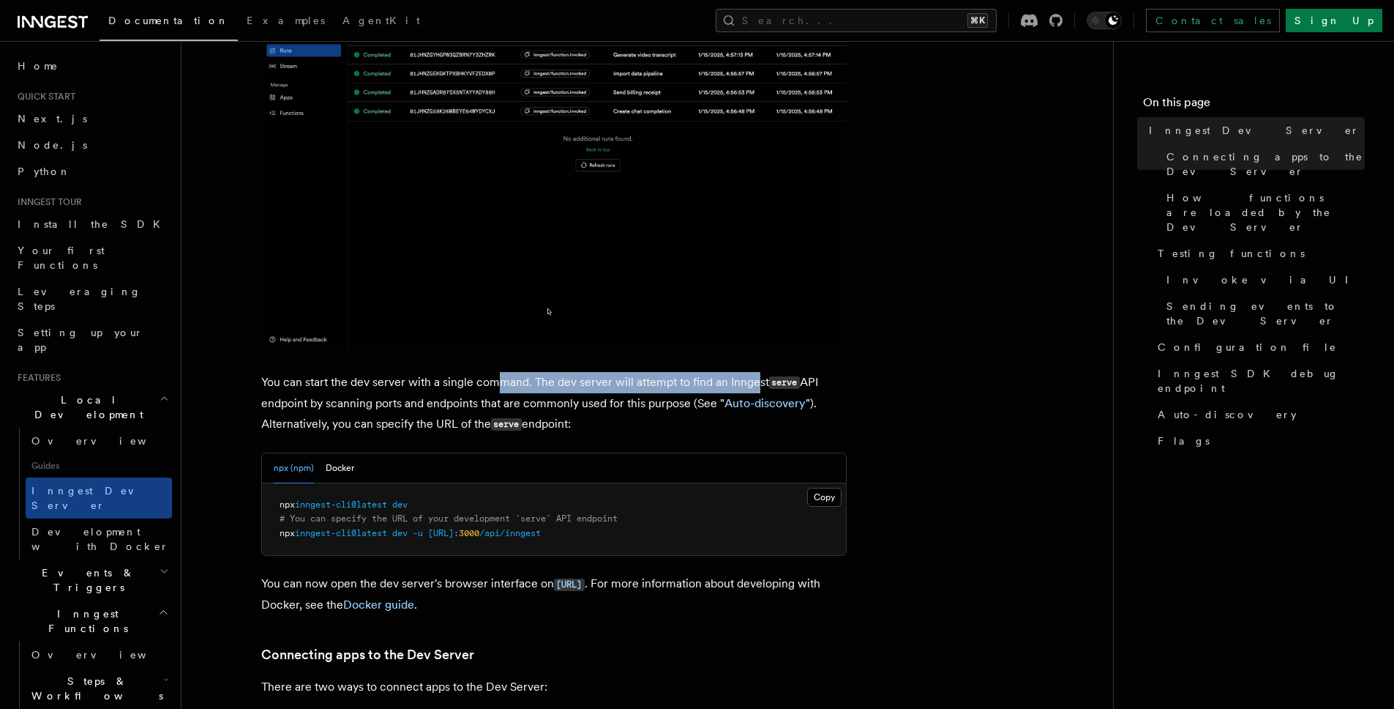
click at [496, 389] on p "You can start the dev server with a single command. The dev server will attempt…" at bounding box center [554, 403] width 586 height 63
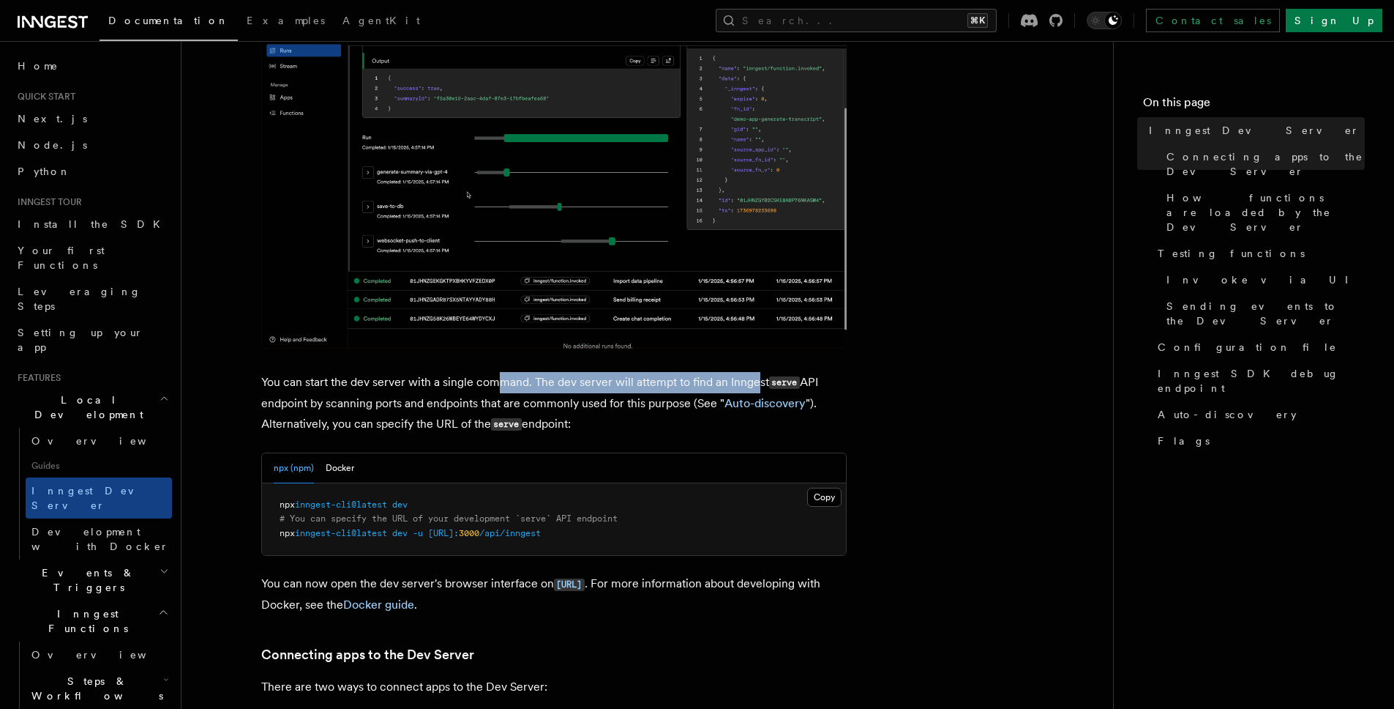
click at [496, 389] on p "You can start the dev server with a single command. The dev server will attempt…" at bounding box center [554, 403] width 586 height 63
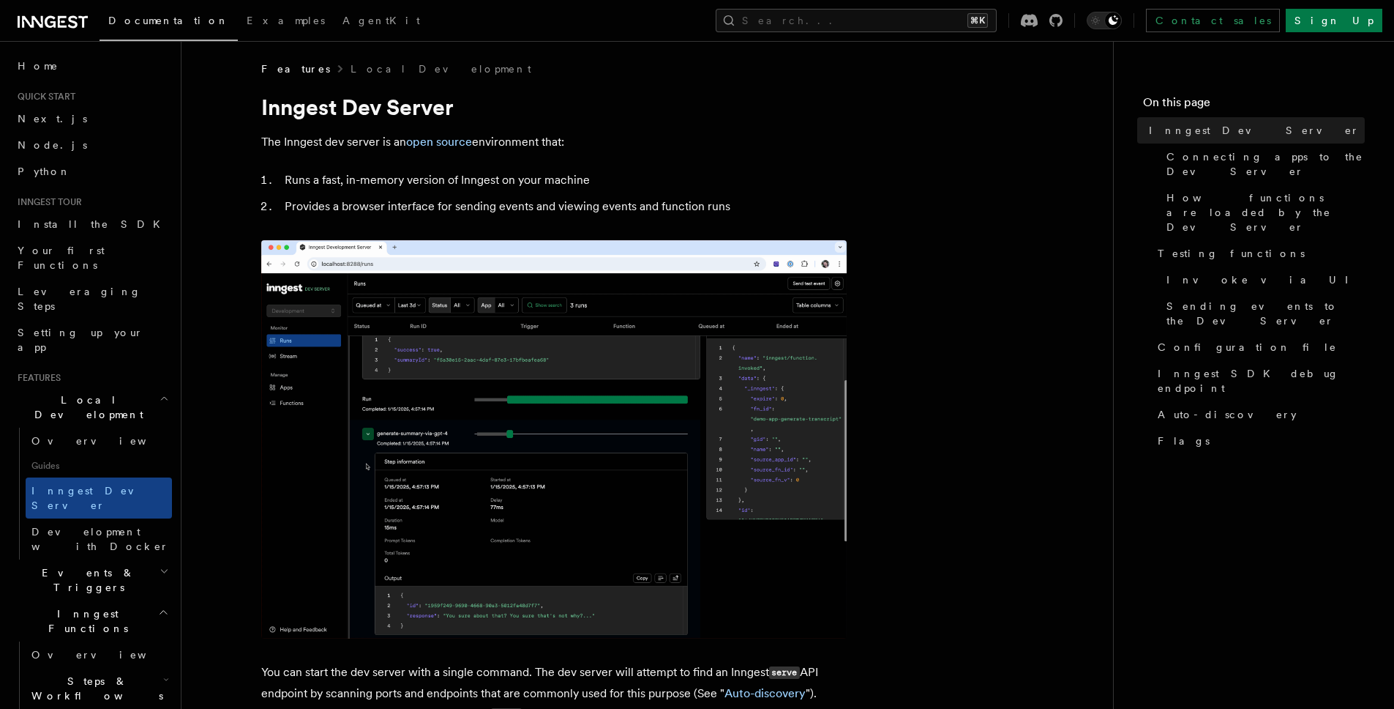
scroll to position [0, 0]
